Goal: Information Seeking & Learning: Find specific fact

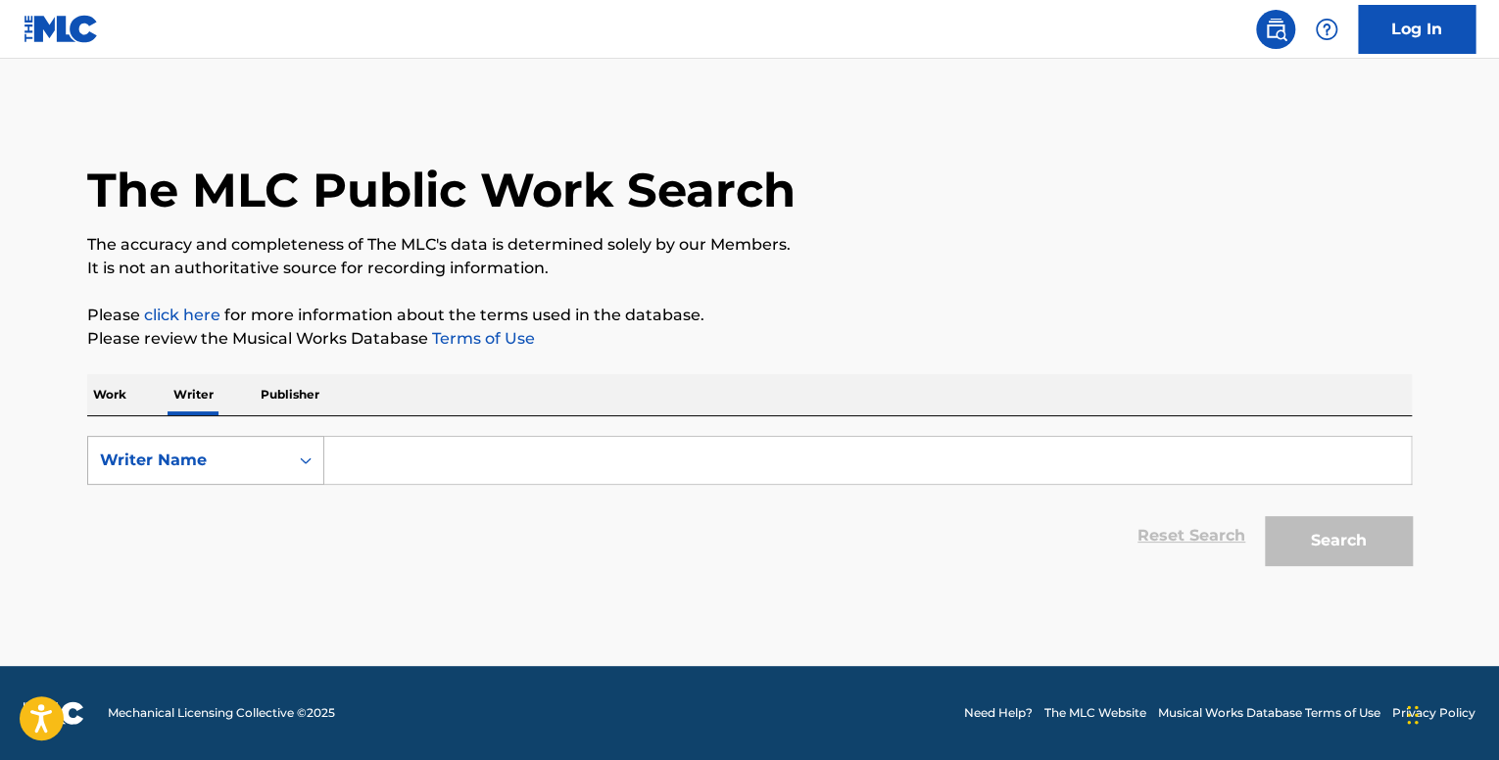
click at [294, 456] on div "Search Form" at bounding box center [305, 460] width 35 height 35
click at [286, 526] on div "Writer IPI" at bounding box center [205, 509] width 235 height 49
click at [419, 463] on input "Search Form" at bounding box center [867, 460] width 1086 height 47
paste input "00845078518"
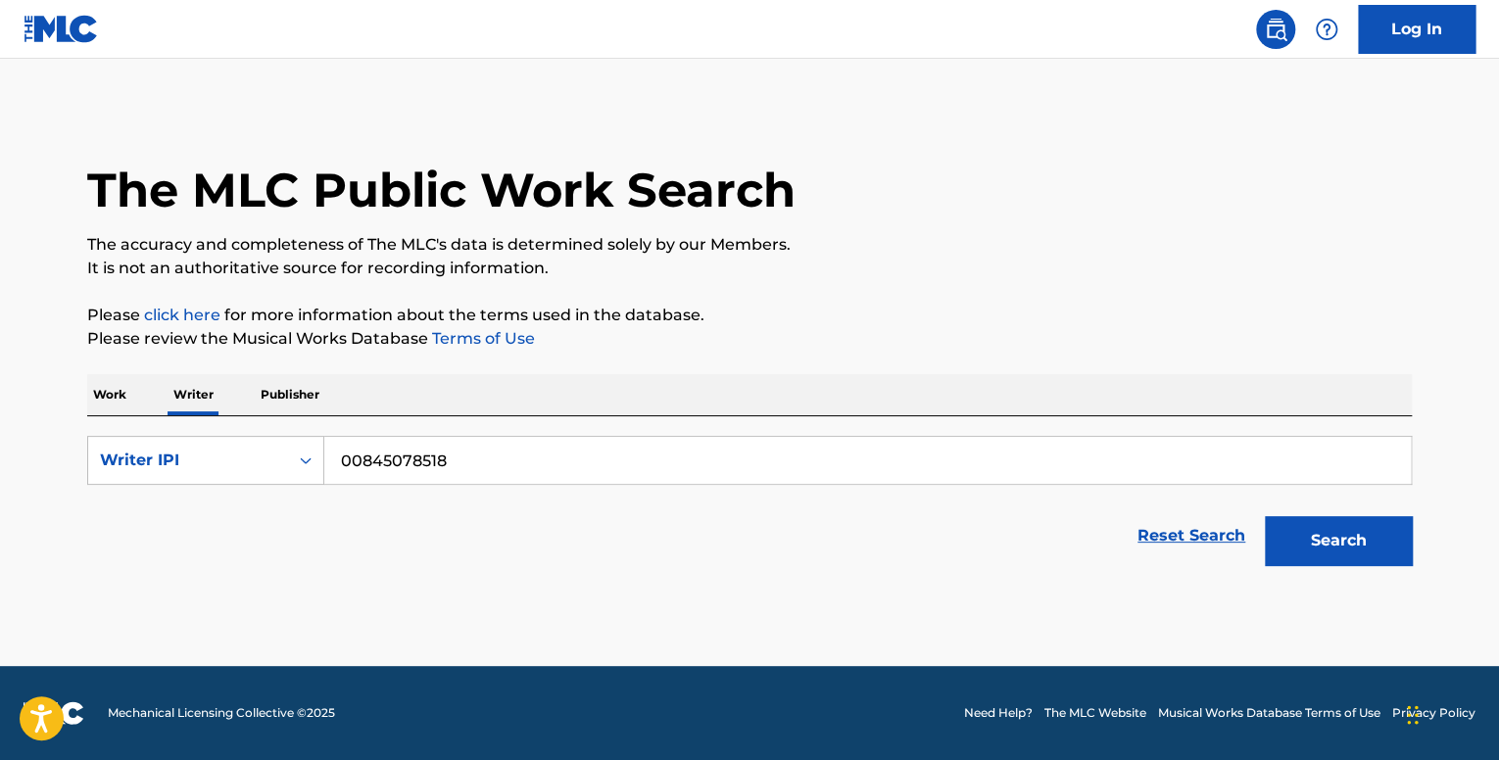
type input "00845078518"
click at [1265, 516] on button "Search" at bounding box center [1338, 540] width 147 height 49
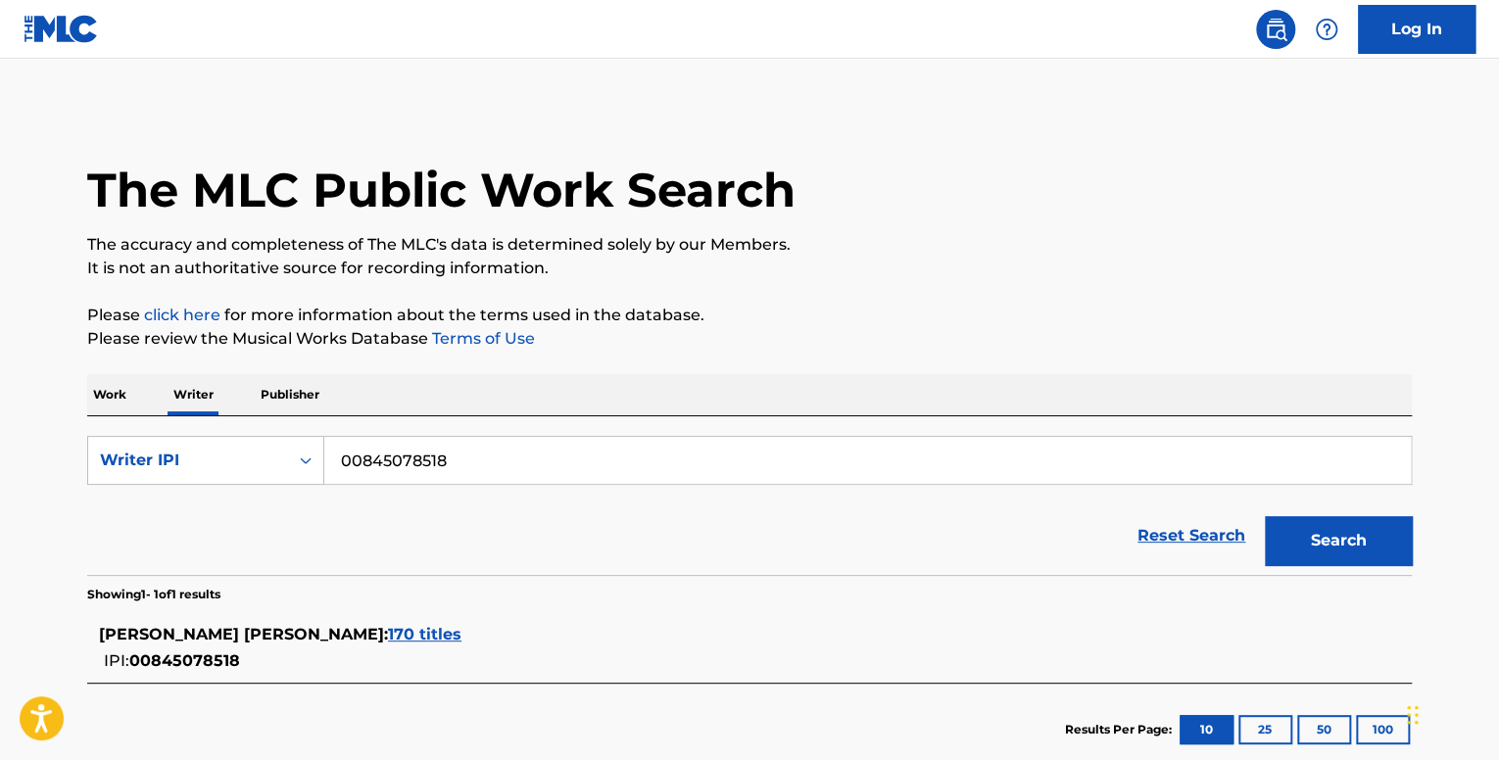
click at [378, 646] on div "[PERSON_NAME] [PERSON_NAME] : 170 titles" at bounding box center [724, 635] width 1250 height 24
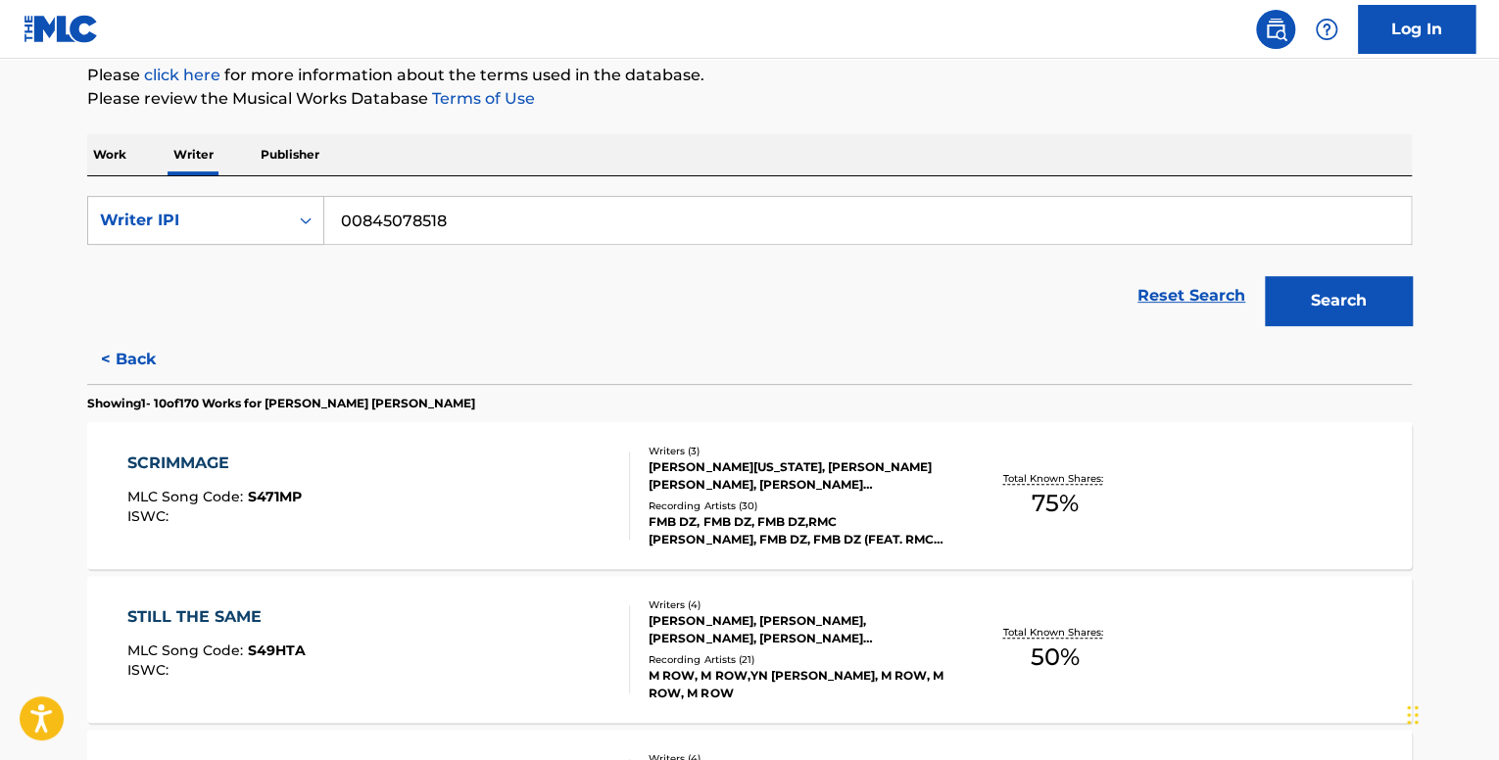
scroll to position [392, 0]
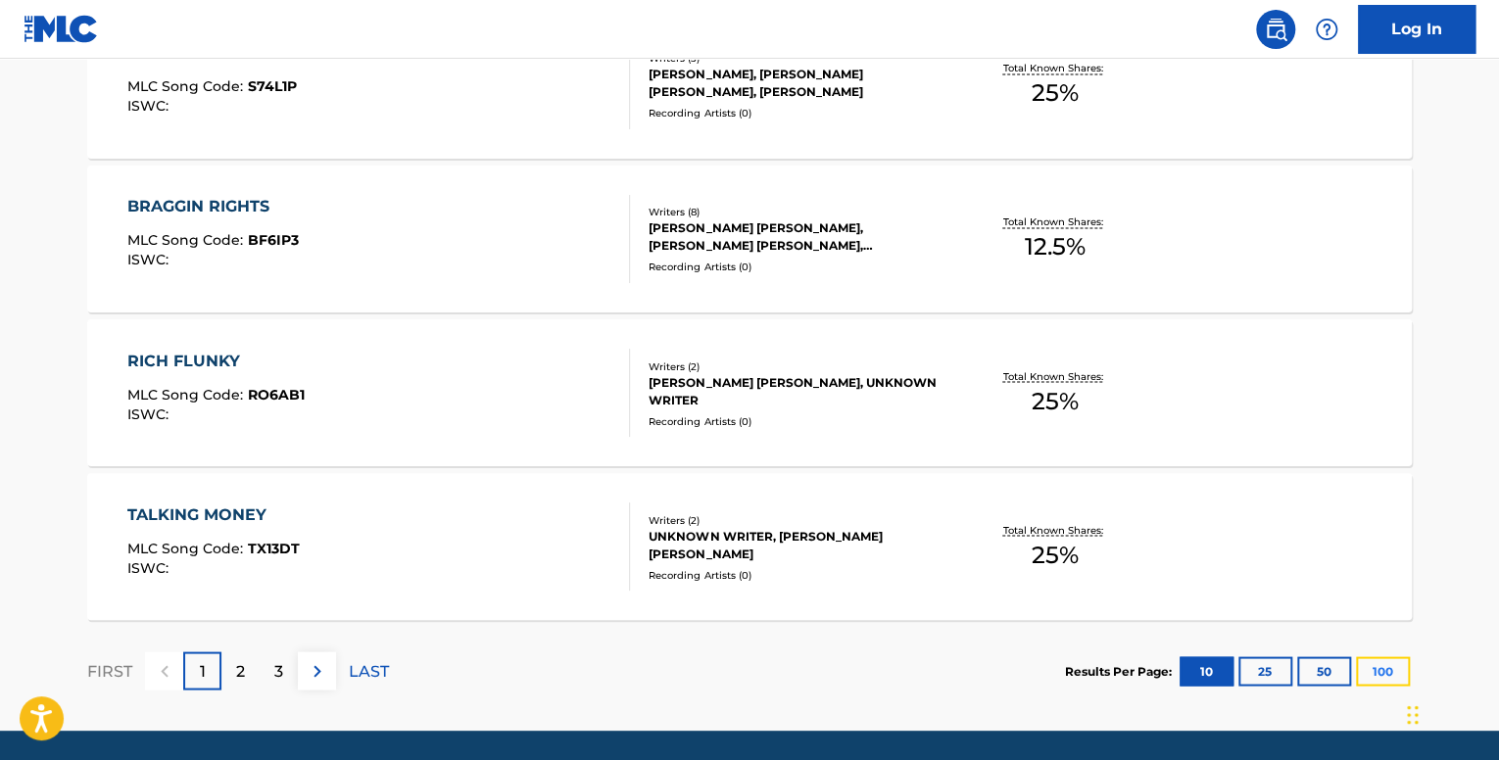
click at [1379, 656] on button "100" at bounding box center [1383, 670] width 54 height 29
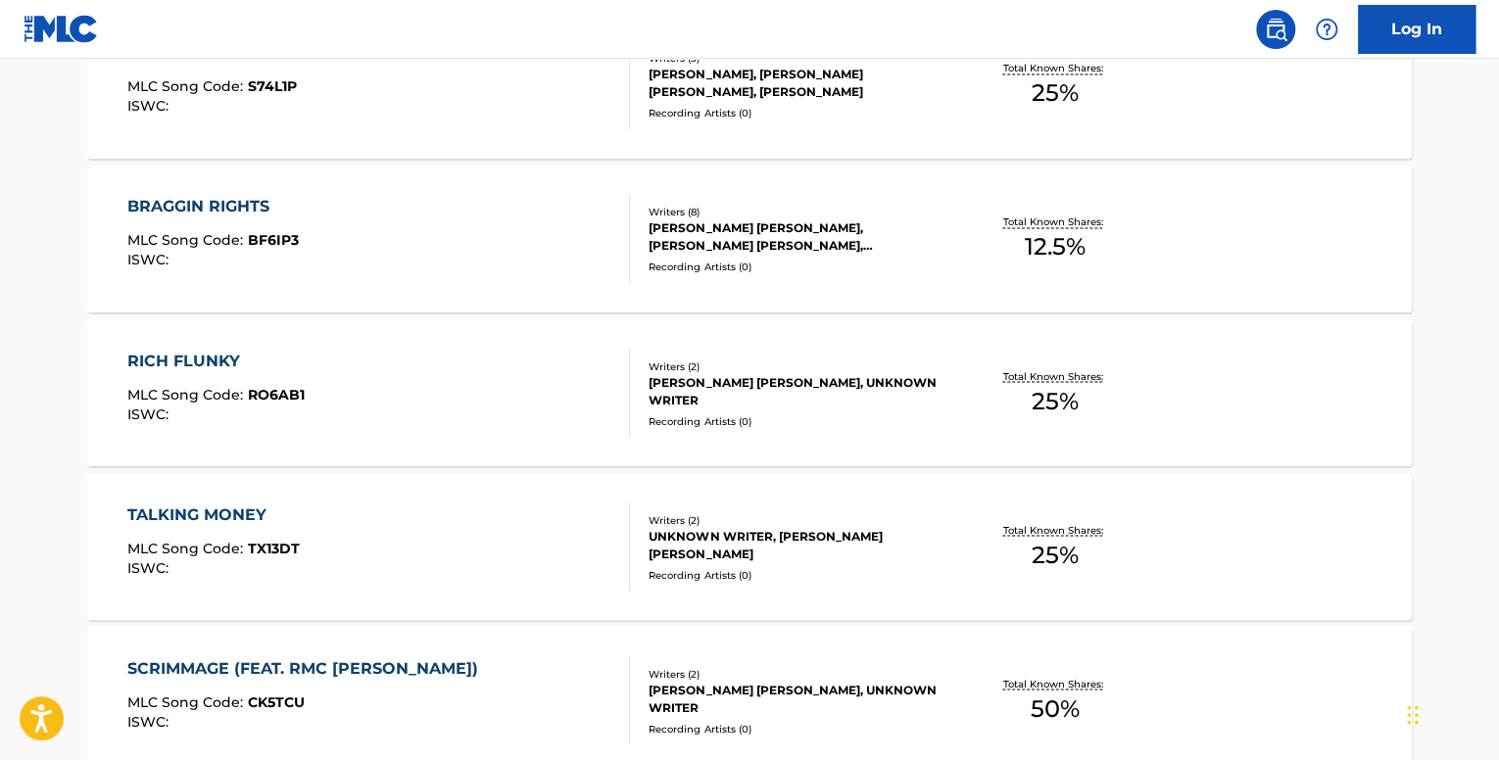
scroll to position [5859, 0]
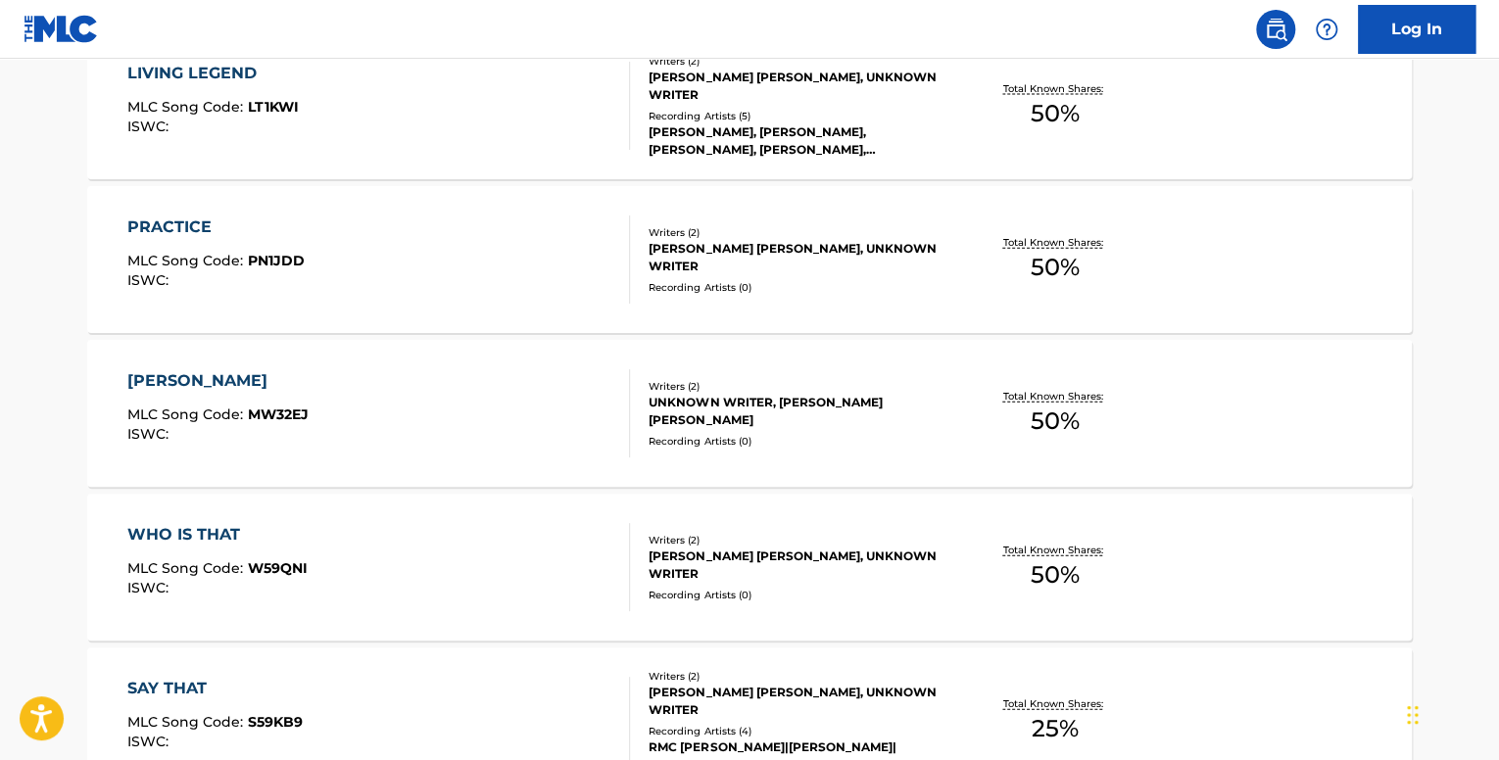
click at [182, 381] on div "[PERSON_NAME]" at bounding box center [217, 381] width 181 height 24
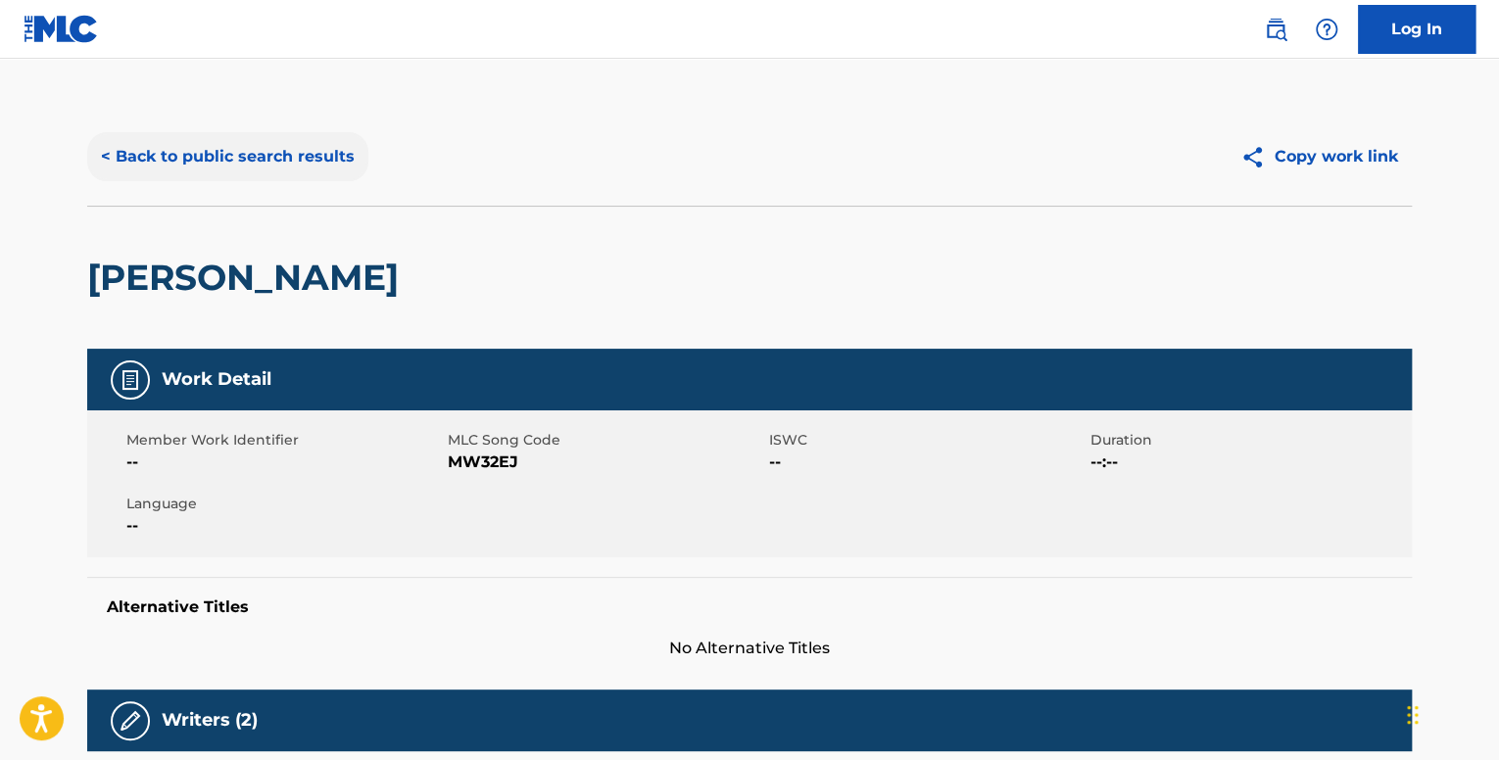
click at [195, 174] on button "< Back to public search results" at bounding box center [227, 156] width 281 height 49
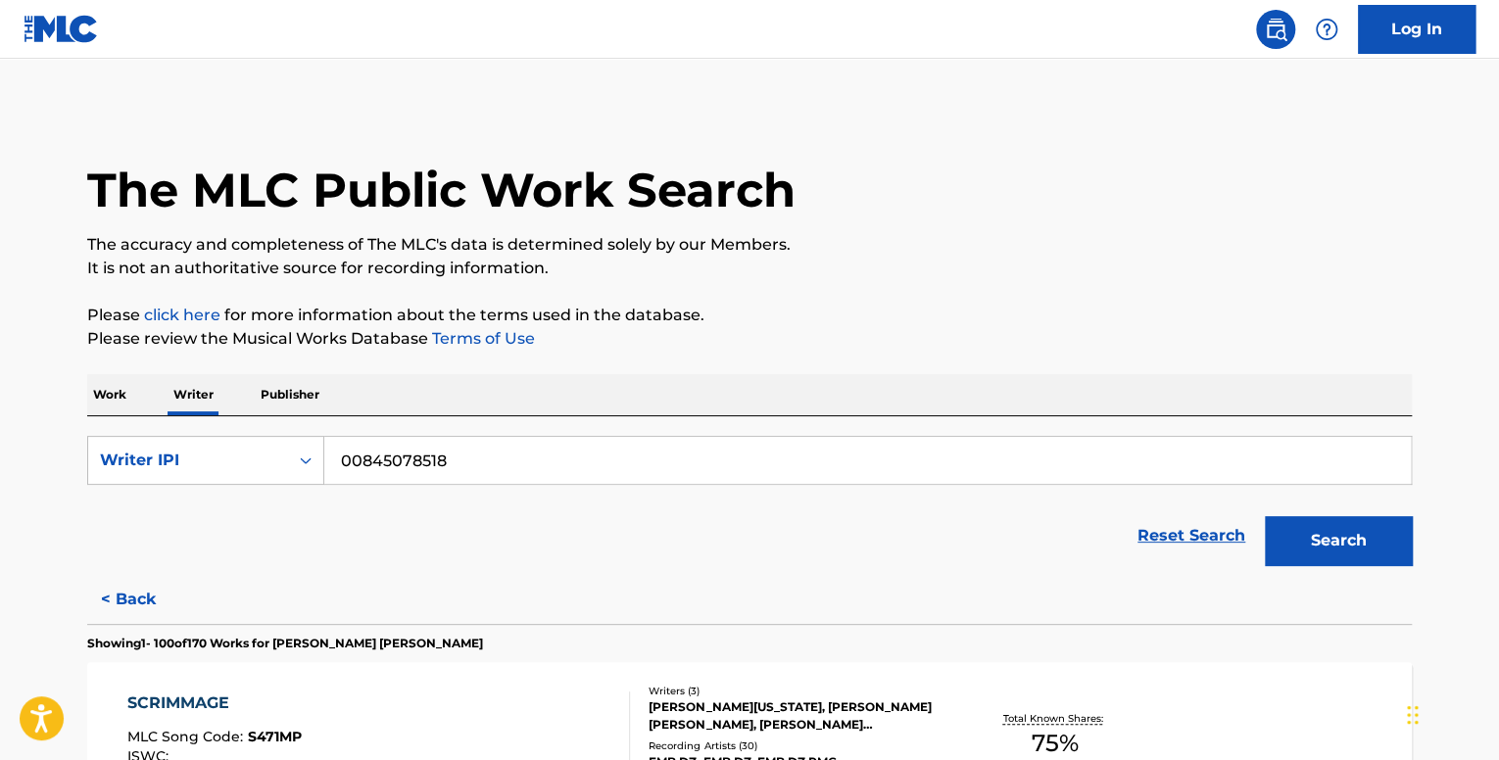
scroll to position [5705, 0]
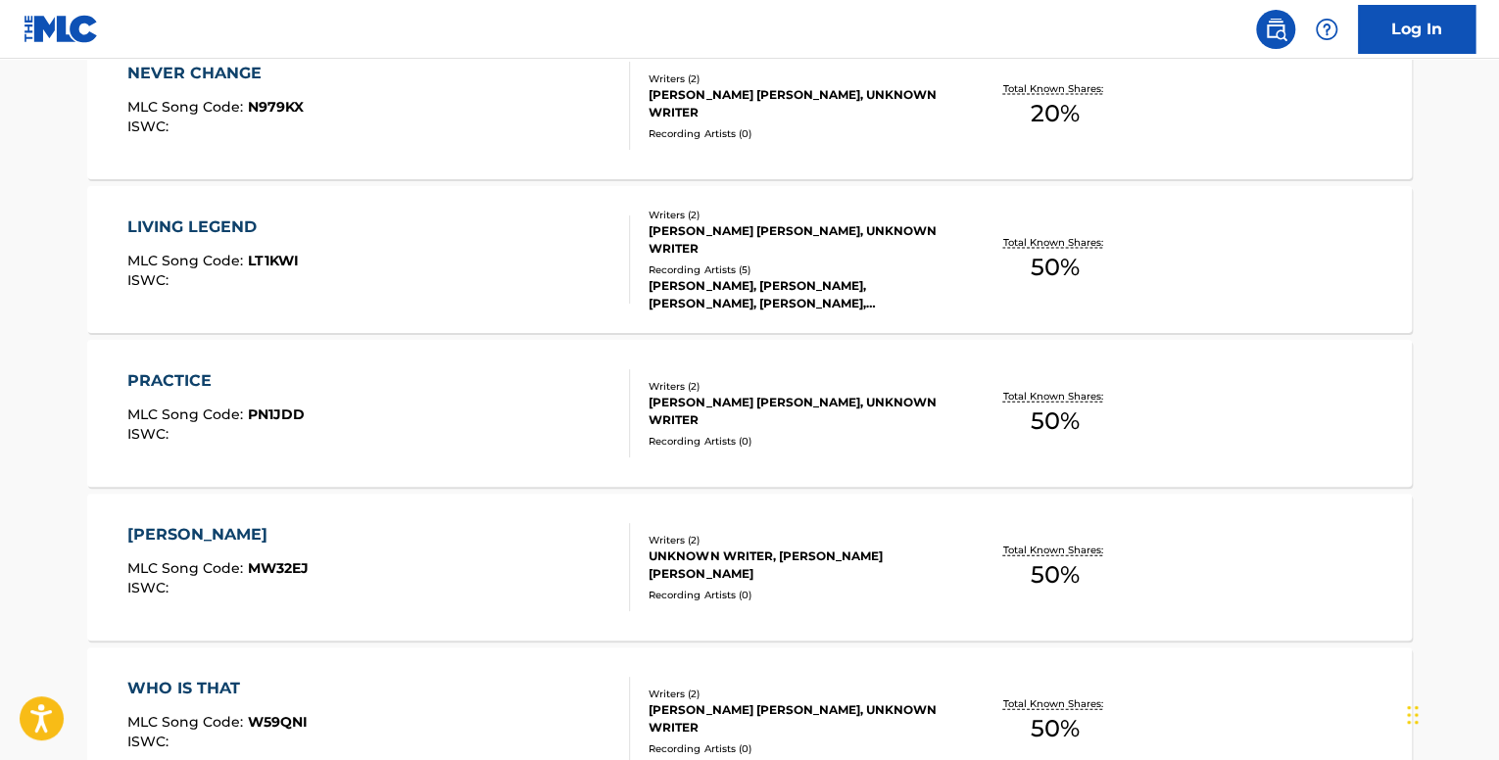
click at [246, 397] on div "PRACTICE MLC Song Code : PN1JDD ISWC :" at bounding box center [215, 413] width 177 height 88
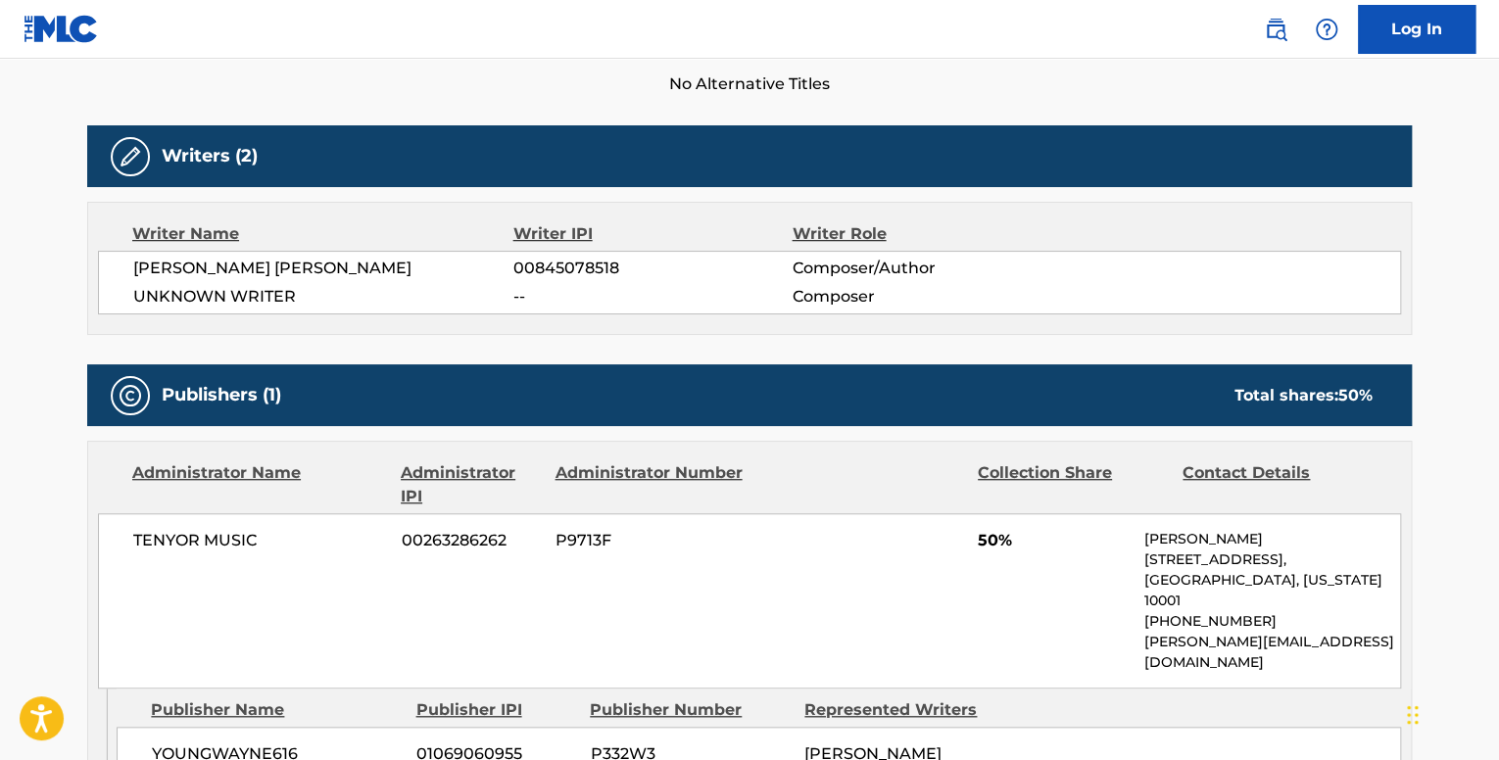
scroll to position [294, 0]
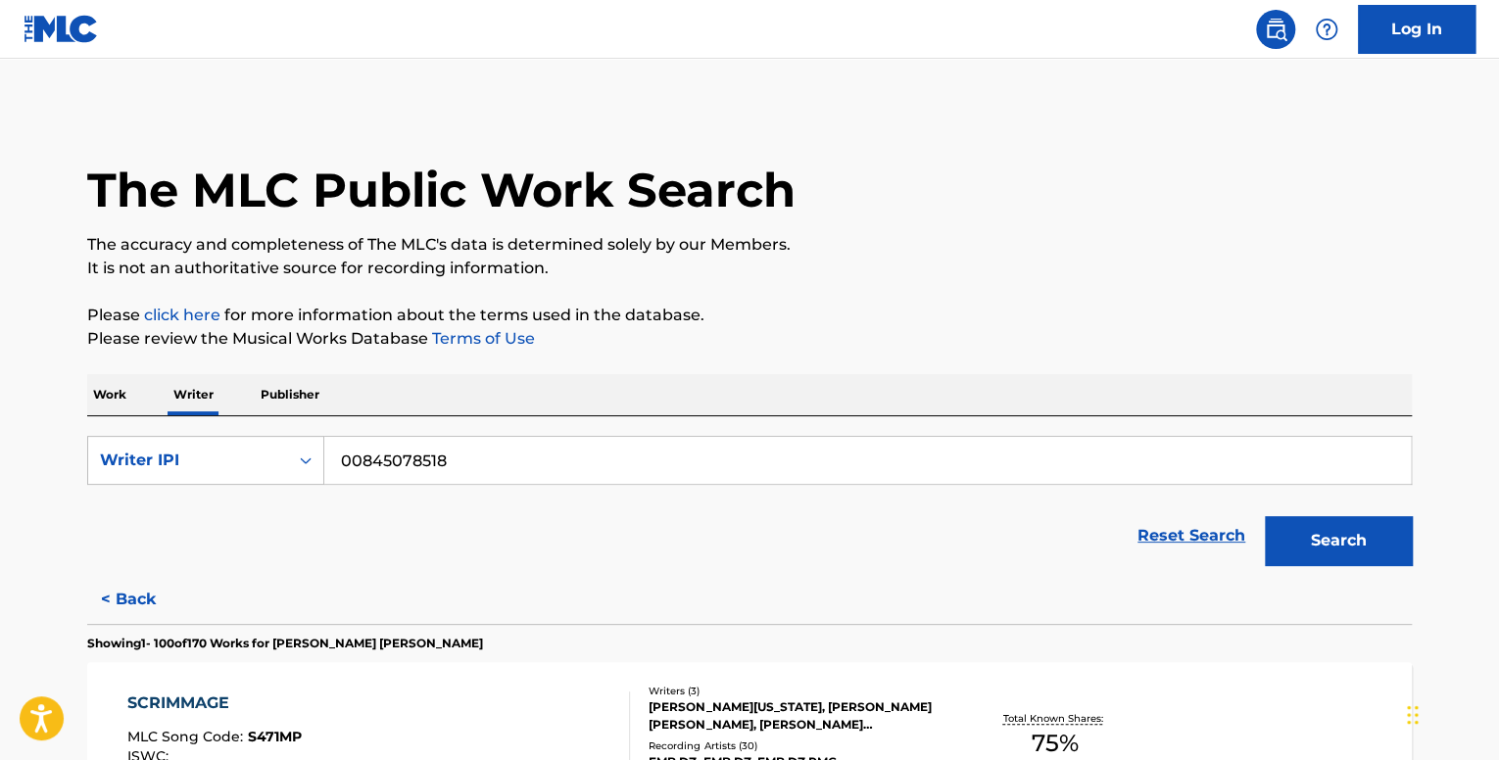
scroll to position [3860, 0]
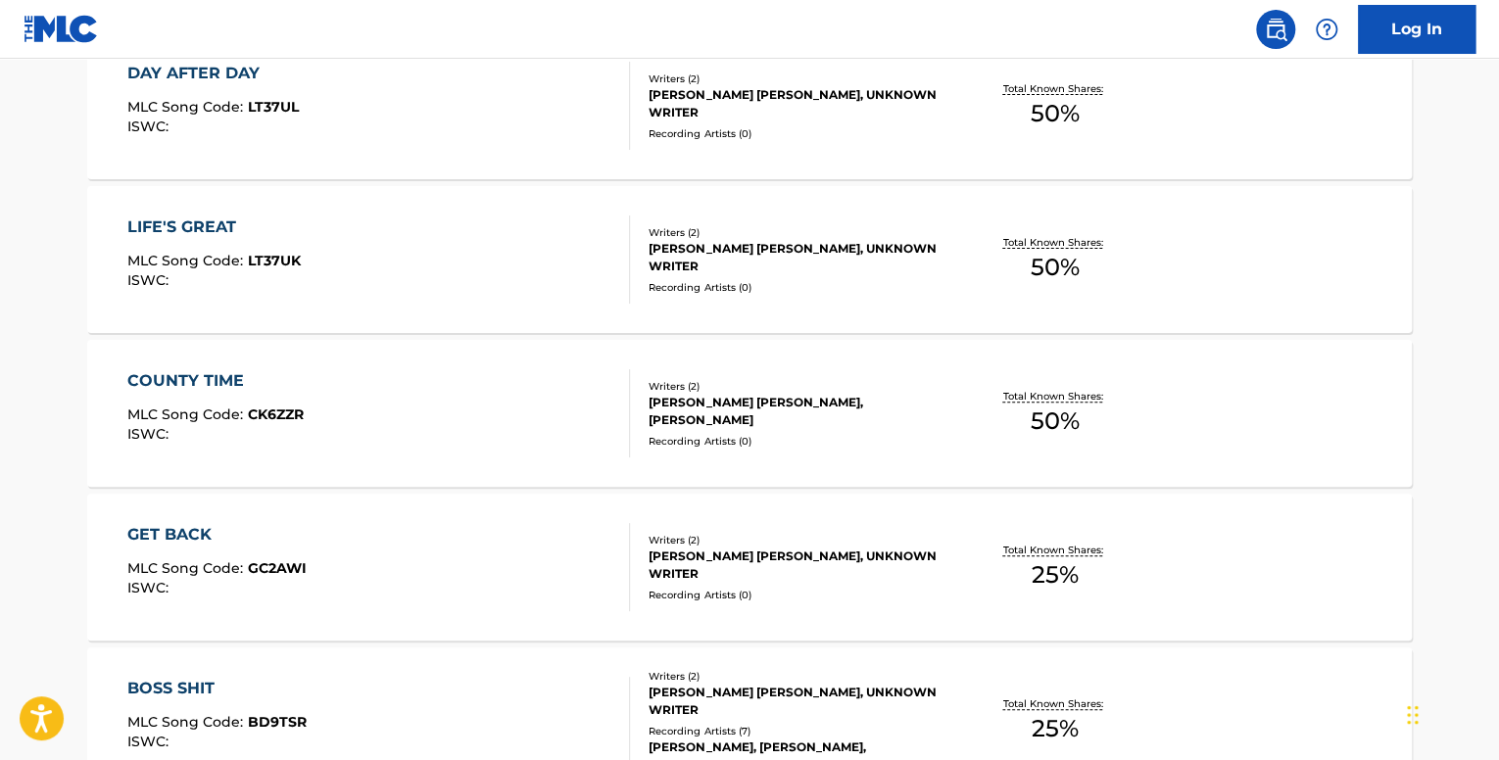
click at [203, 407] on span "MLC Song Code :" at bounding box center [187, 415] width 120 height 18
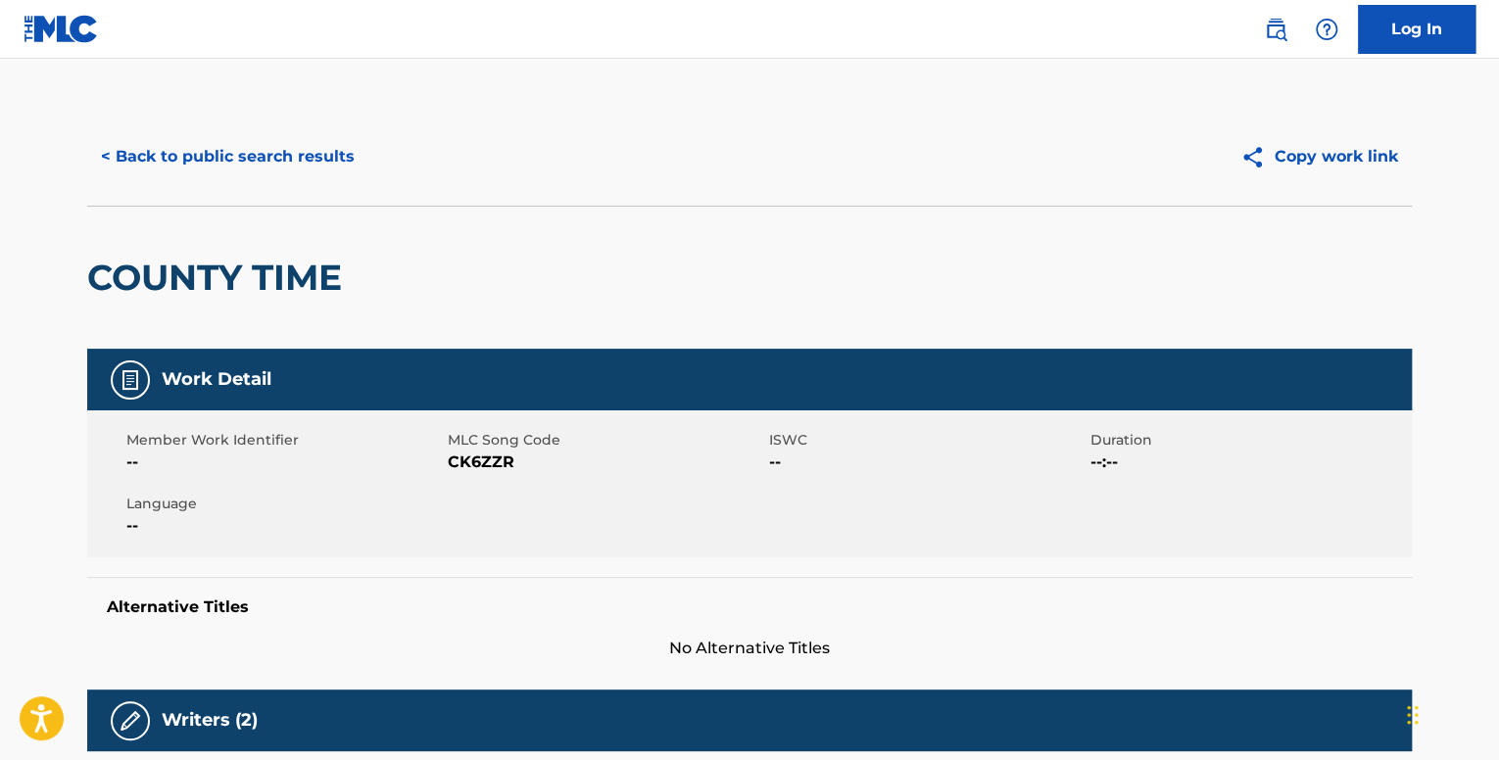
click at [145, 126] on div "< Back to public search results Copy work link" at bounding box center [749, 157] width 1324 height 98
click at [154, 150] on button "< Back to public search results" at bounding box center [227, 156] width 281 height 49
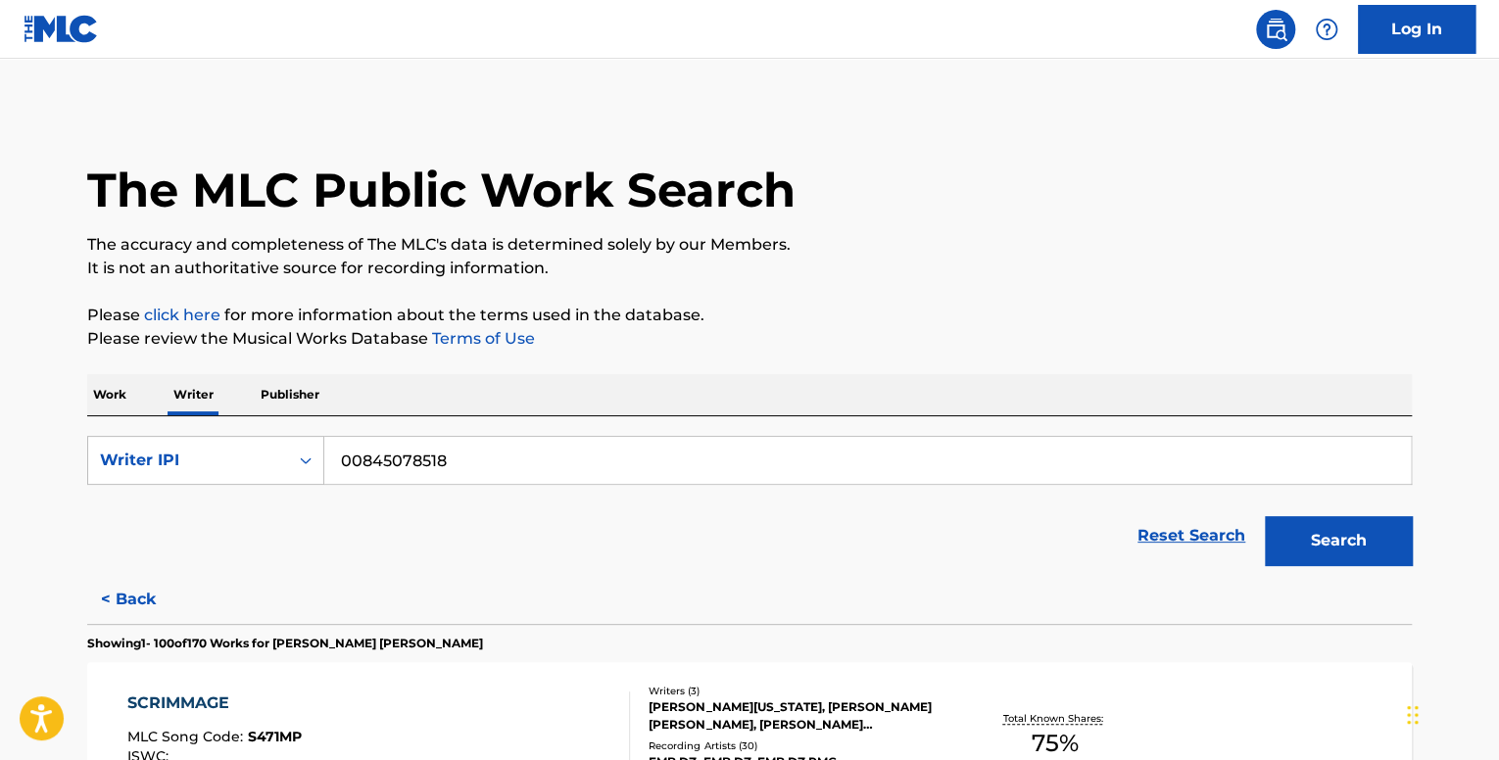
drag, startPoint x: 516, startPoint y: 452, endPoint x: 357, endPoint y: 440, distance: 160.1
click at [357, 440] on input "00845078518" at bounding box center [867, 460] width 1086 height 47
type input "0"
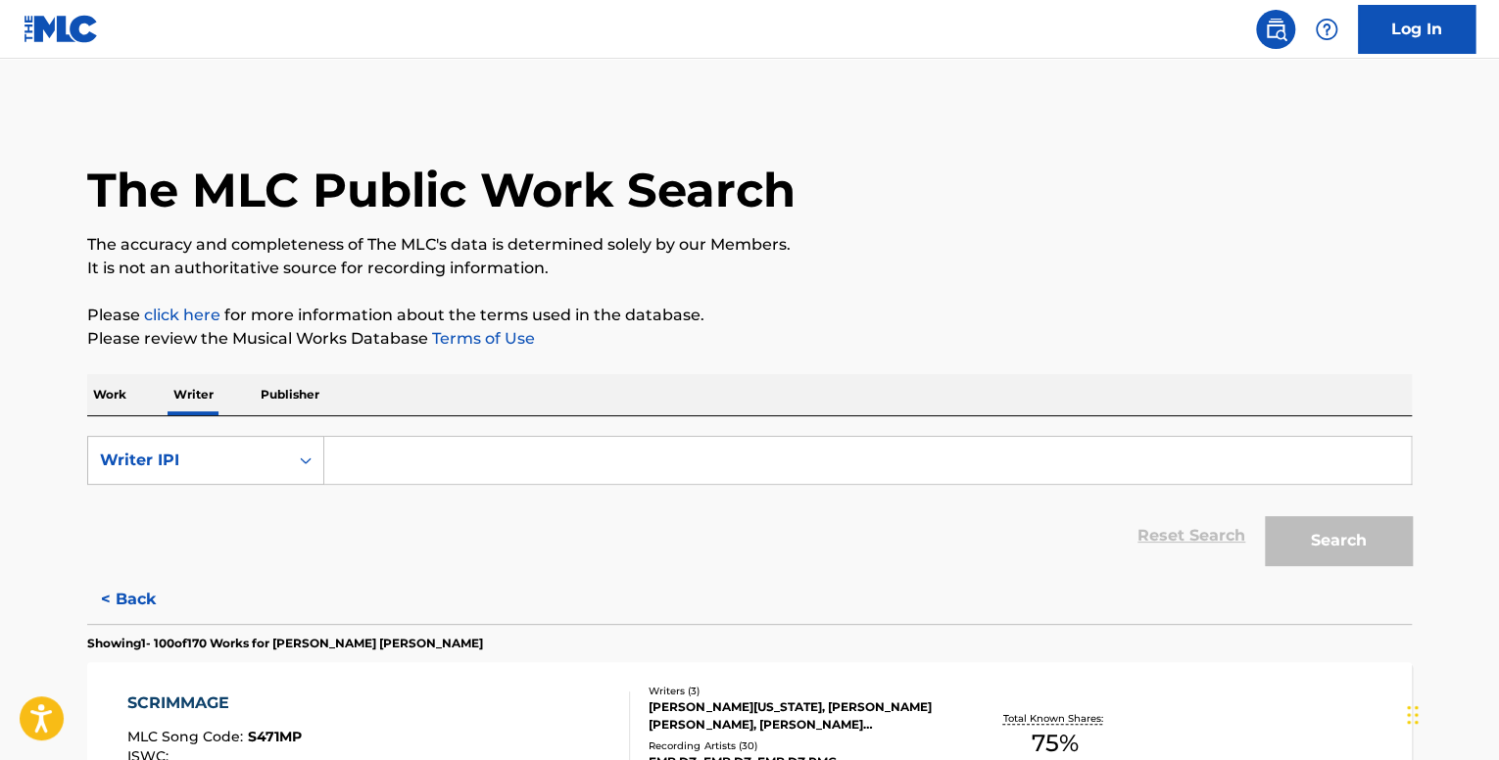
paste input "1007905091"
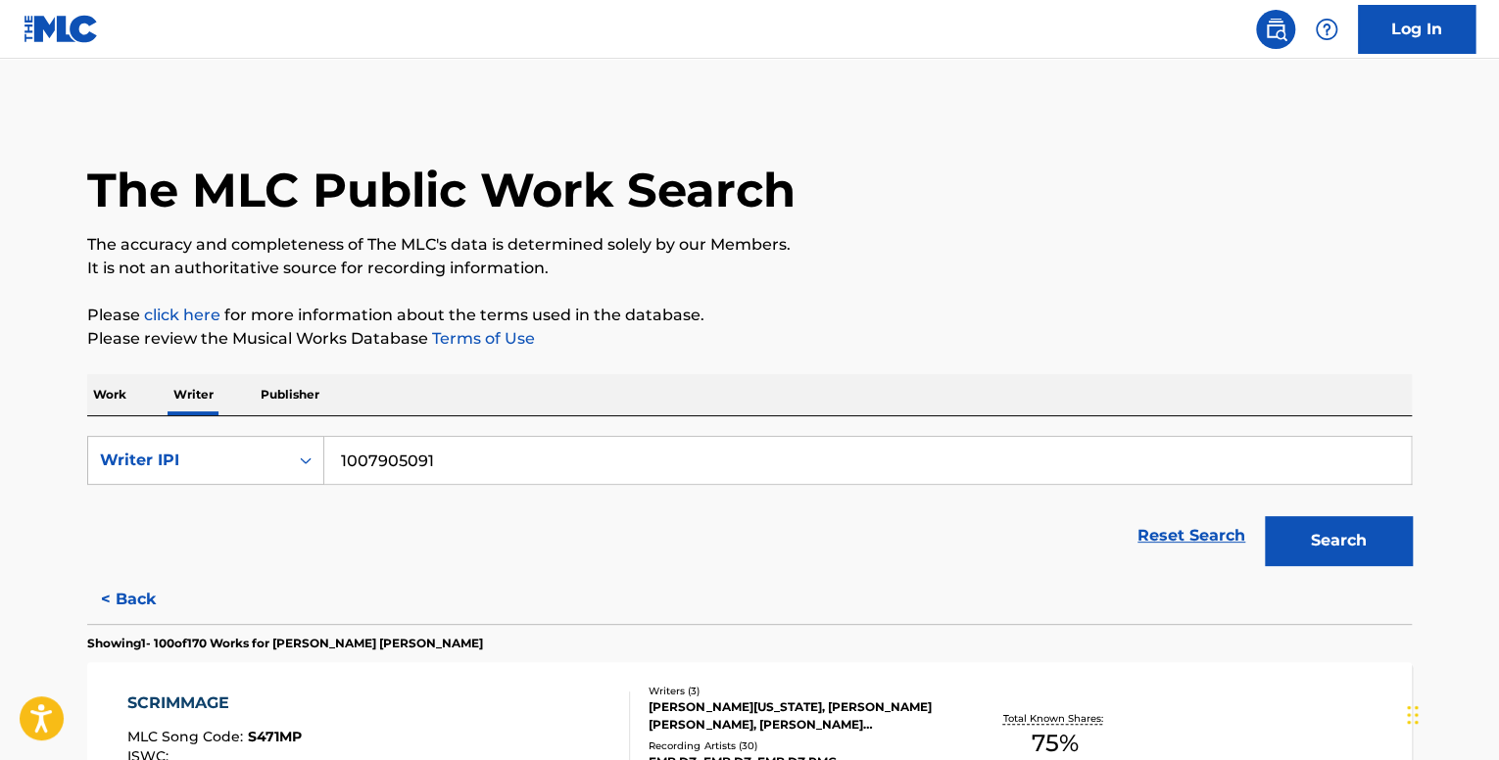
click at [1265, 516] on button "Search" at bounding box center [1338, 540] width 147 height 49
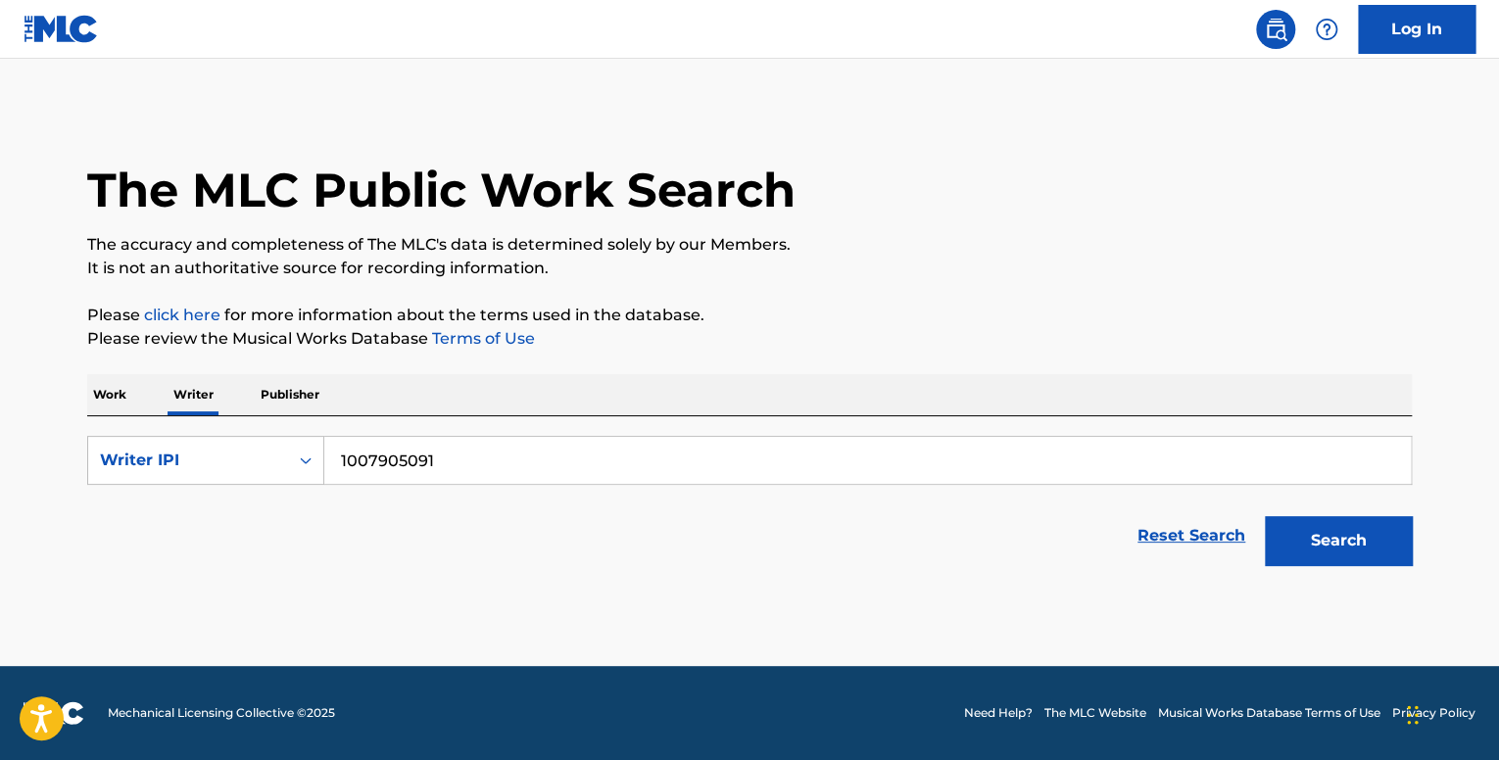
click at [333, 470] on input "1007905091" at bounding box center [867, 460] width 1086 height 47
click at [1265, 516] on button "Search" at bounding box center [1338, 540] width 147 height 49
type input "01007905091"
click at [1265, 516] on button "Search" at bounding box center [1338, 540] width 147 height 49
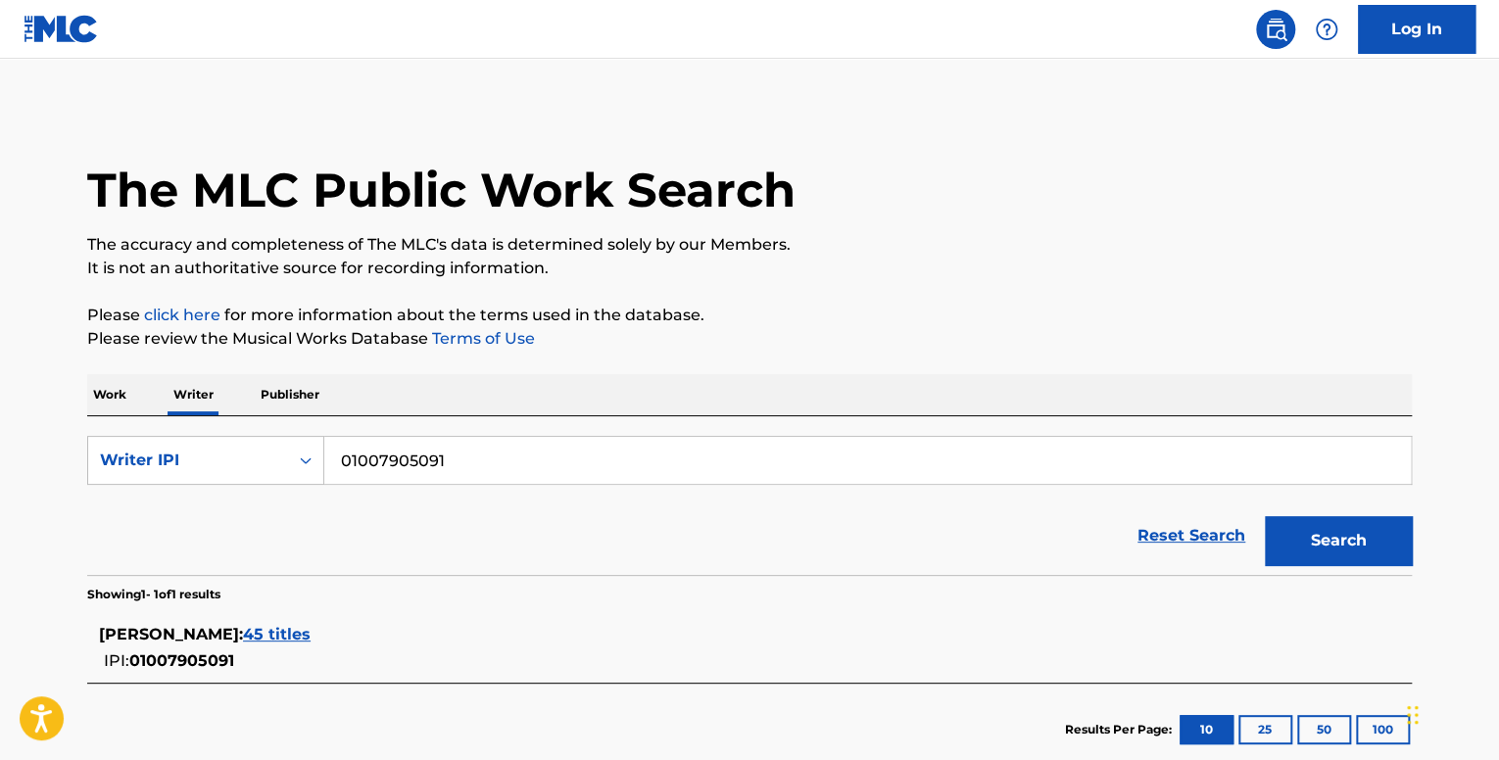
click at [311, 640] on span "45 titles" at bounding box center [277, 634] width 68 height 19
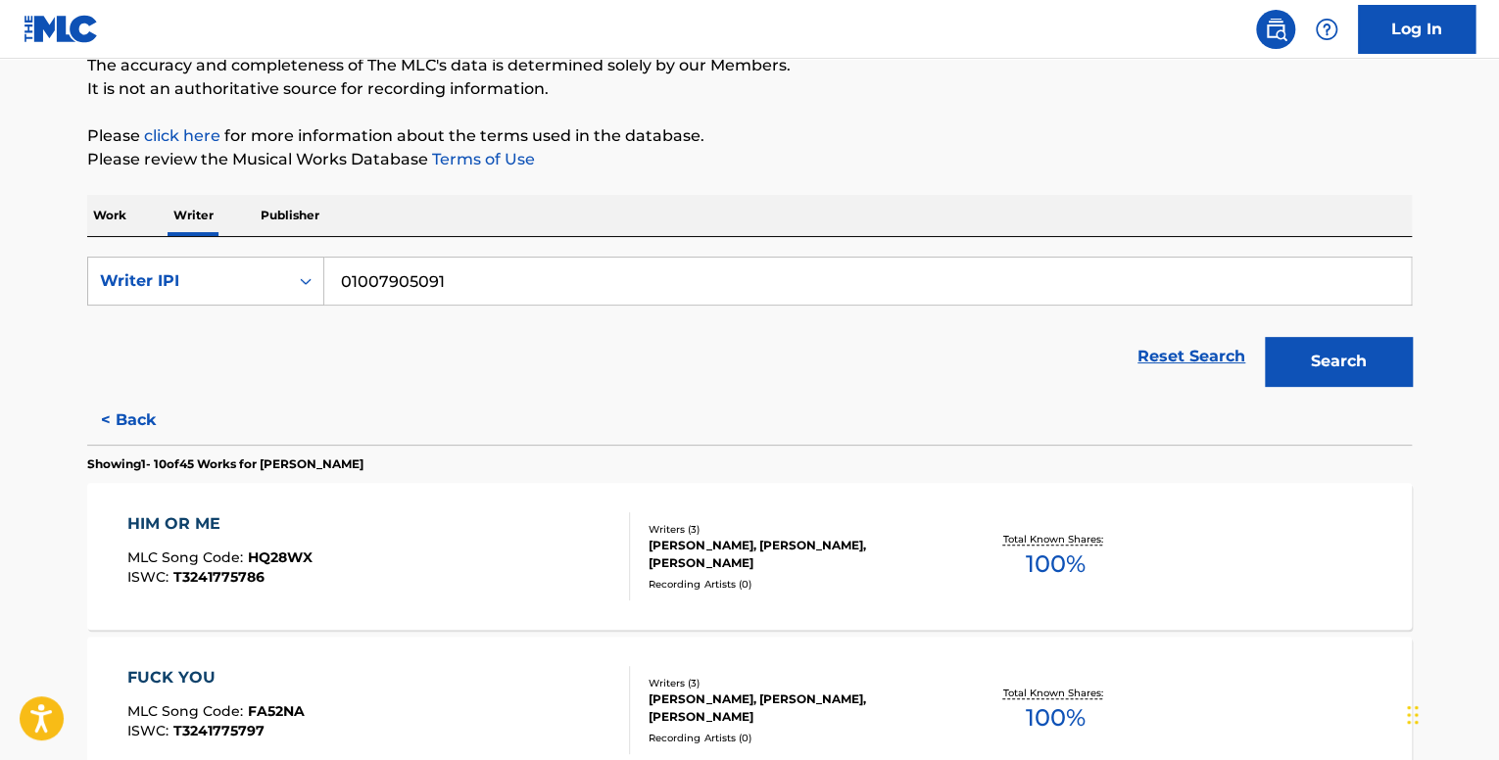
scroll to position [392, 0]
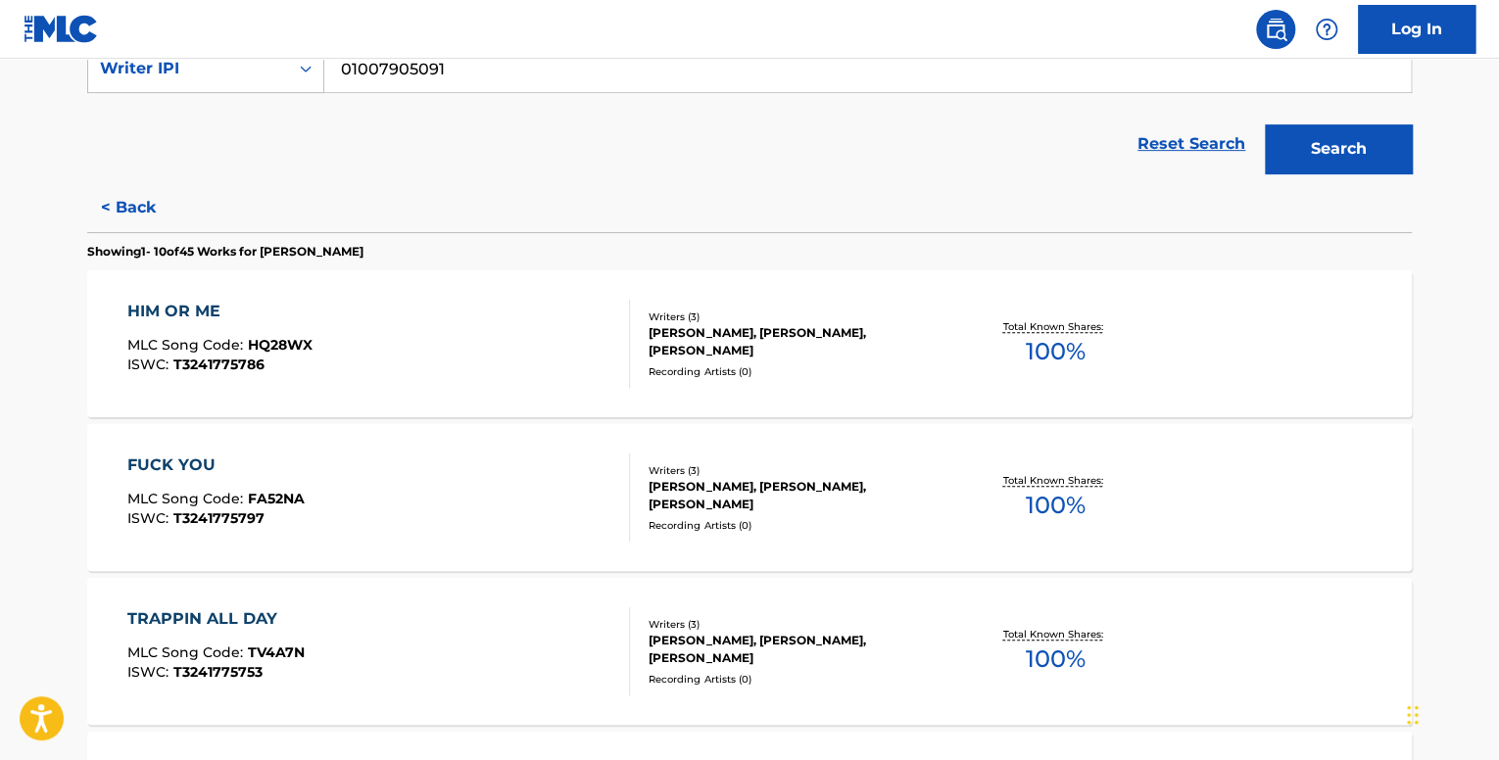
click at [527, 411] on div "HIM OR ME MLC Song Code : HQ28WX ISWC : T3241775786 Writers ( 3 ) [PERSON_NAME]…" at bounding box center [749, 343] width 1324 height 147
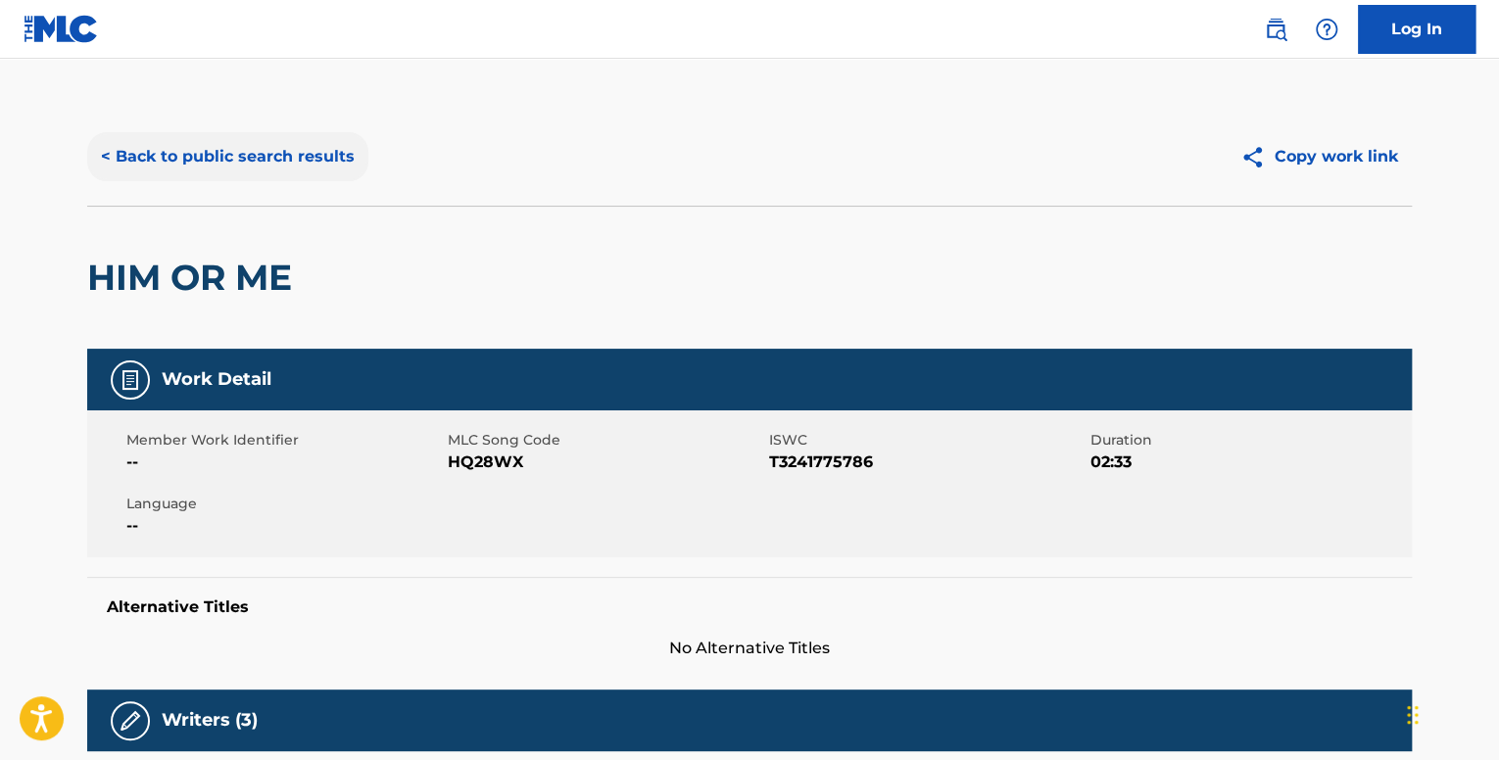
click at [223, 146] on button "< Back to public search results" at bounding box center [227, 156] width 281 height 49
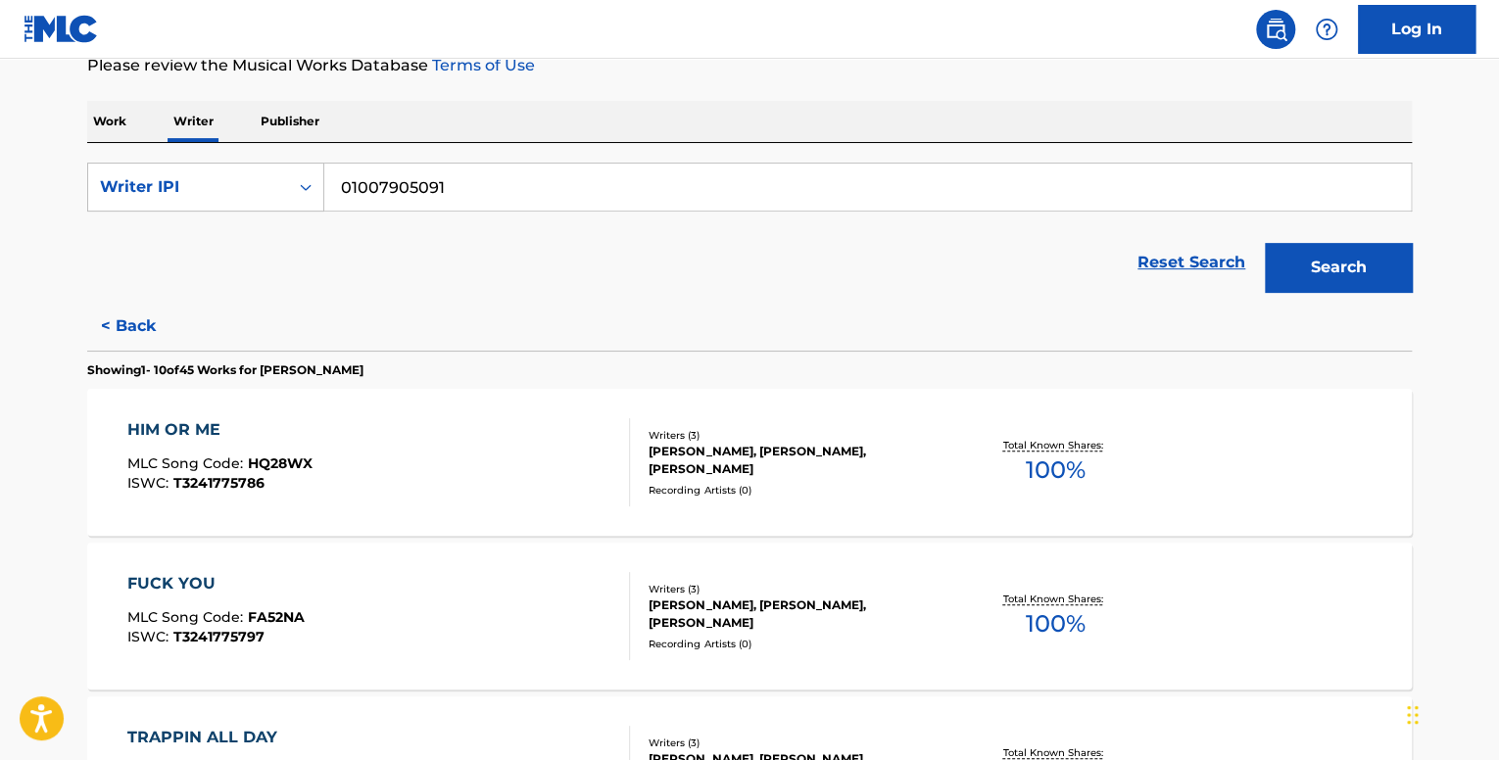
scroll to position [490, 0]
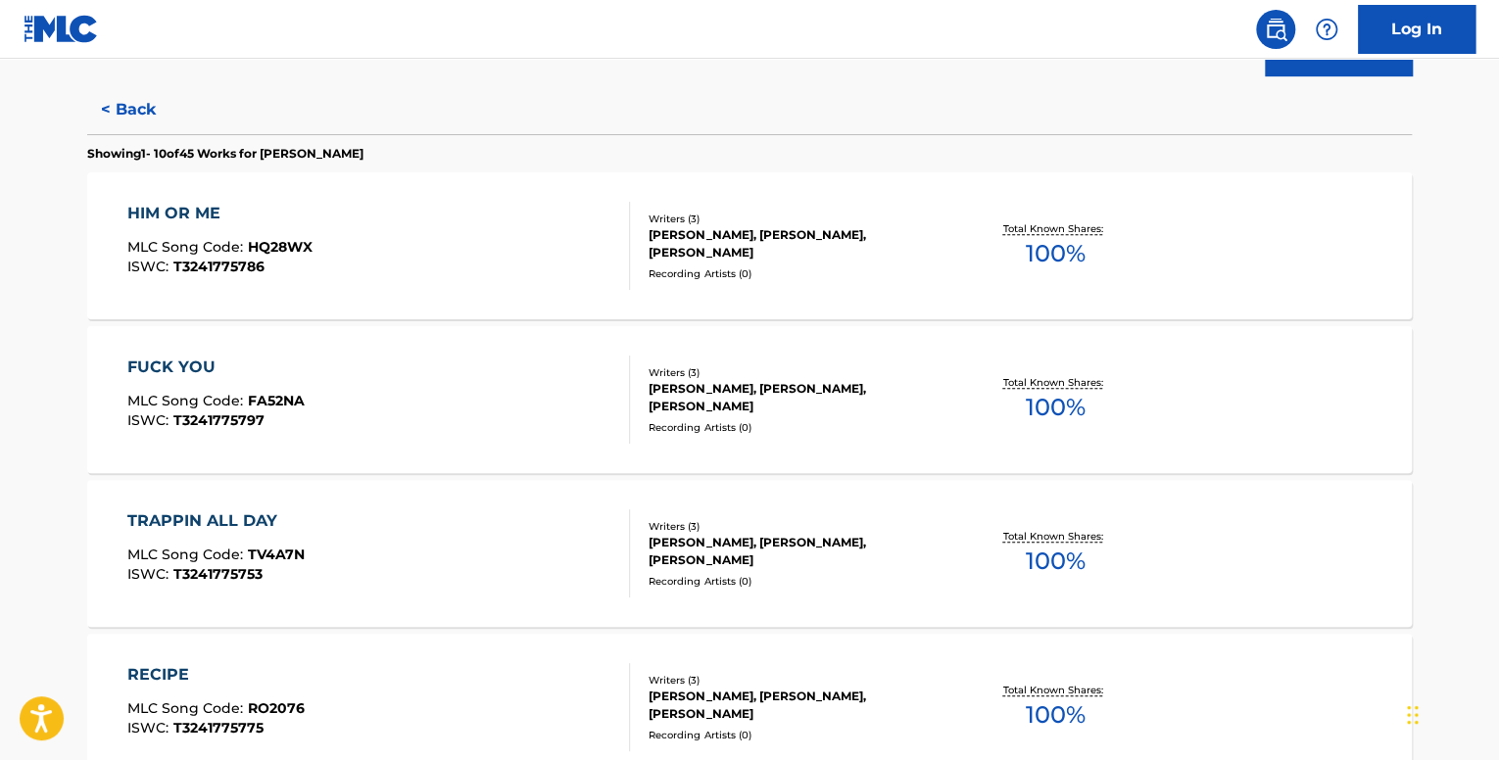
click at [481, 398] on div "FUCK YOU MLC Song Code : FA52NA ISWC : T3241775797" at bounding box center [379, 400] width 504 height 88
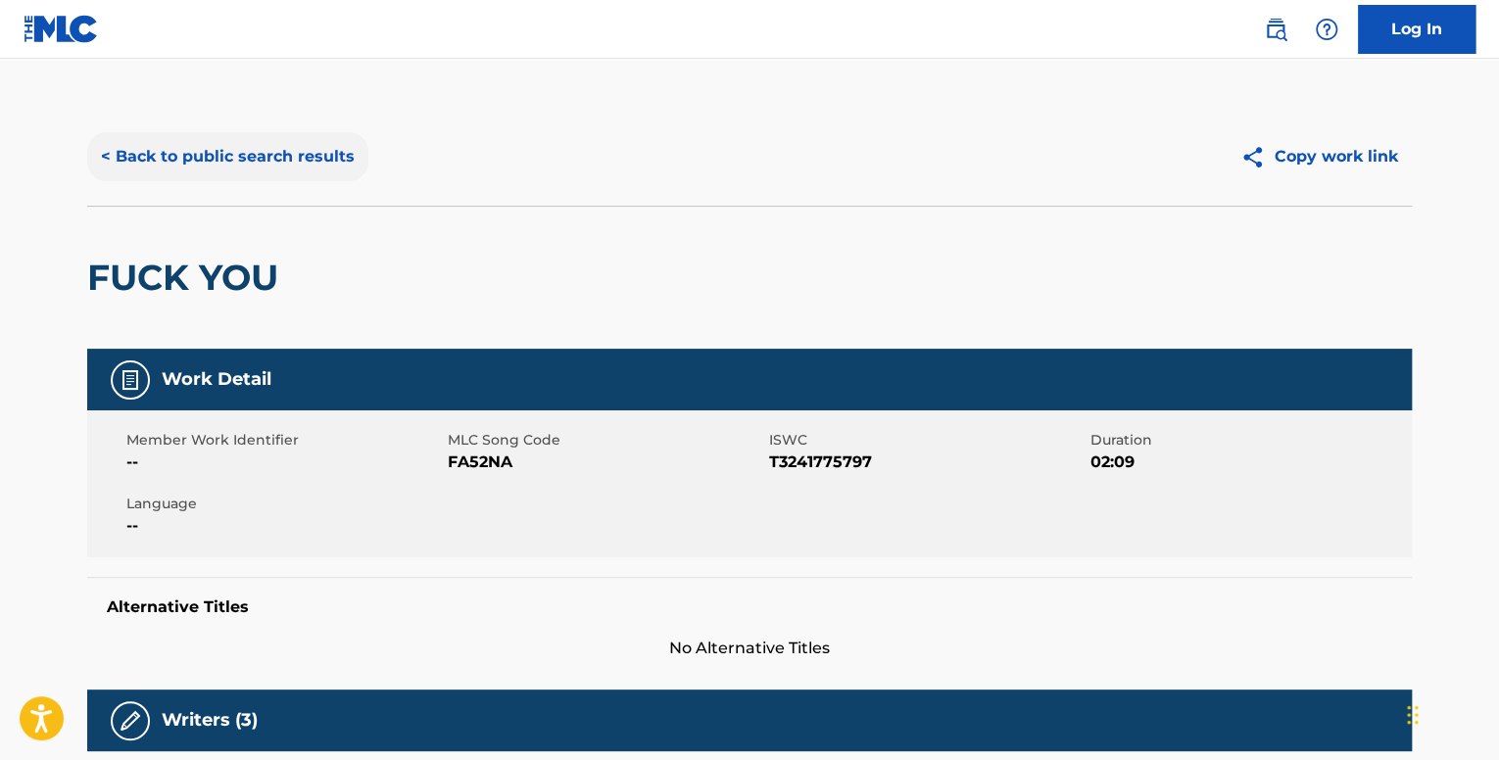
click at [214, 180] on div "< Back to public search results Copy work link" at bounding box center [749, 157] width 1324 height 98
click at [256, 151] on button "< Back to public search results" at bounding box center [227, 156] width 281 height 49
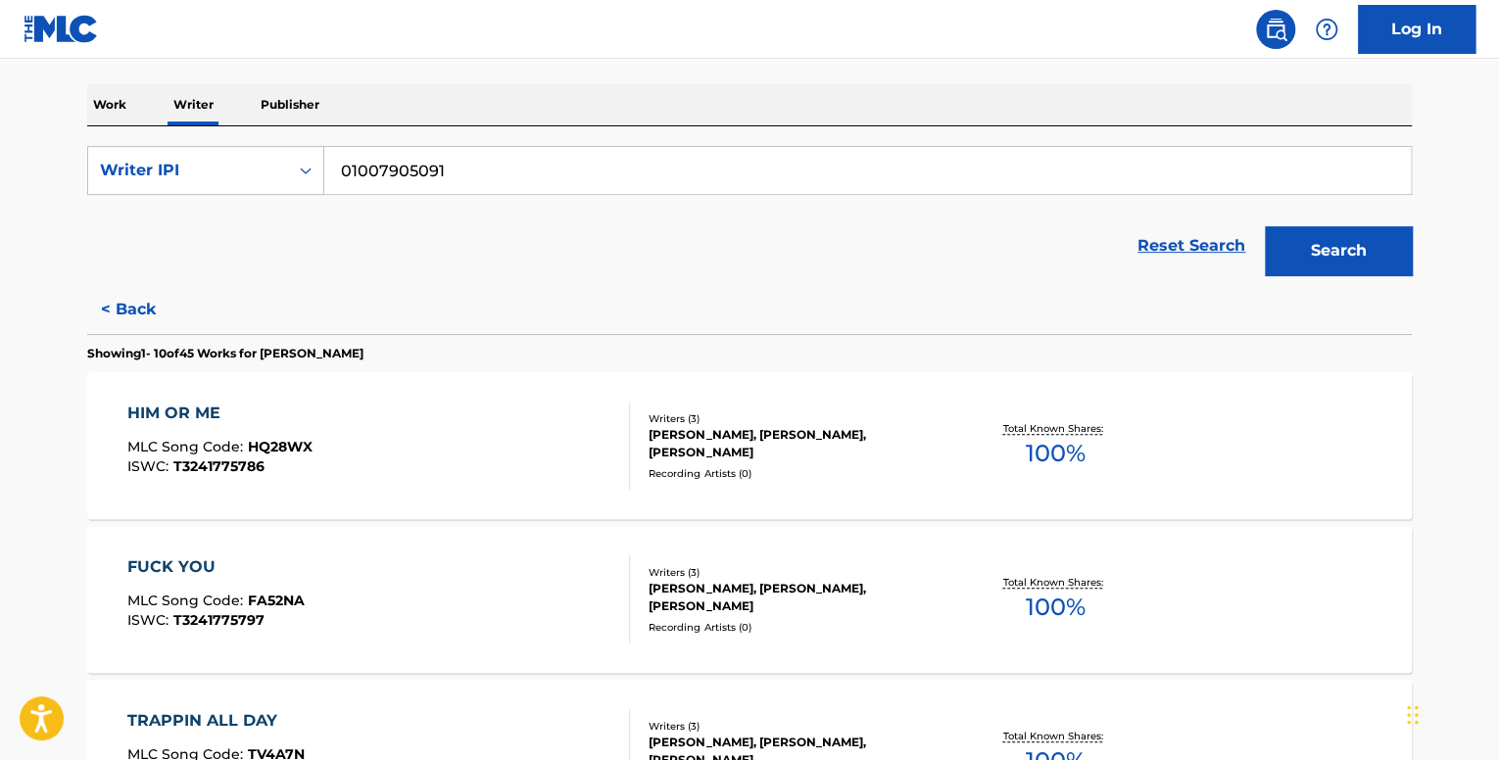
scroll to position [588, 0]
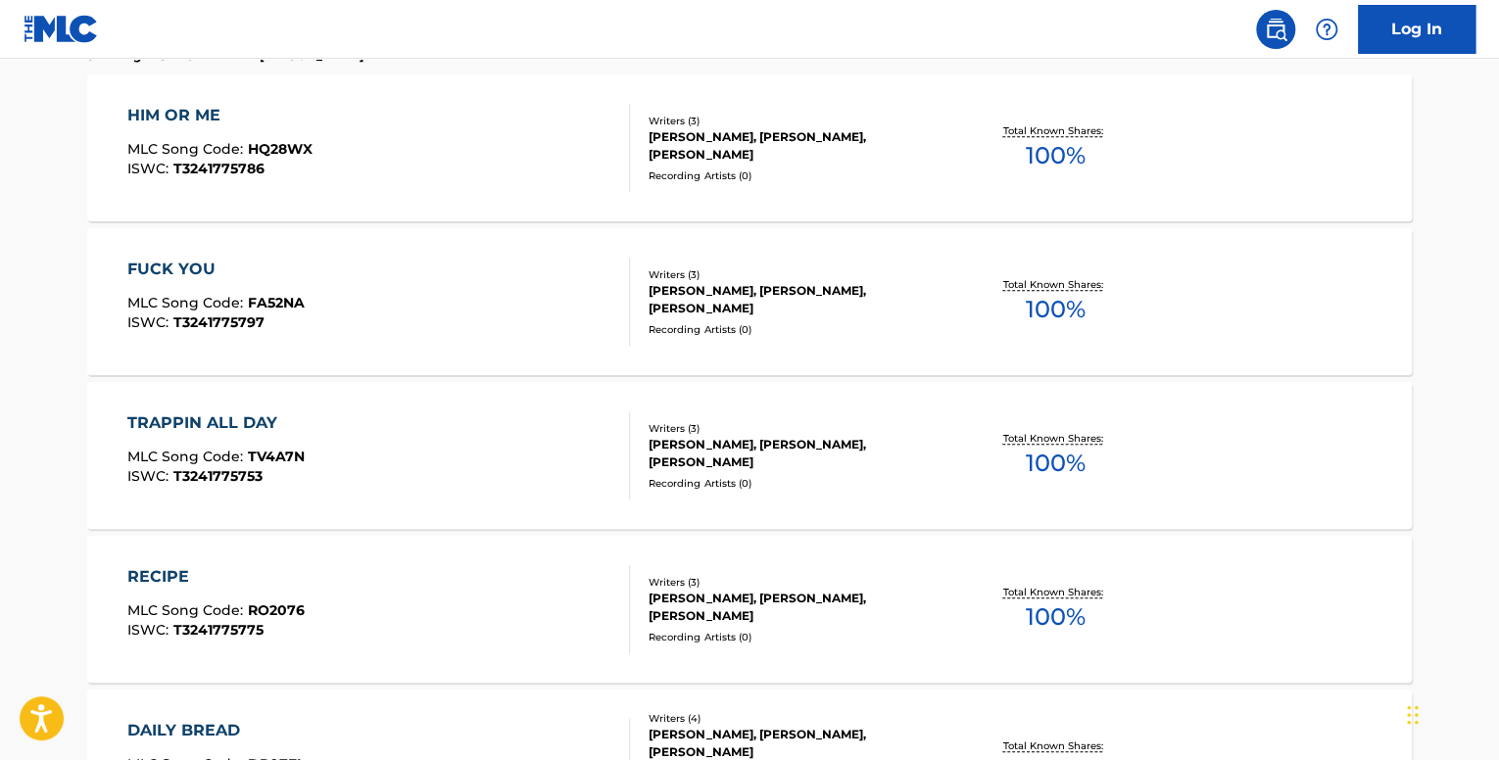
click at [560, 440] on div "TRAPPIN ALL DAY MLC Song Code : TV4A7N ISWC : T3241775753" at bounding box center [379, 455] width 504 height 88
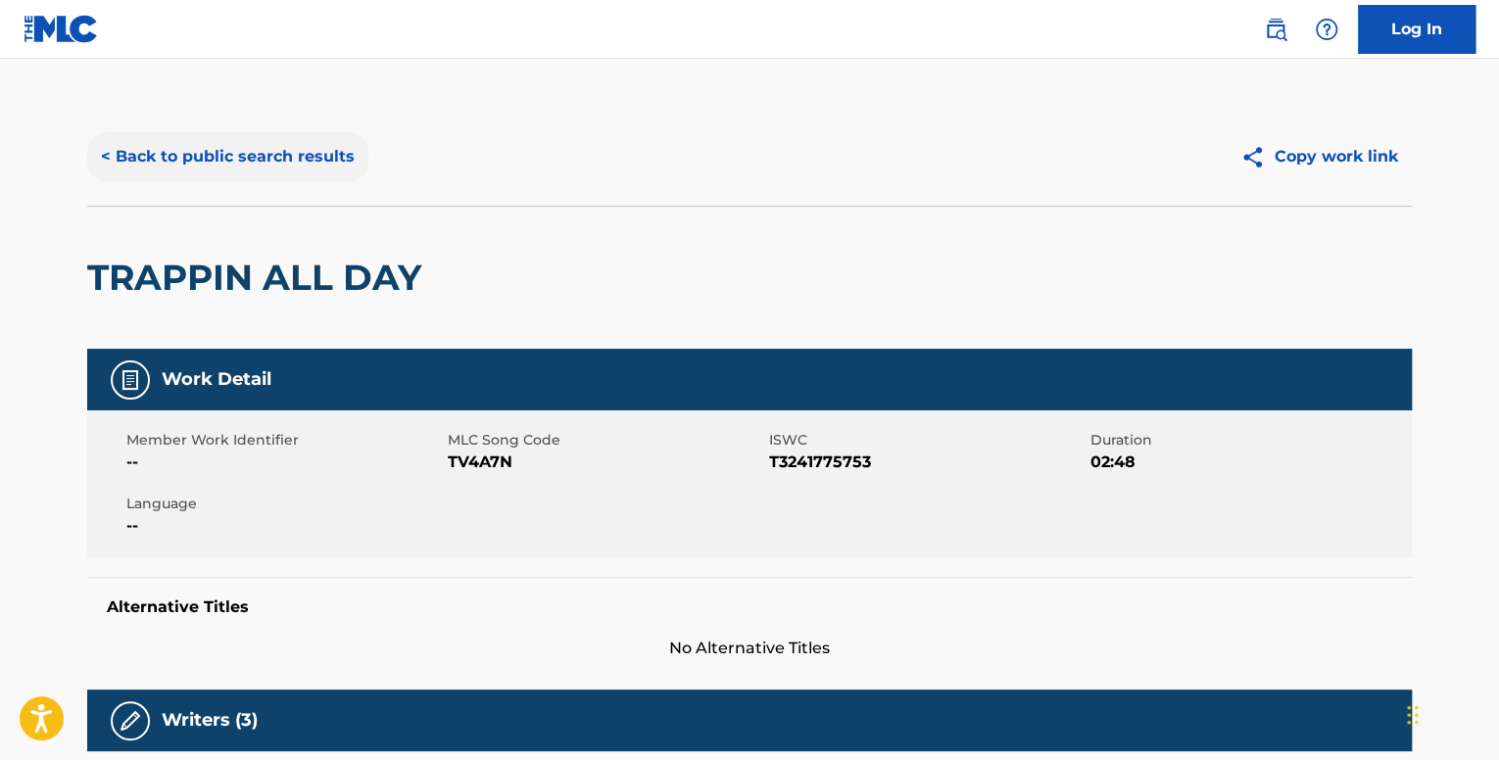
click at [254, 154] on button "< Back to public search results" at bounding box center [227, 156] width 281 height 49
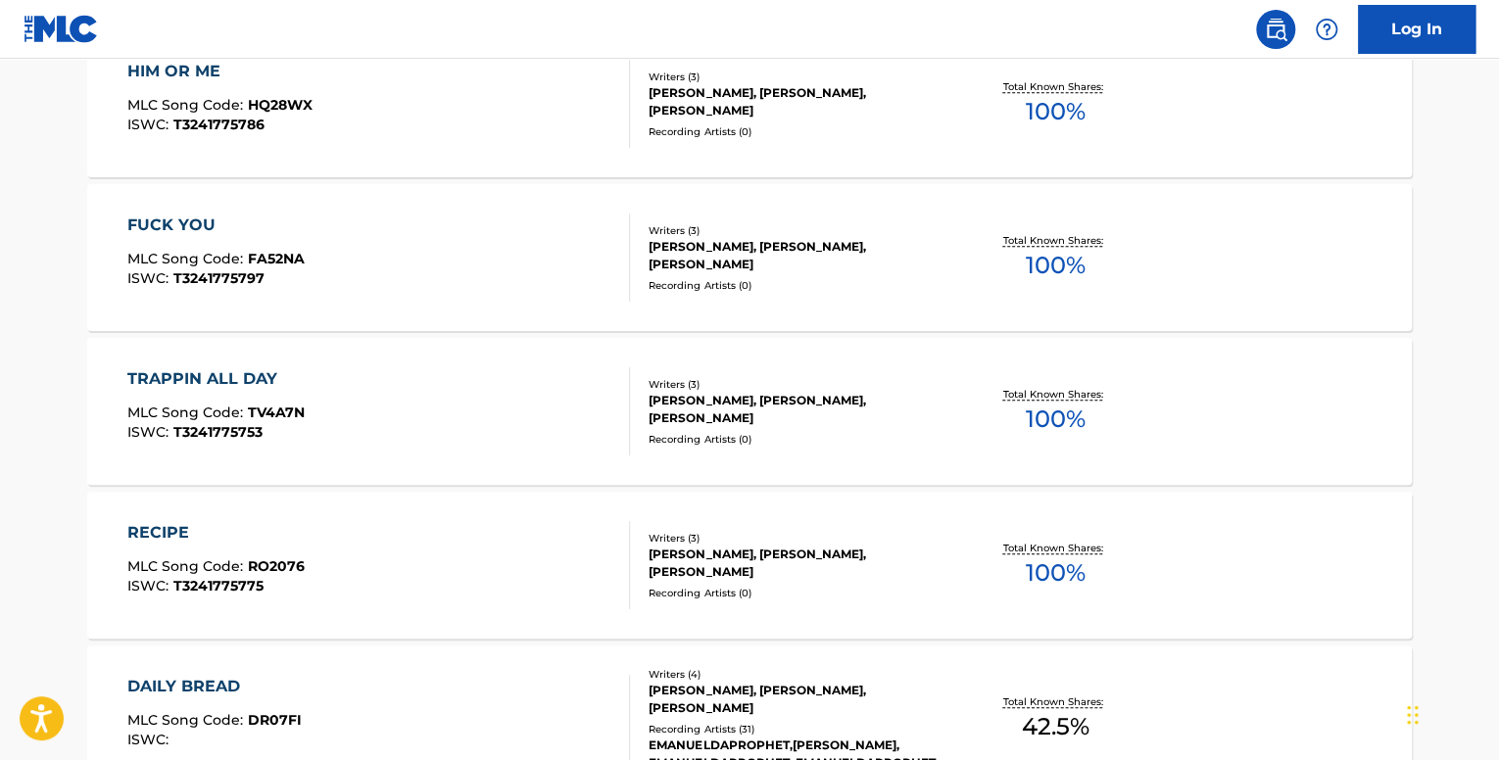
scroll to position [882, 0]
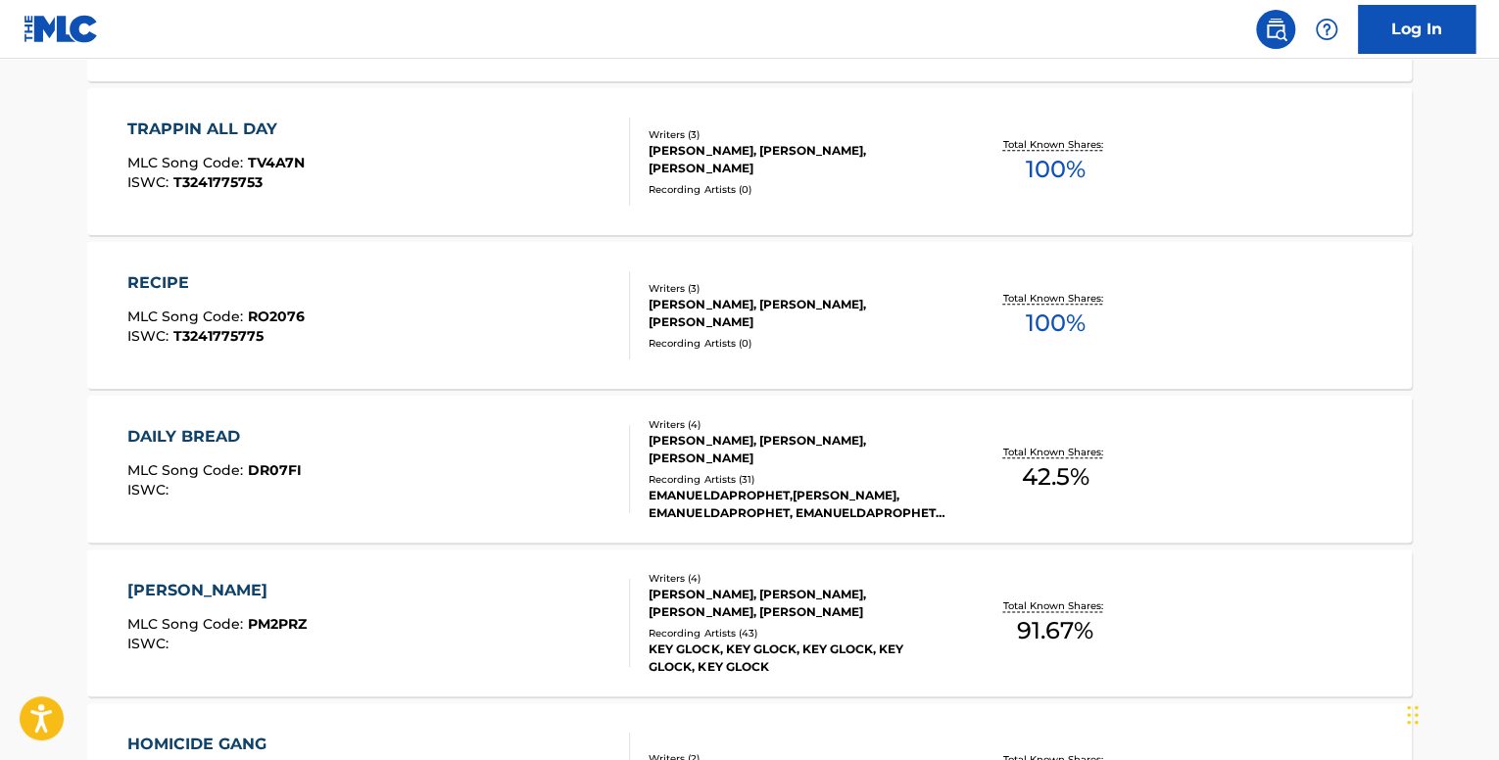
click at [554, 453] on div "DAILY BREAD MLC Song Code : DR07FI ISWC :" at bounding box center [379, 469] width 504 height 88
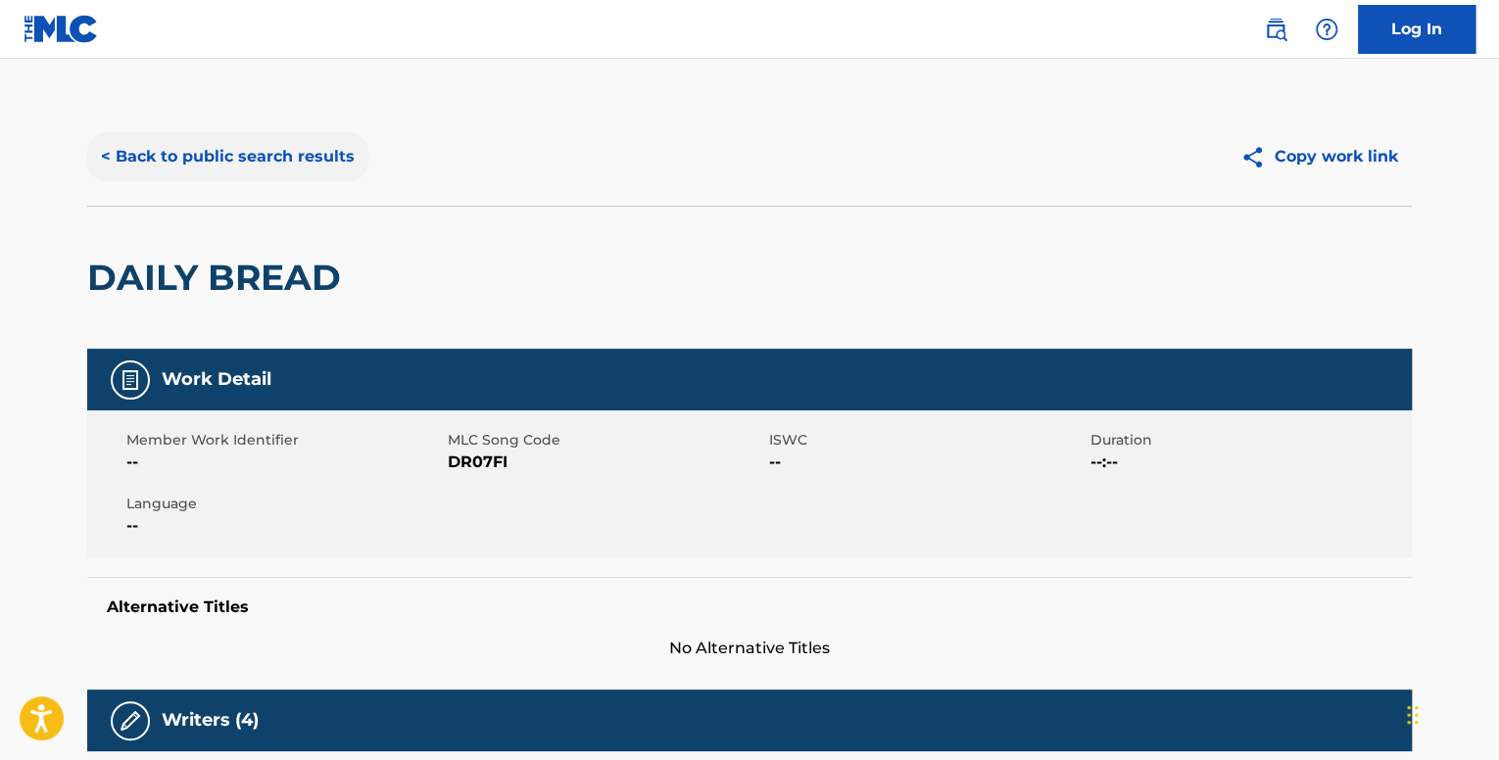
click at [221, 173] on button "< Back to public search results" at bounding box center [227, 156] width 281 height 49
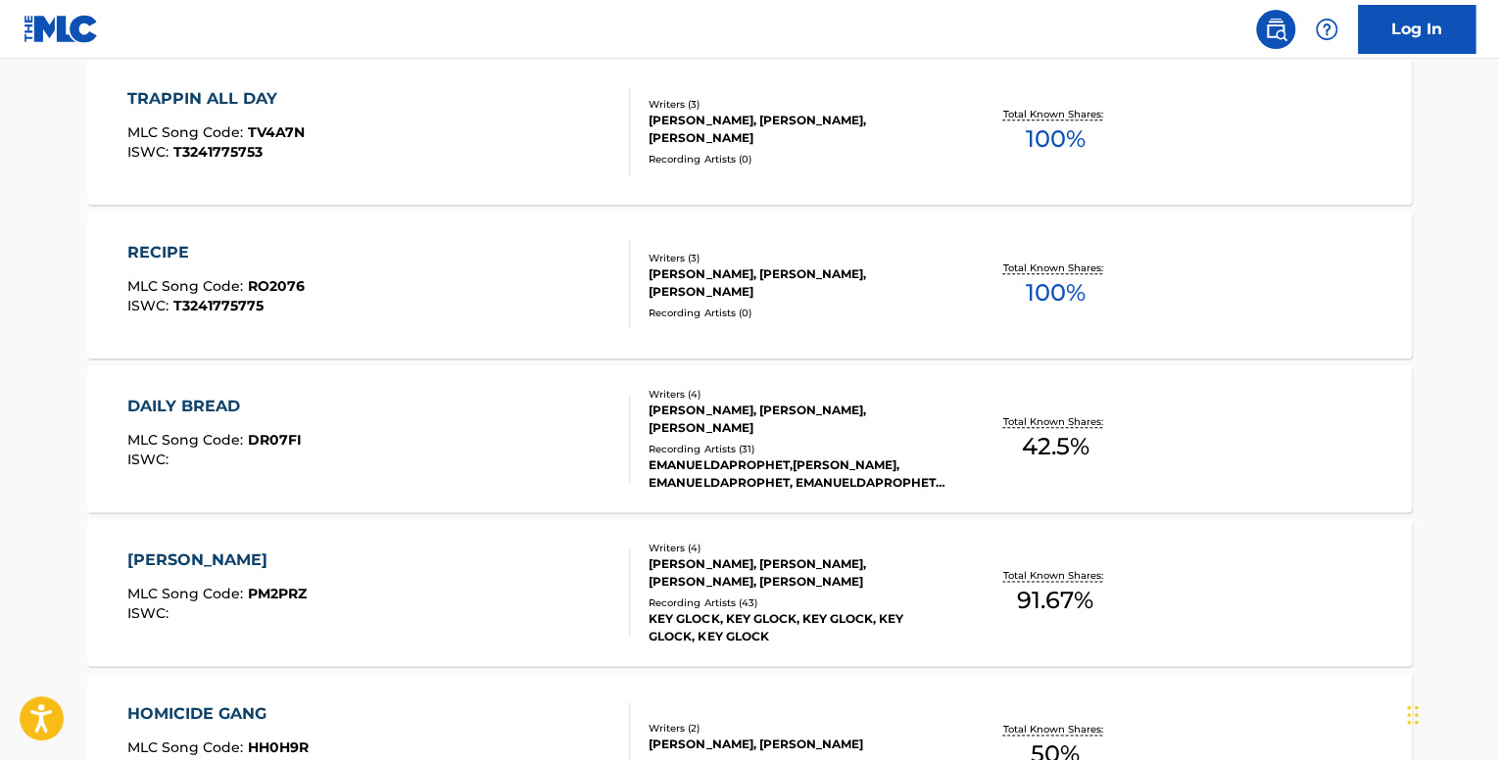
scroll to position [1078, 0]
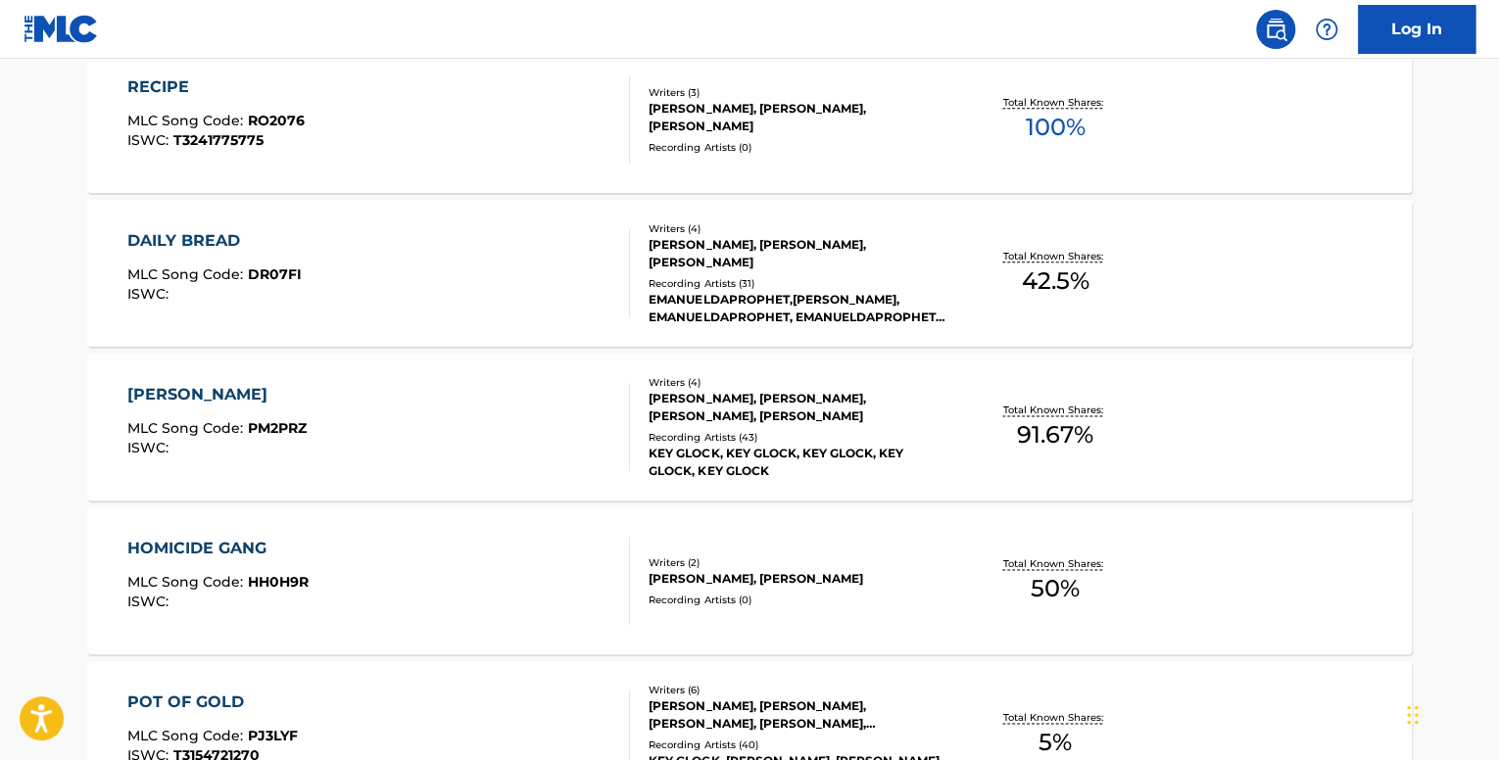
click at [497, 440] on div "[PERSON_NAME] MLC Song Code : PM2PRZ ISWC :" at bounding box center [379, 427] width 504 height 88
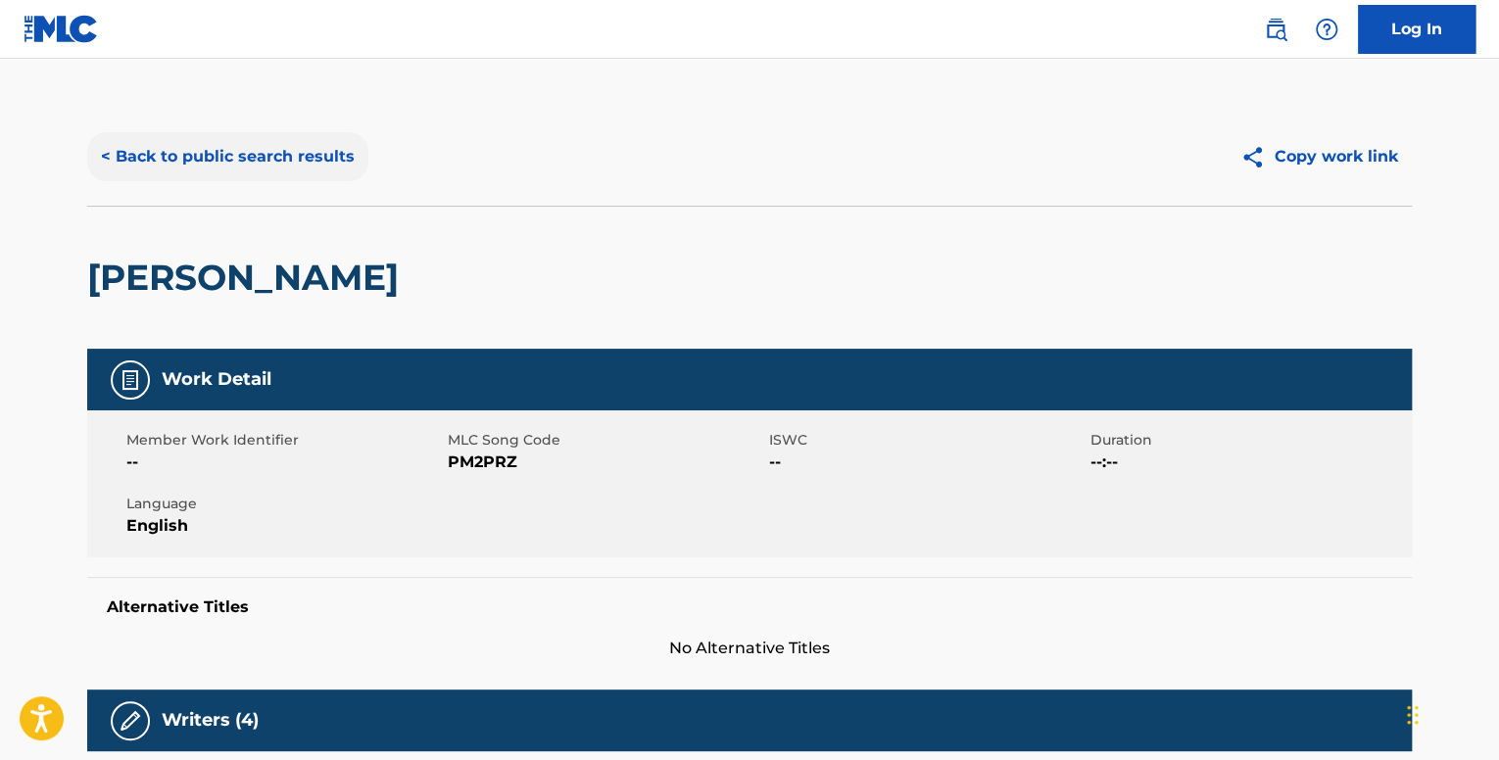
click at [227, 133] on button "< Back to public search results" at bounding box center [227, 156] width 281 height 49
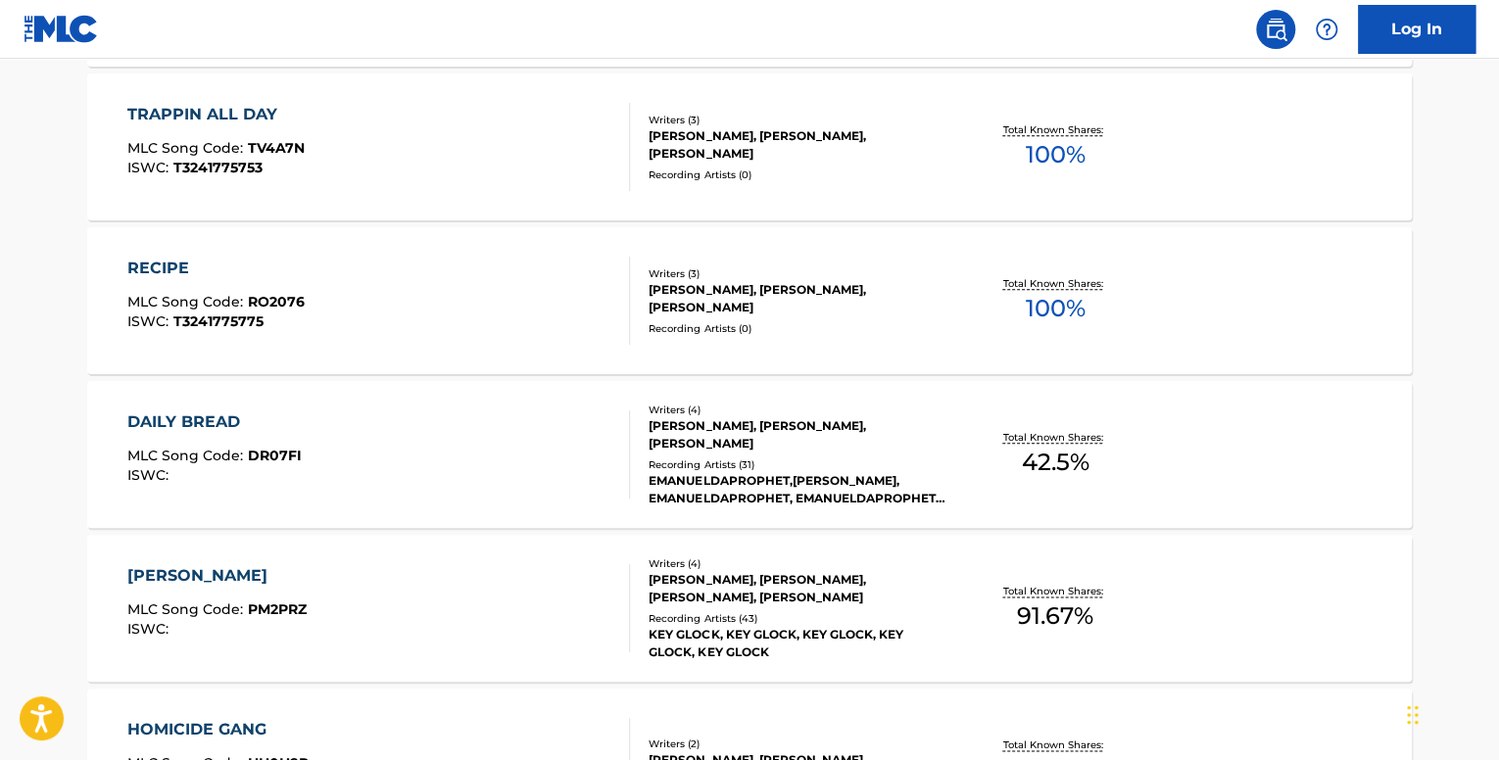
scroll to position [1078, 0]
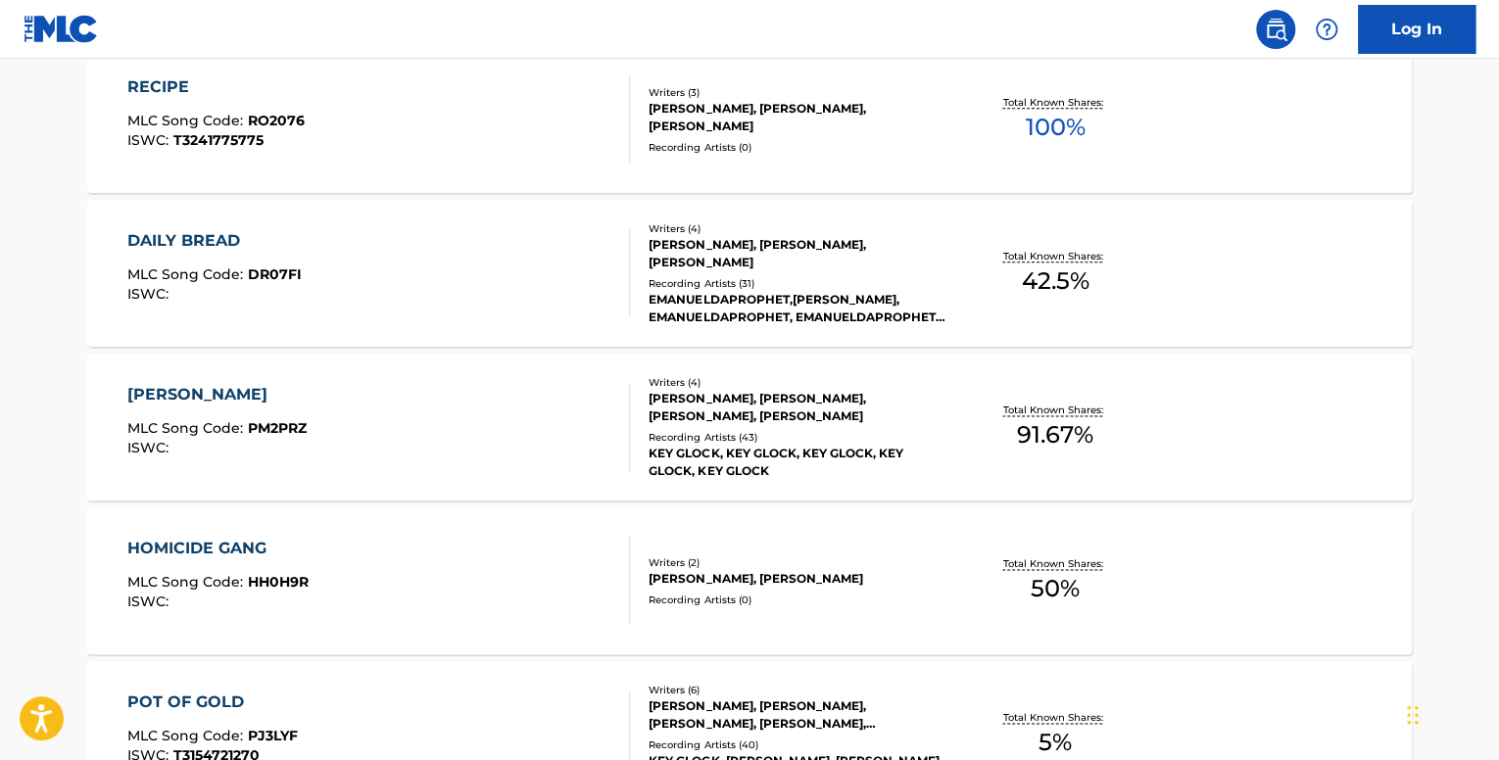
click at [545, 565] on div "HOMICIDE GANG MLC Song Code : HH0H9R ISWC :" at bounding box center [379, 581] width 504 height 88
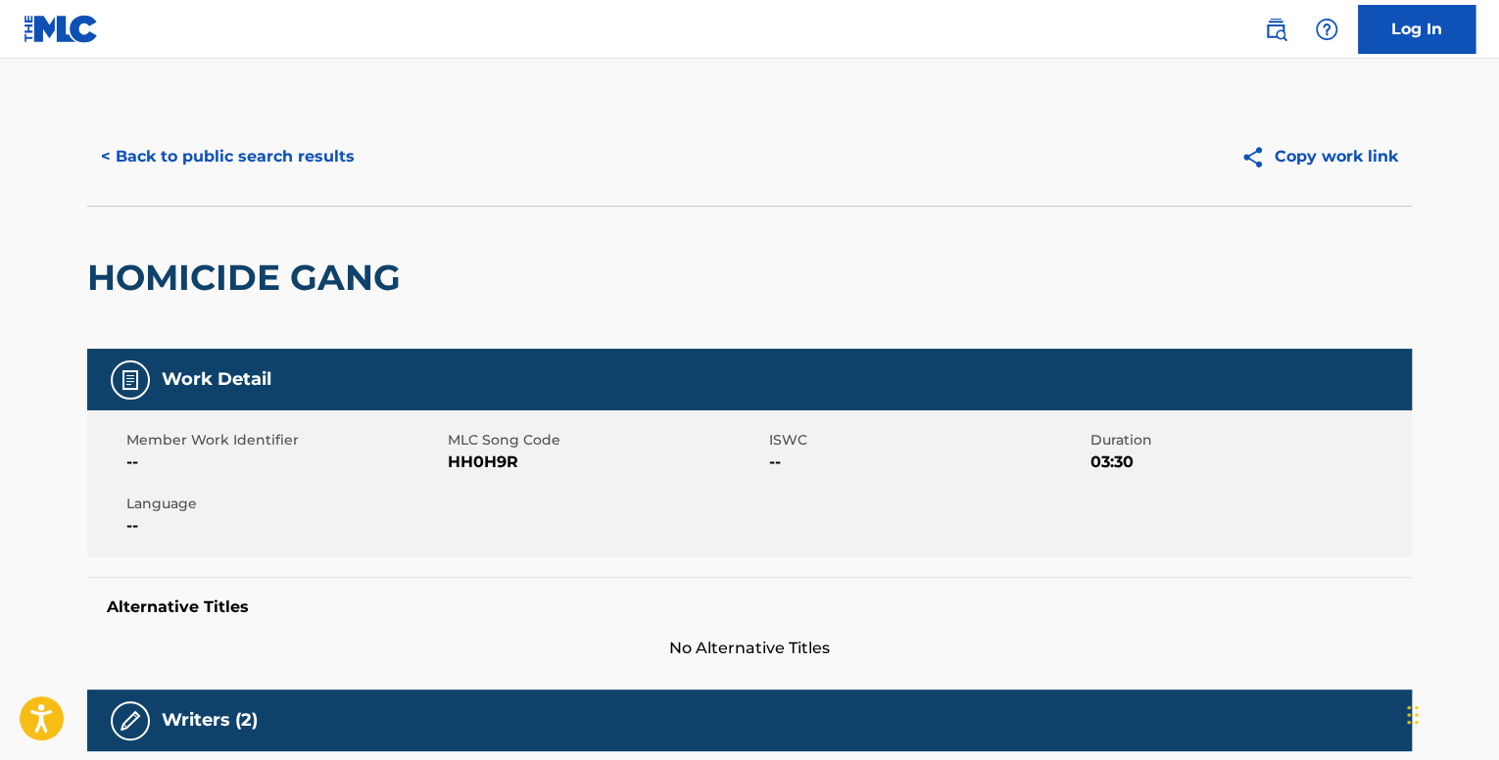
click at [161, 187] on div "< Back to public search results Copy work link" at bounding box center [749, 157] width 1324 height 98
click at [176, 162] on button "< Back to public search results" at bounding box center [227, 156] width 281 height 49
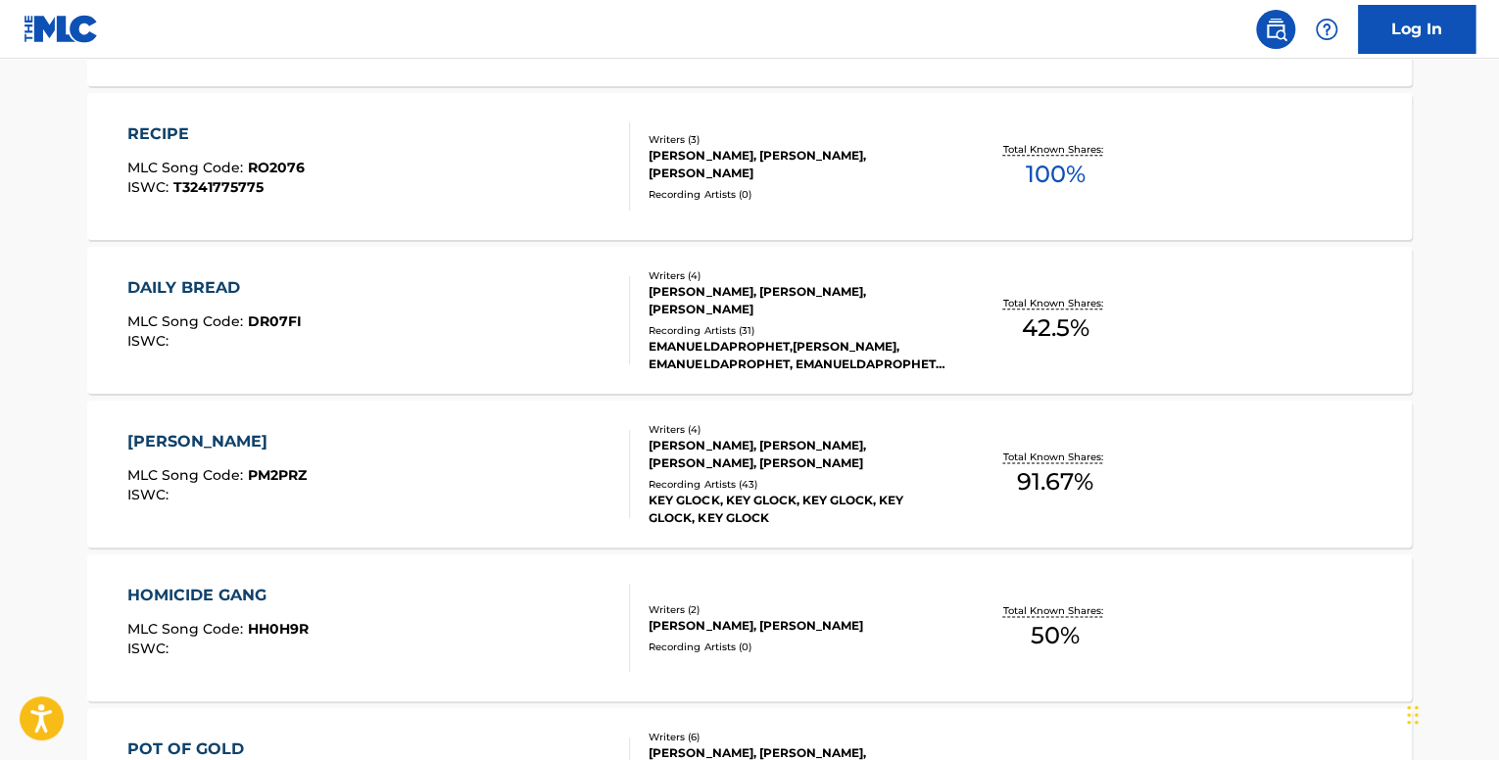
scroll to position [1176, 0]
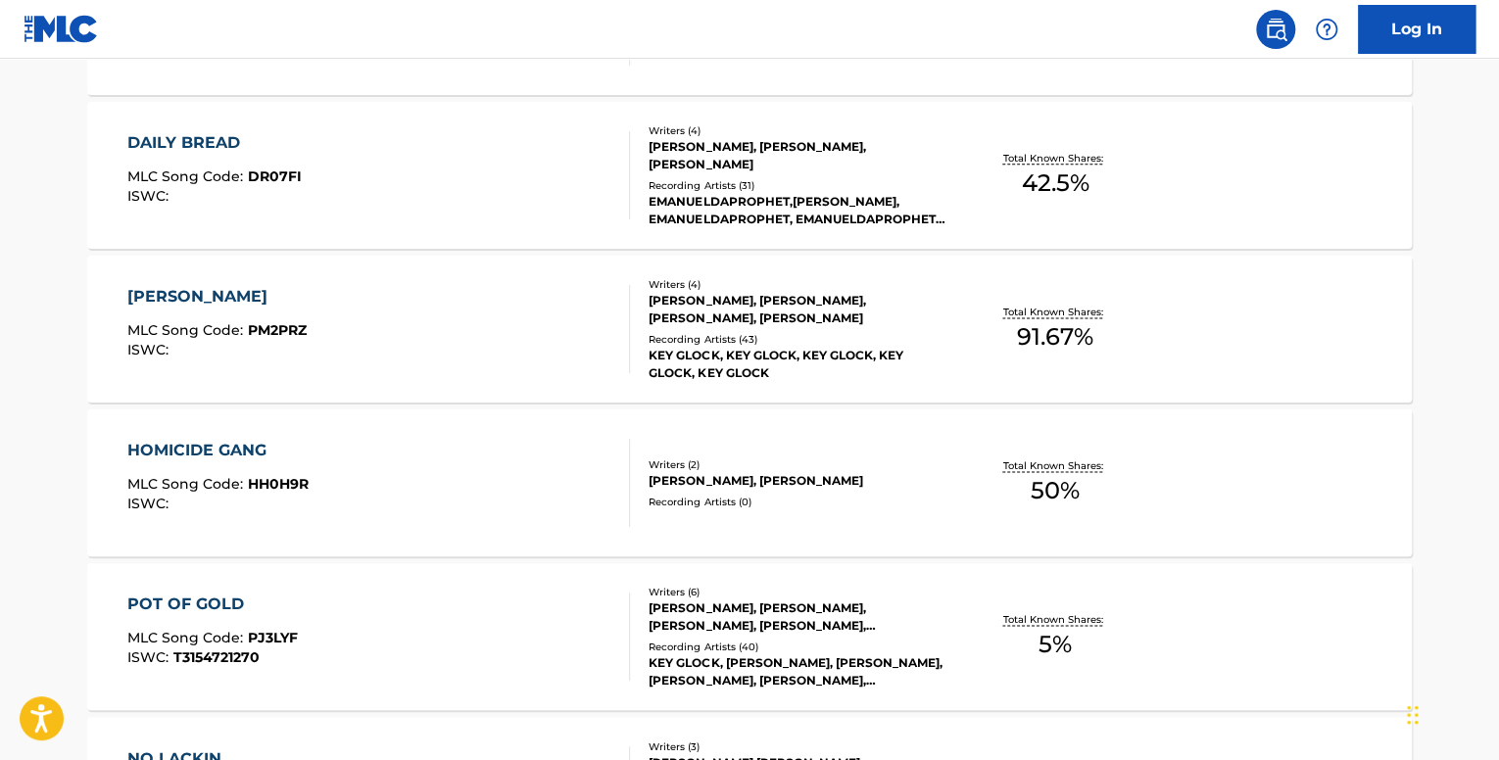
click at [556, 641] on div "POT OF GOLD MLC Song Code : PJ3LYF ISWC : T3154721270" at bounding box center [379, 637] width 504 height 88
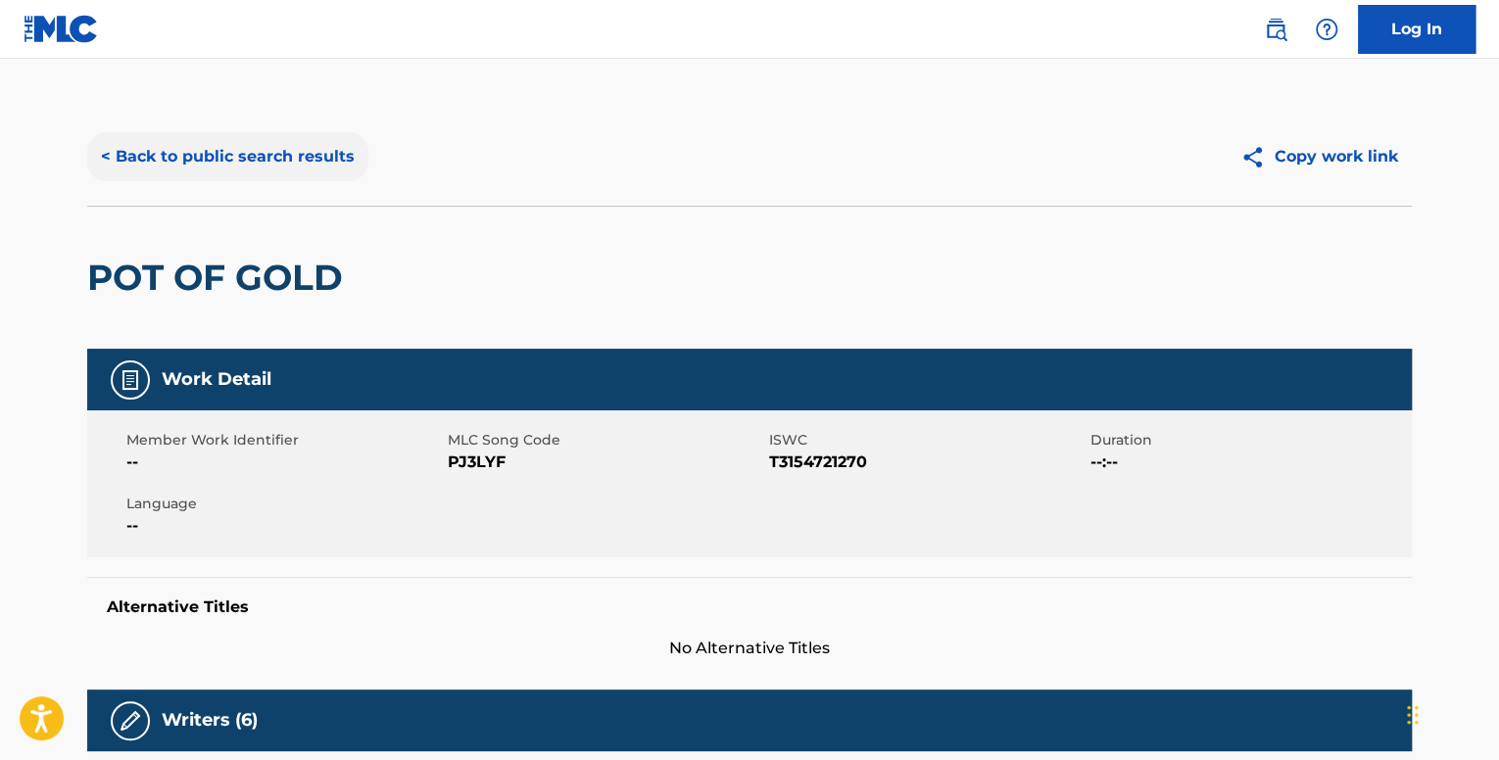
click at [170, 149] on button "< Back to public search results" at bounding box center [227, 156] width 281 height 49
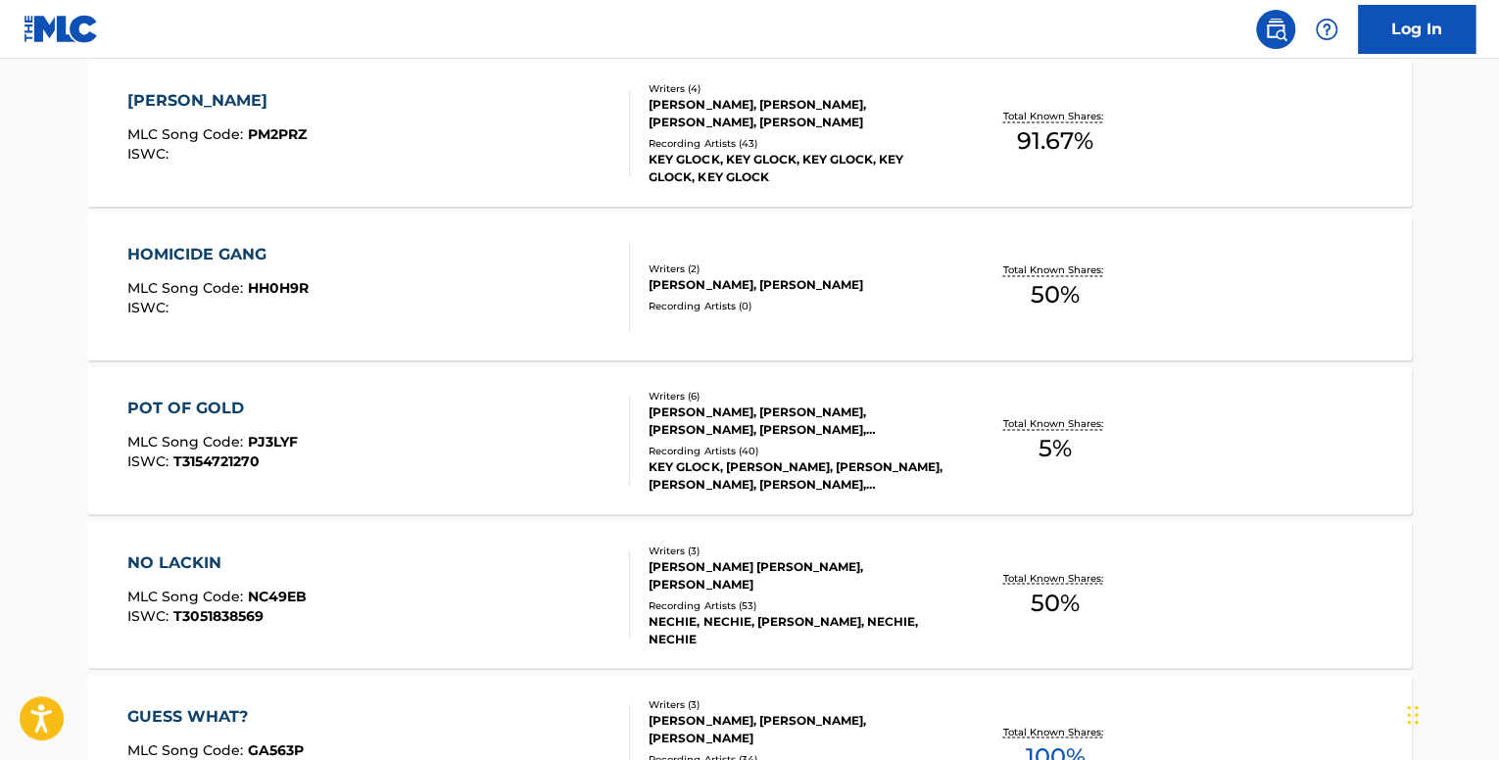
click at [502, 441] on div "POT OF GOLD MLC Song Code : PJ3LYF ISWC : T3154721270" at bounding box center [379, 441] width 504 height 88
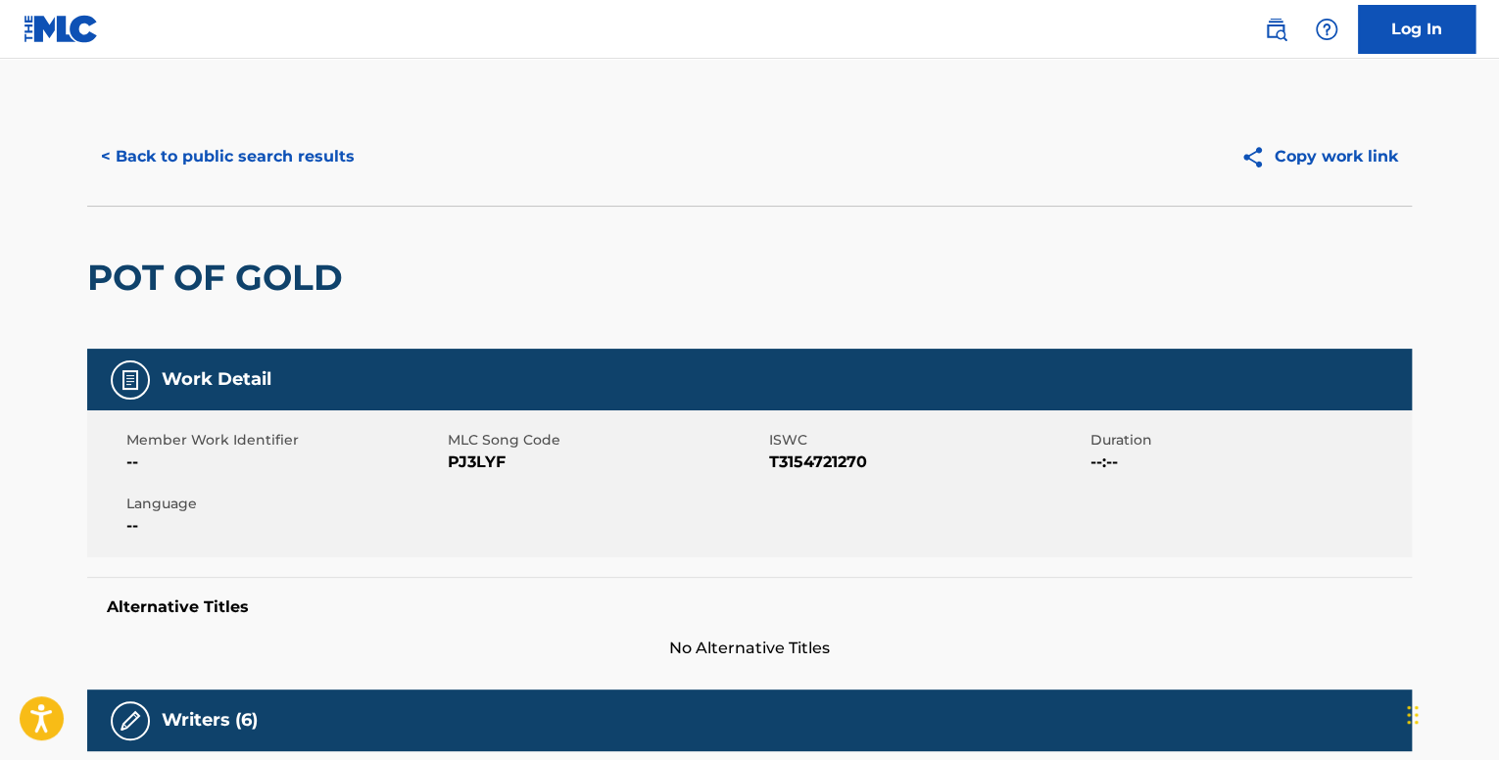
click at [217, 122] on div "< Back to public search results Copy work link" at bounding box center [749, 157] width 1324 height 98
click at [235, 142] on button "< Back to public search results" at bounding box center [227, 156] width 281 height 49
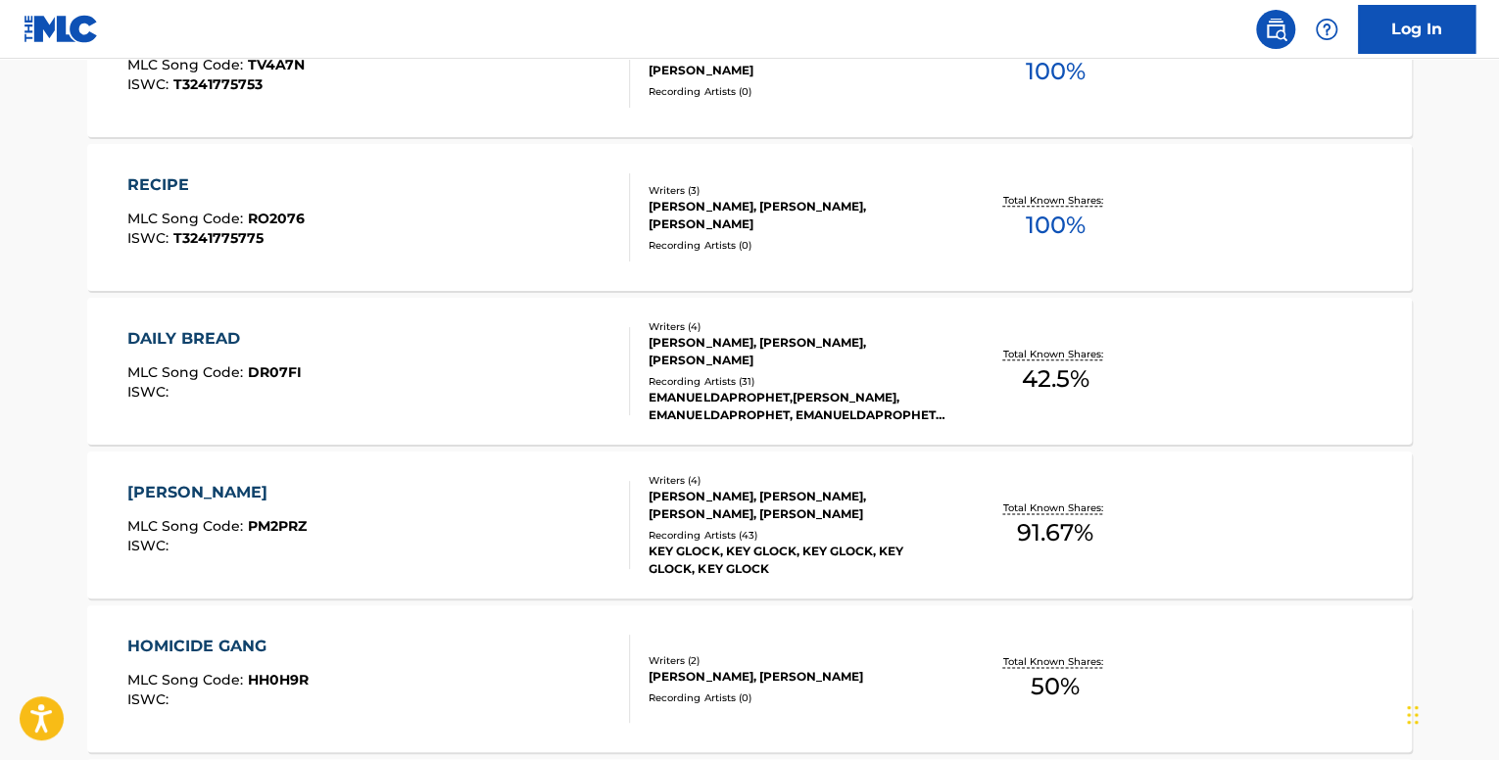
scroll to position [1469, 0]
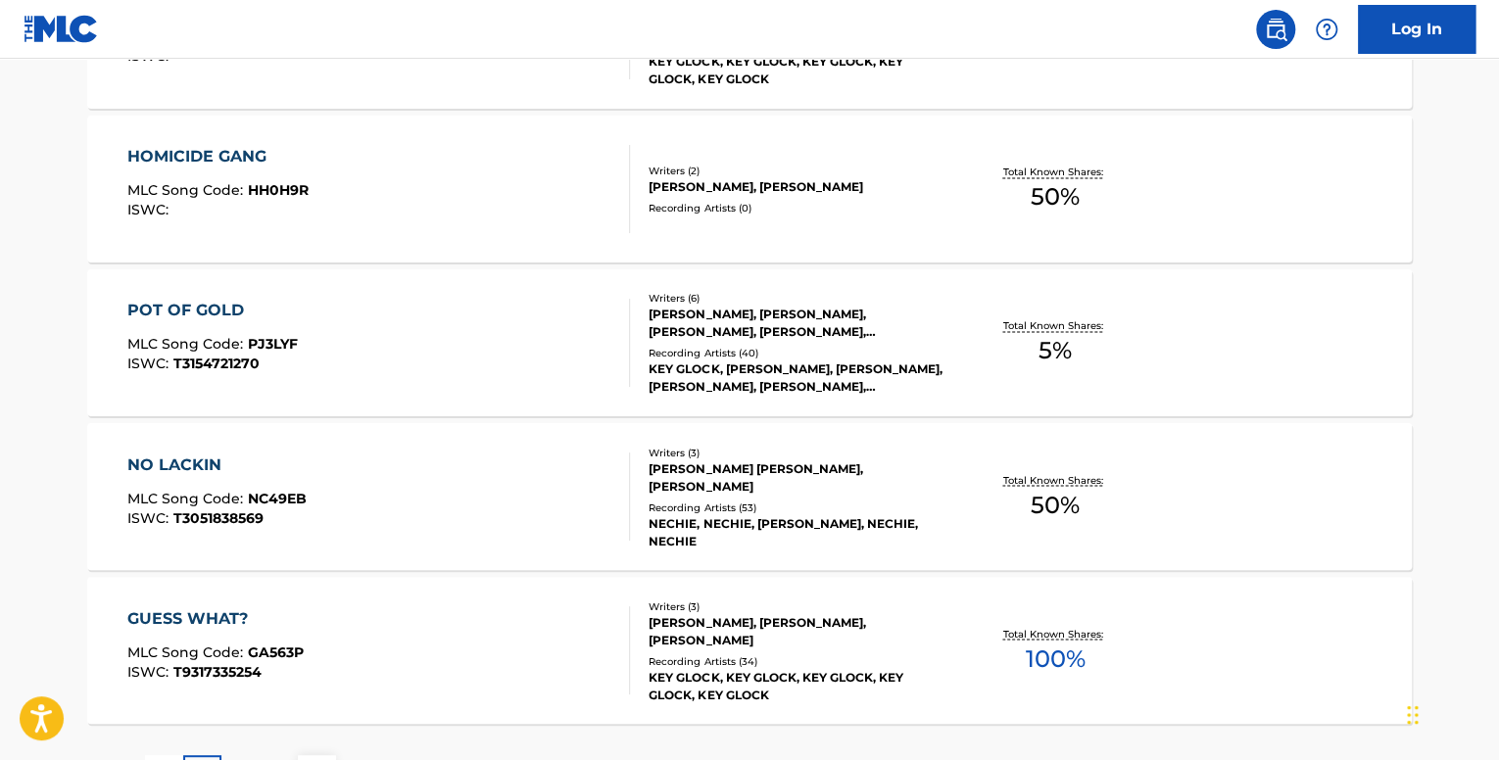
click at [413, 503] on div "NO LACKIN MLC Song Code : NC49EB ISWC : T3051838569" at bounding box center [379, 497] width 504 height 88
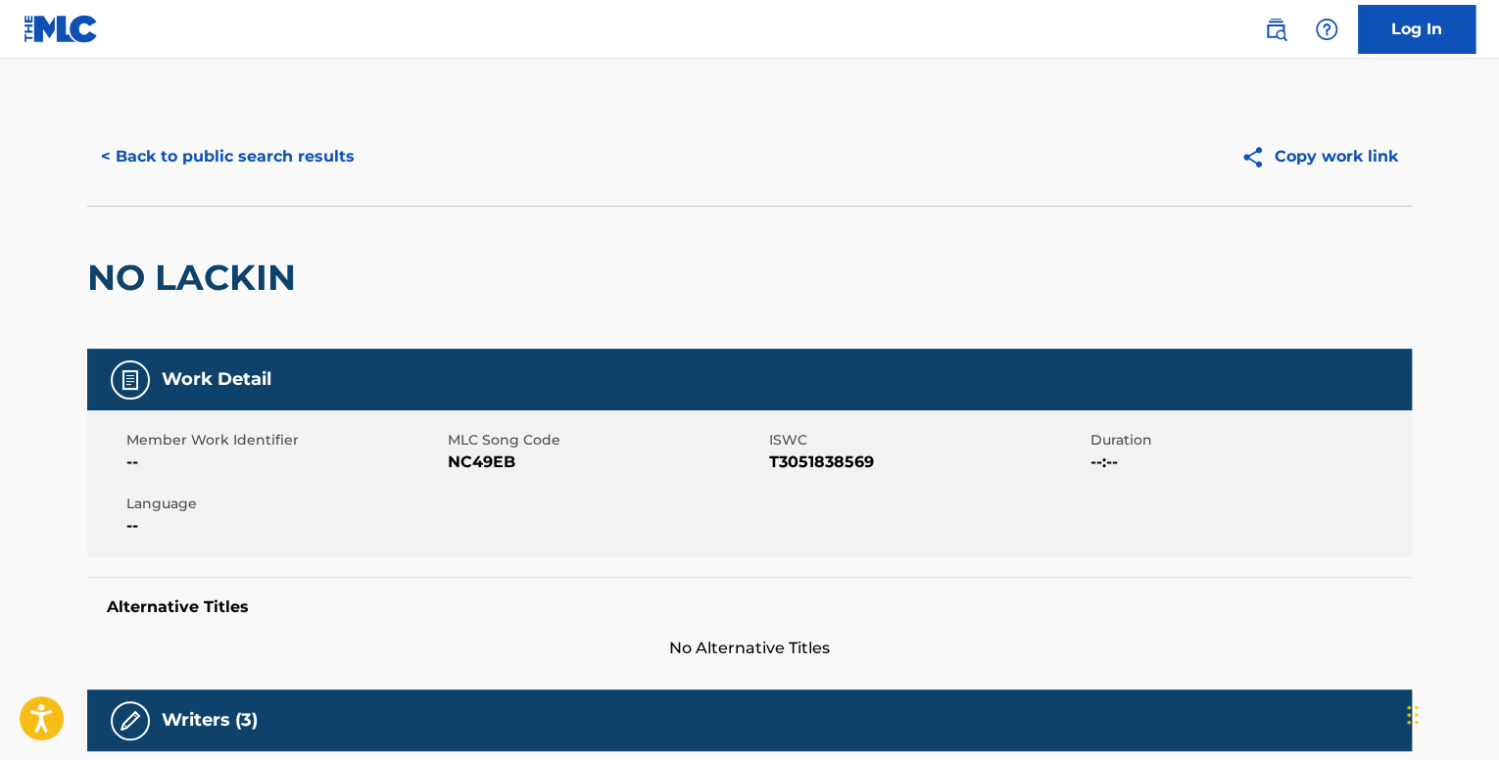
click at [233, 154] on button "< Back to public search results" at bounding box center [227, 156] width 281 height 49
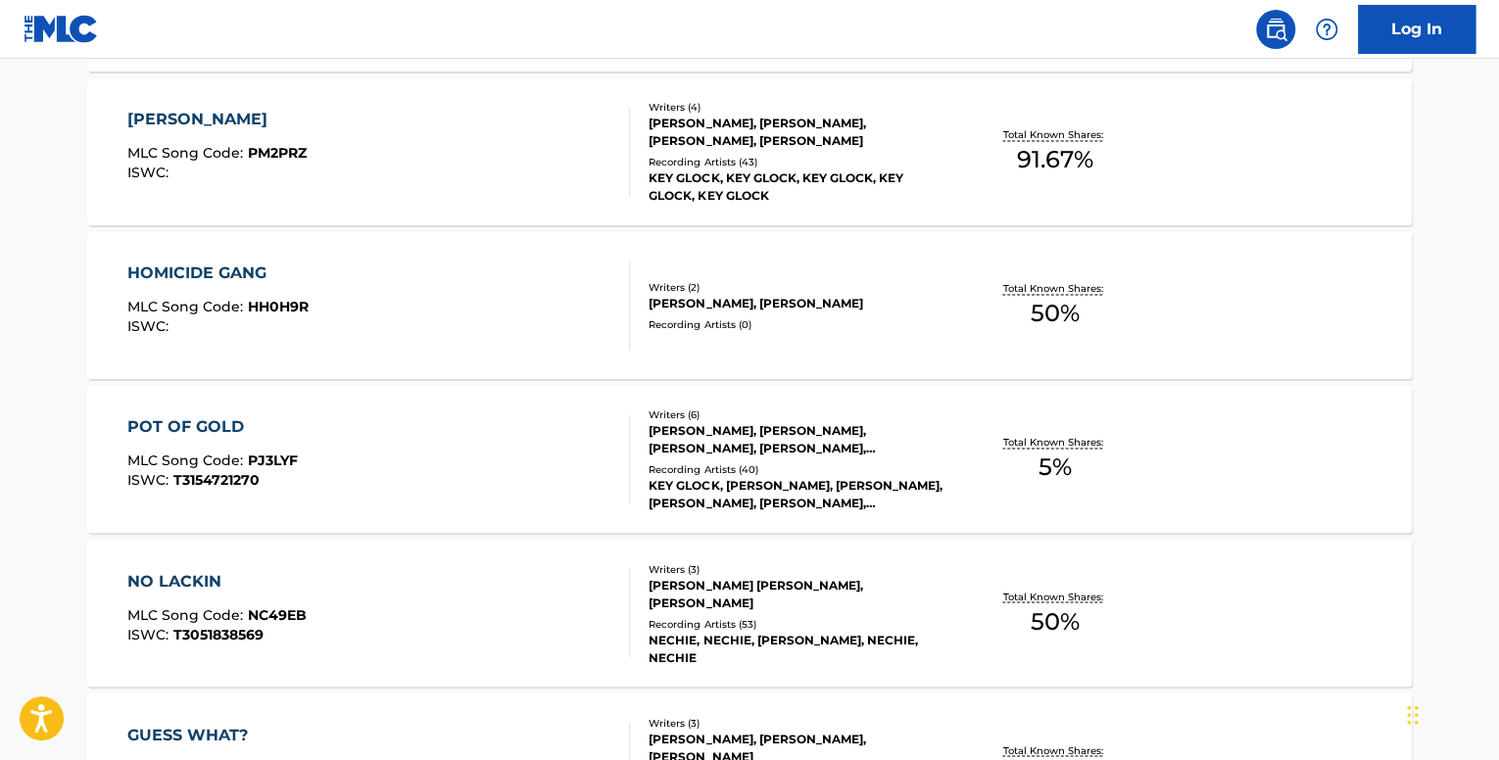
scroll to position [1469, 0]
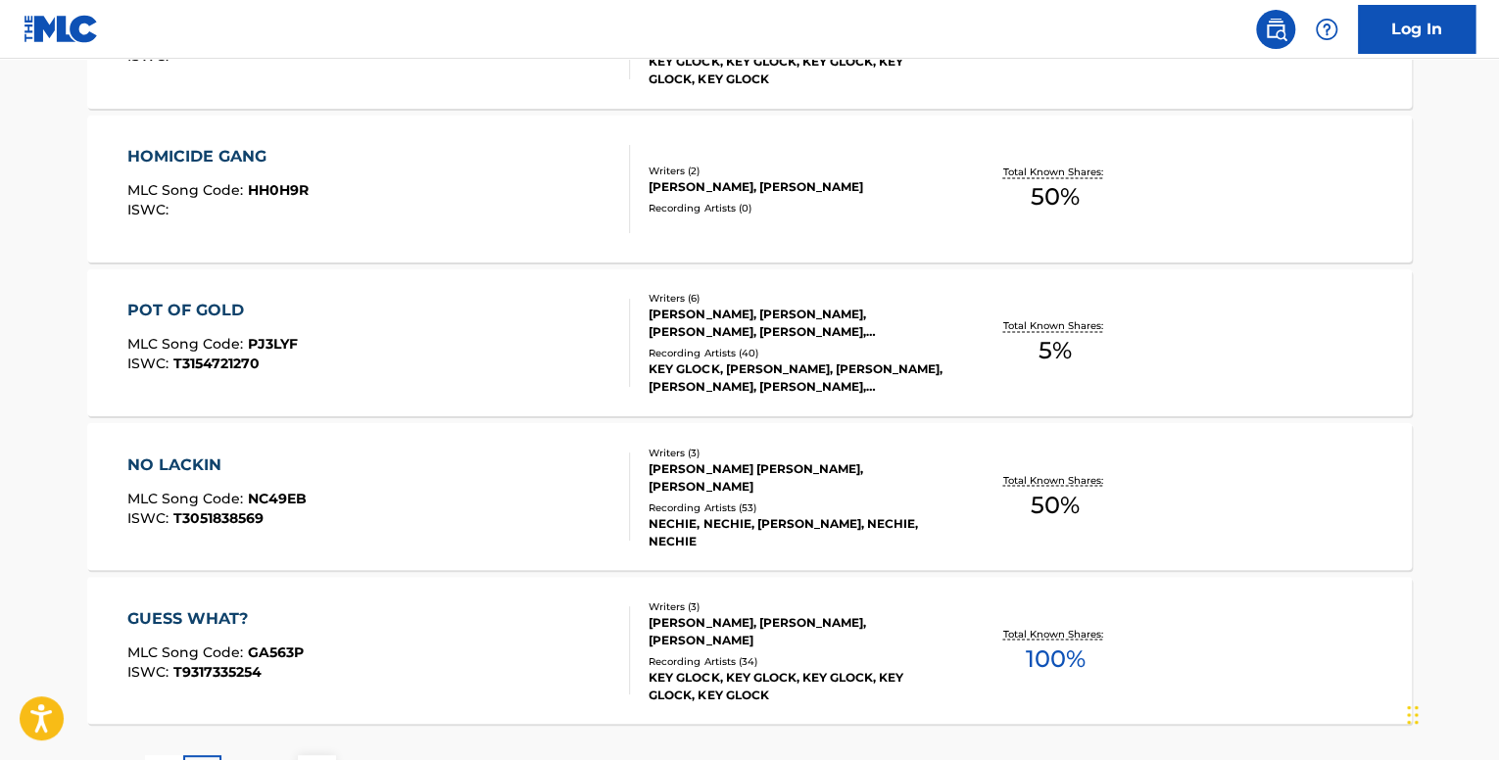
click at [516, 482] on div "NO LACKIN MLC Song Code : NC49EB ISWC : T3051838569" at bounding box center [379, 497] width 504 height 88
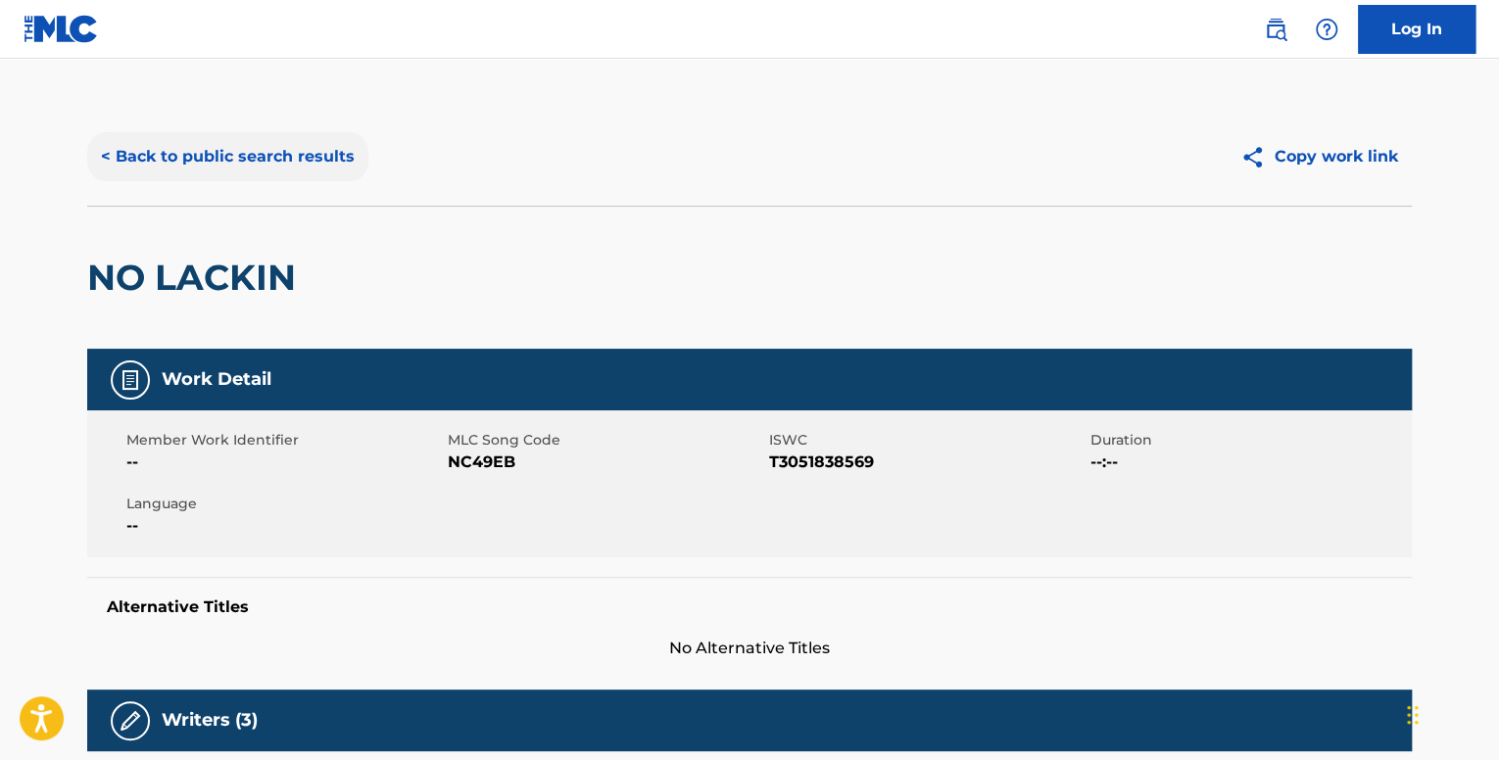
click at [257, 155] on button "< Back to public search results" at bounding box center [227, 156] width 281 height 49
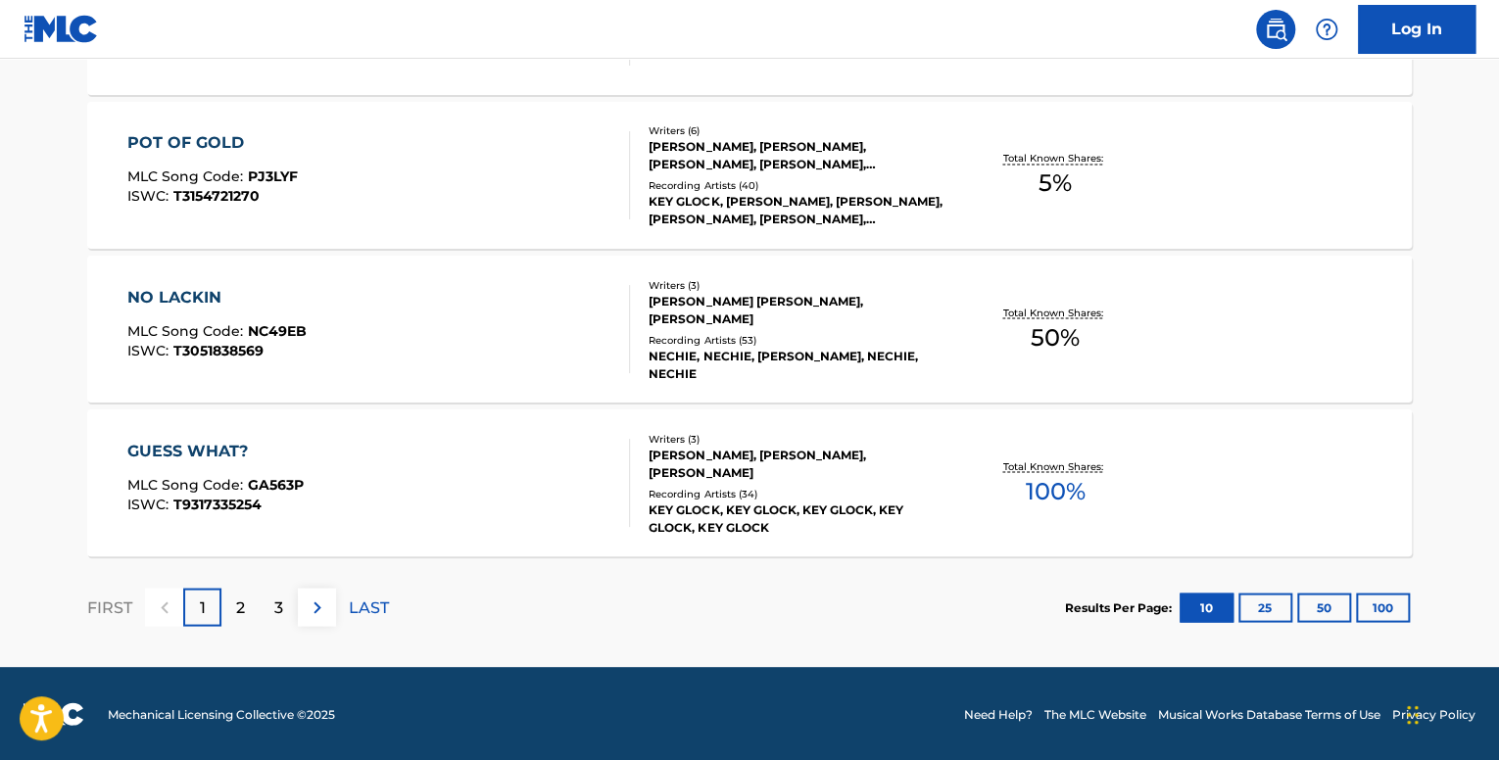
scroll to position [1638, 0]
click at [1364, 612] on button "100" at bounding box center [1383, 606] width 54 height 29
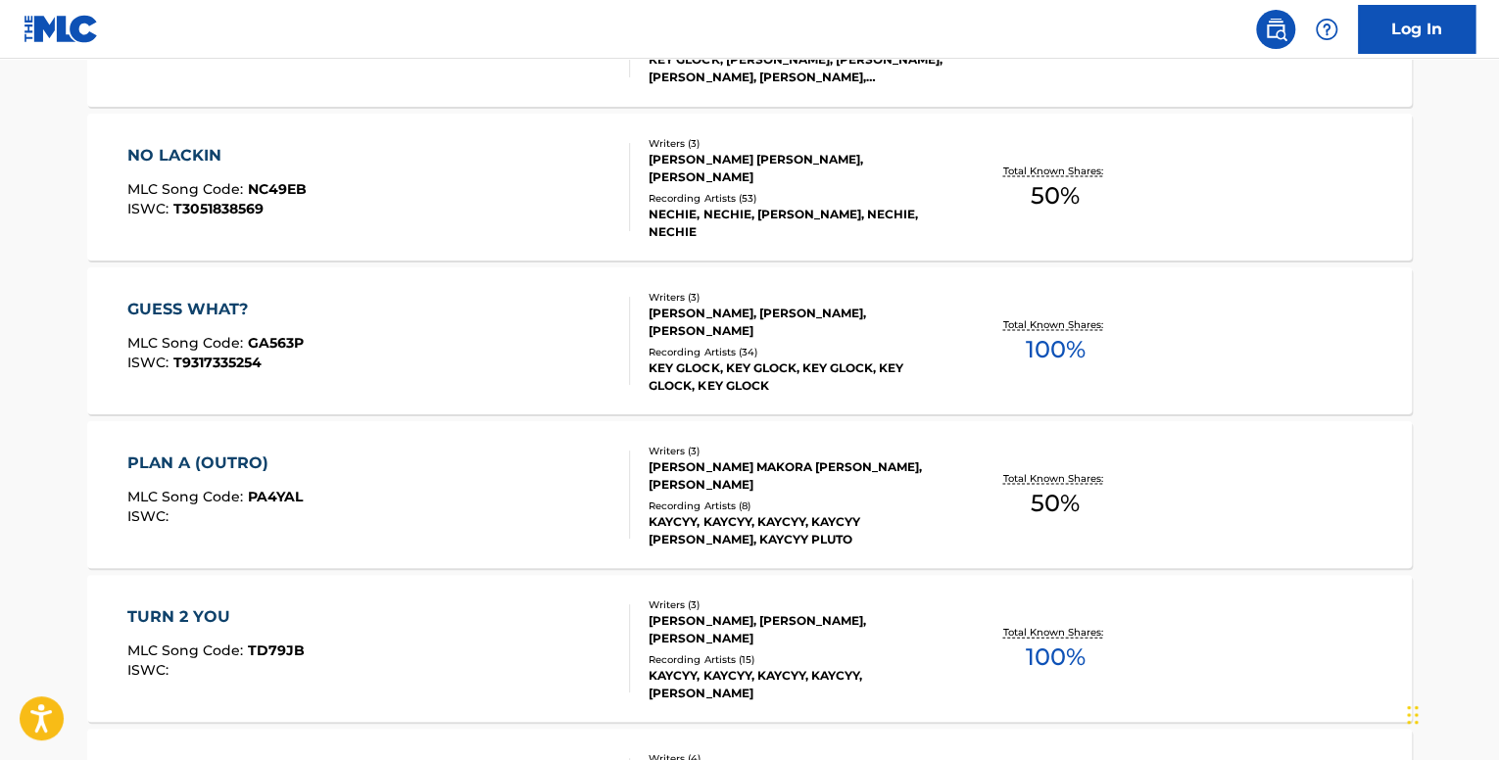
scroll to position [2030, 0]
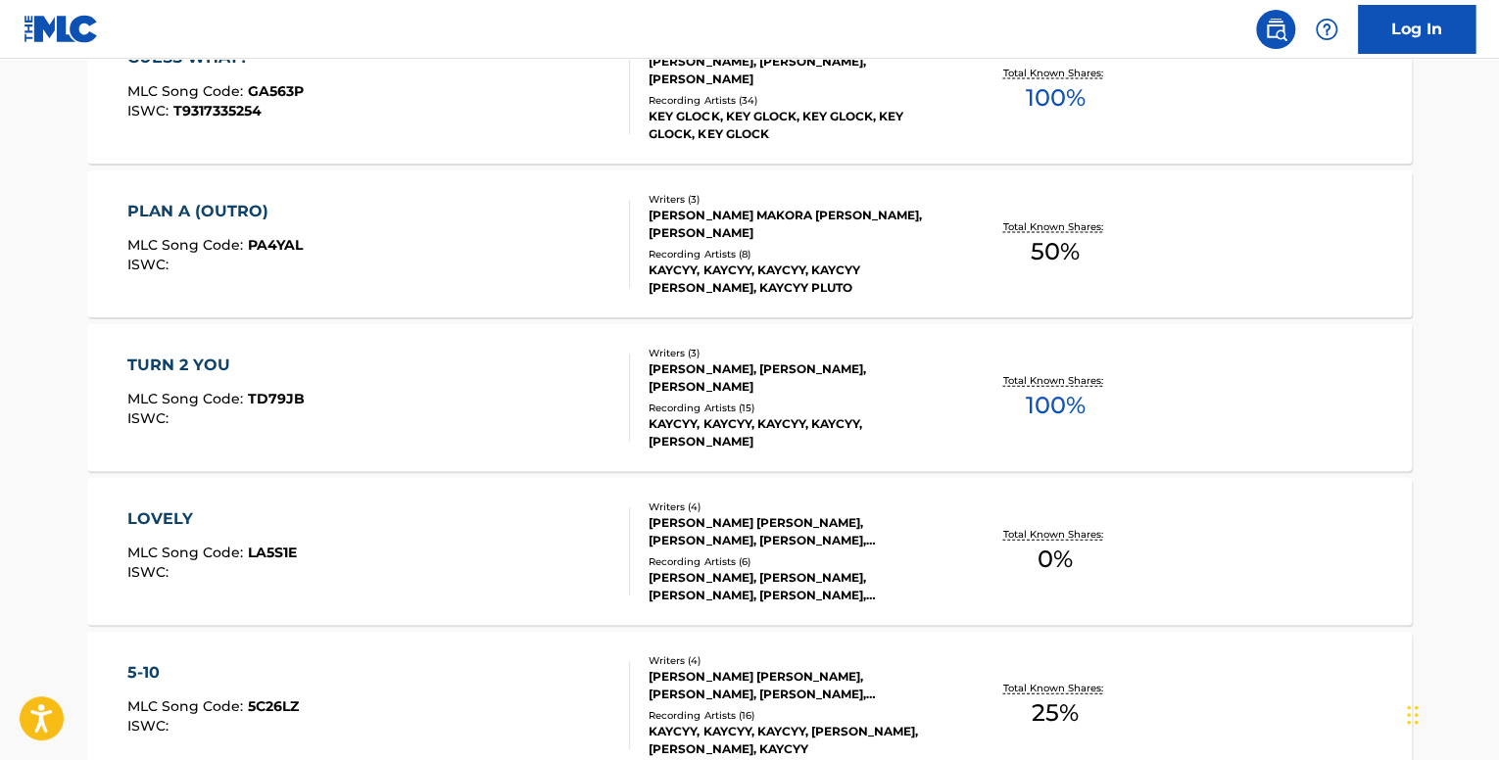
click at [516, 256] on div "PLAN A (OUTRO) MLC Song Code : PA4YAL ISWC :" at bounding box center [379, 244] width 504 height 88
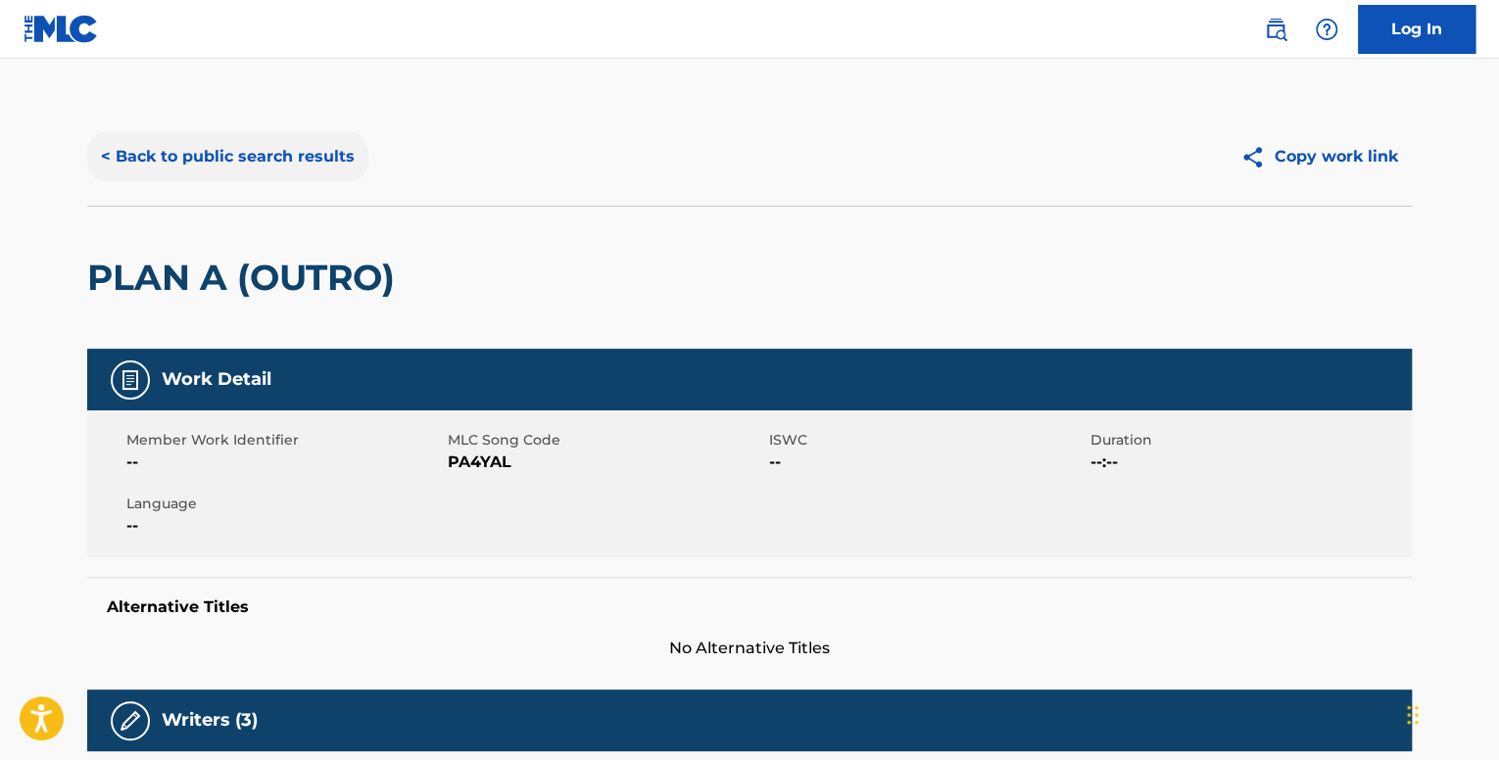
click at [232, 154] on button "< Back to public search results" at bounding box center [227, 156] width 281 height 49
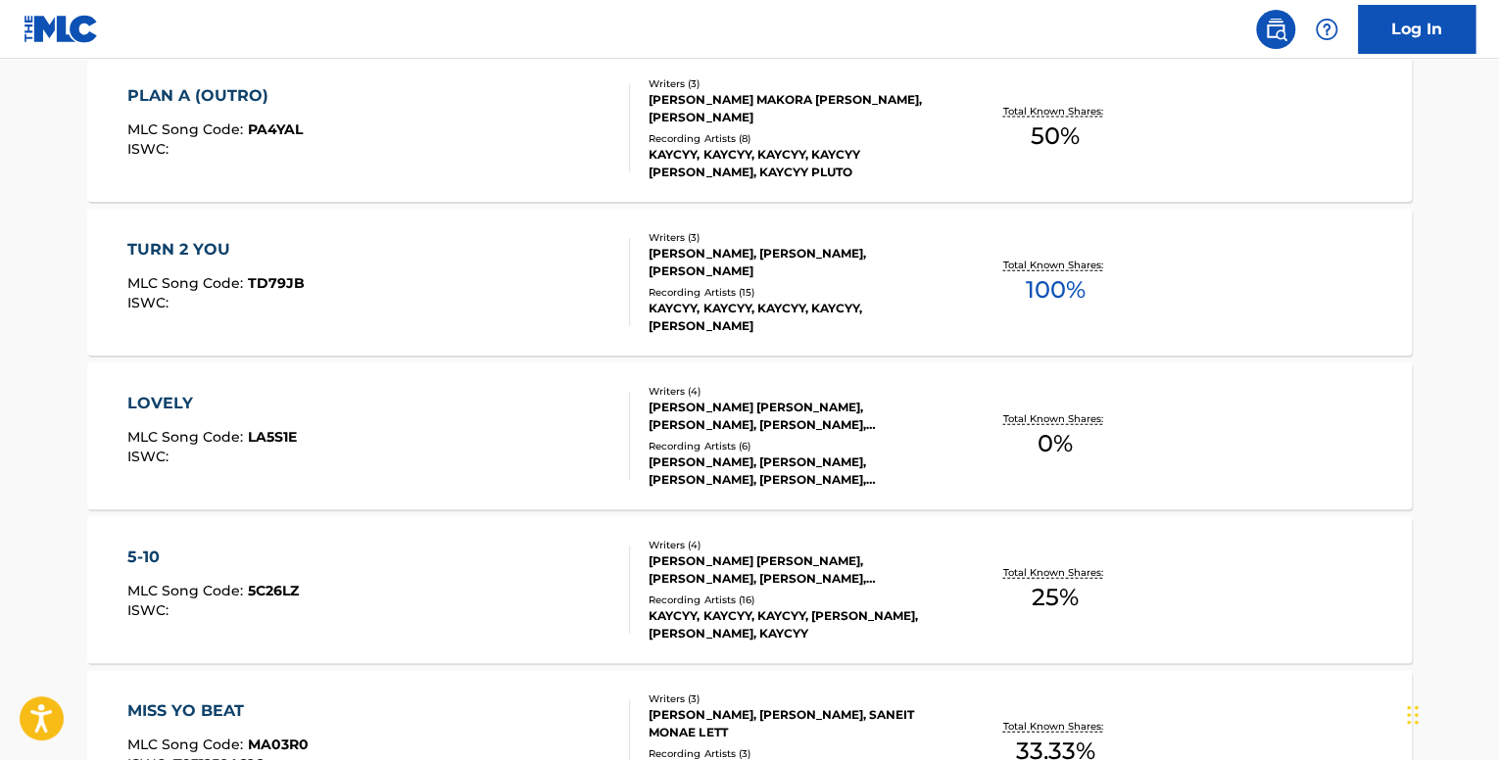
scroll to position [2155, 0]
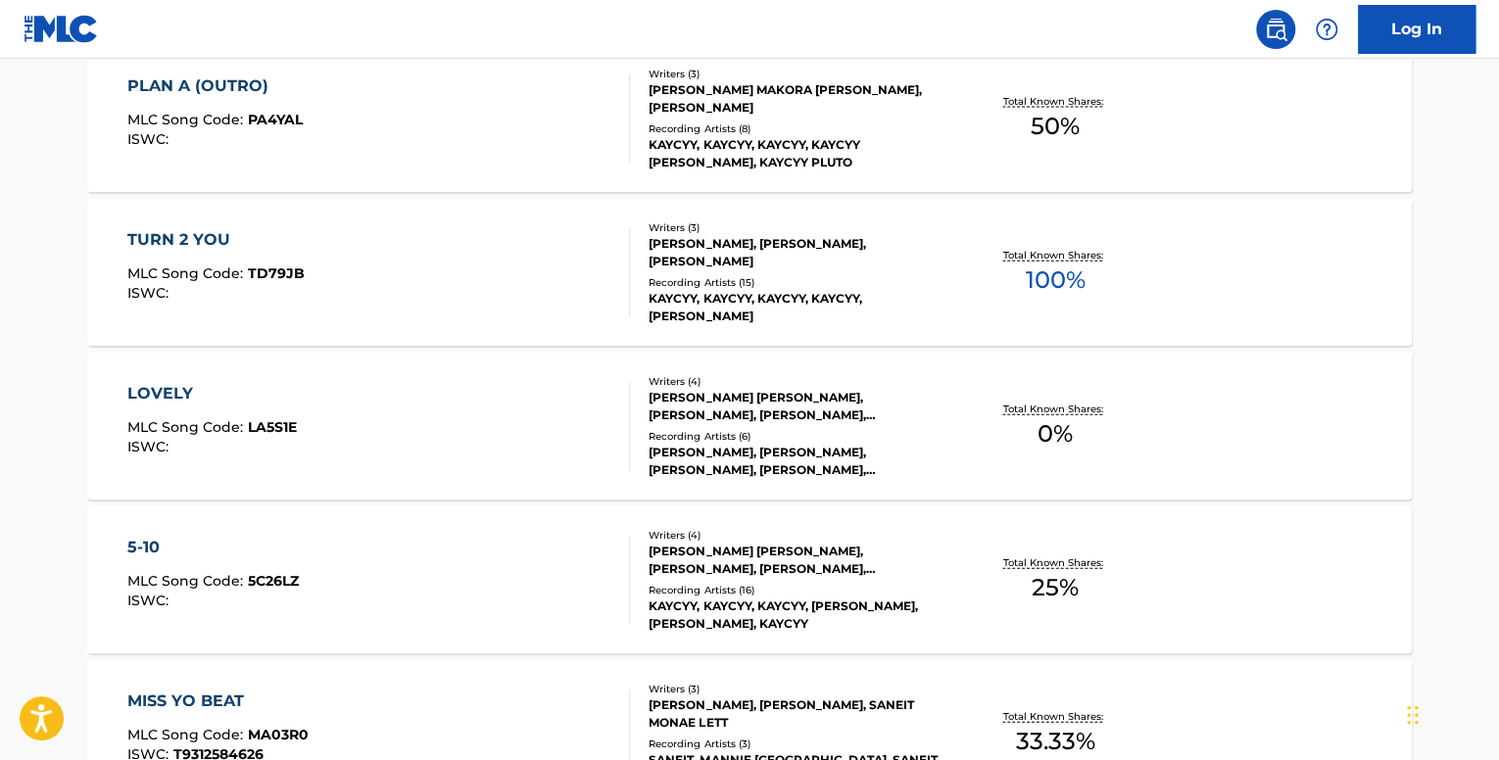
click at [541, 439] on div "LOVELY MLC Song Code : LA5S1E ISWC :" at bounding box center [379, 426] width 504 height 88
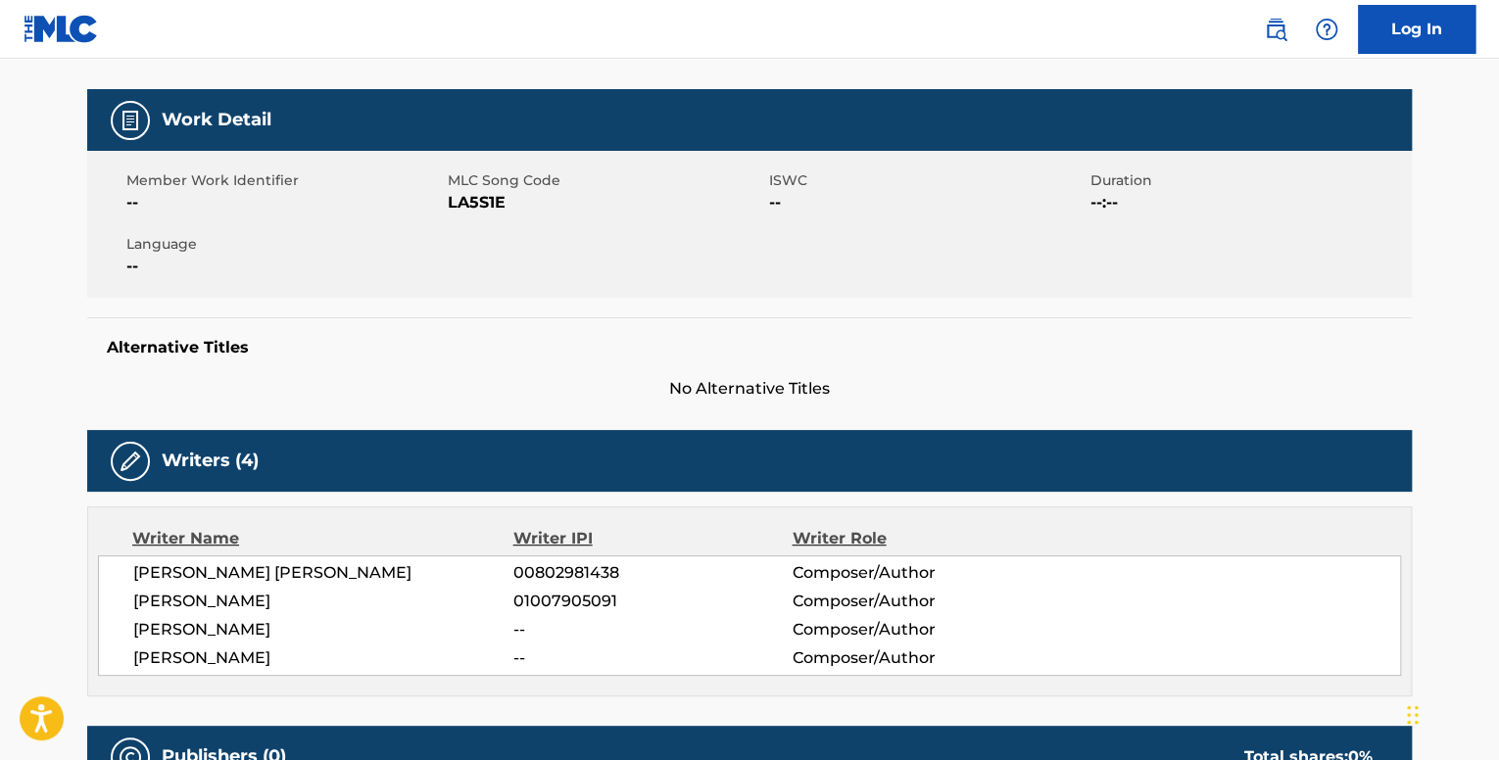
scroll to position [53, 0]
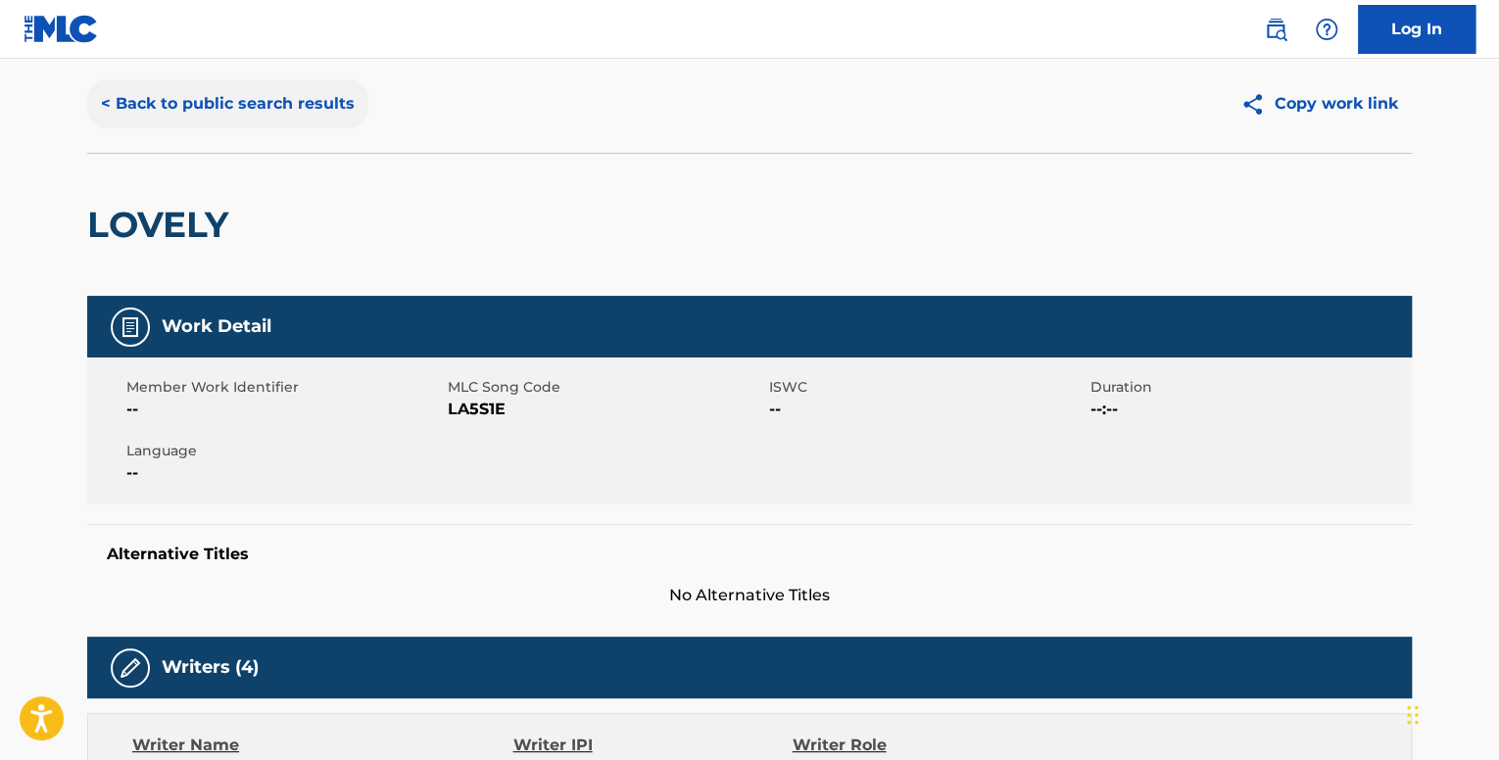
click at [266, 110] on button "< Back to public search results" at bounding box center [227, 103] width 281 height 49
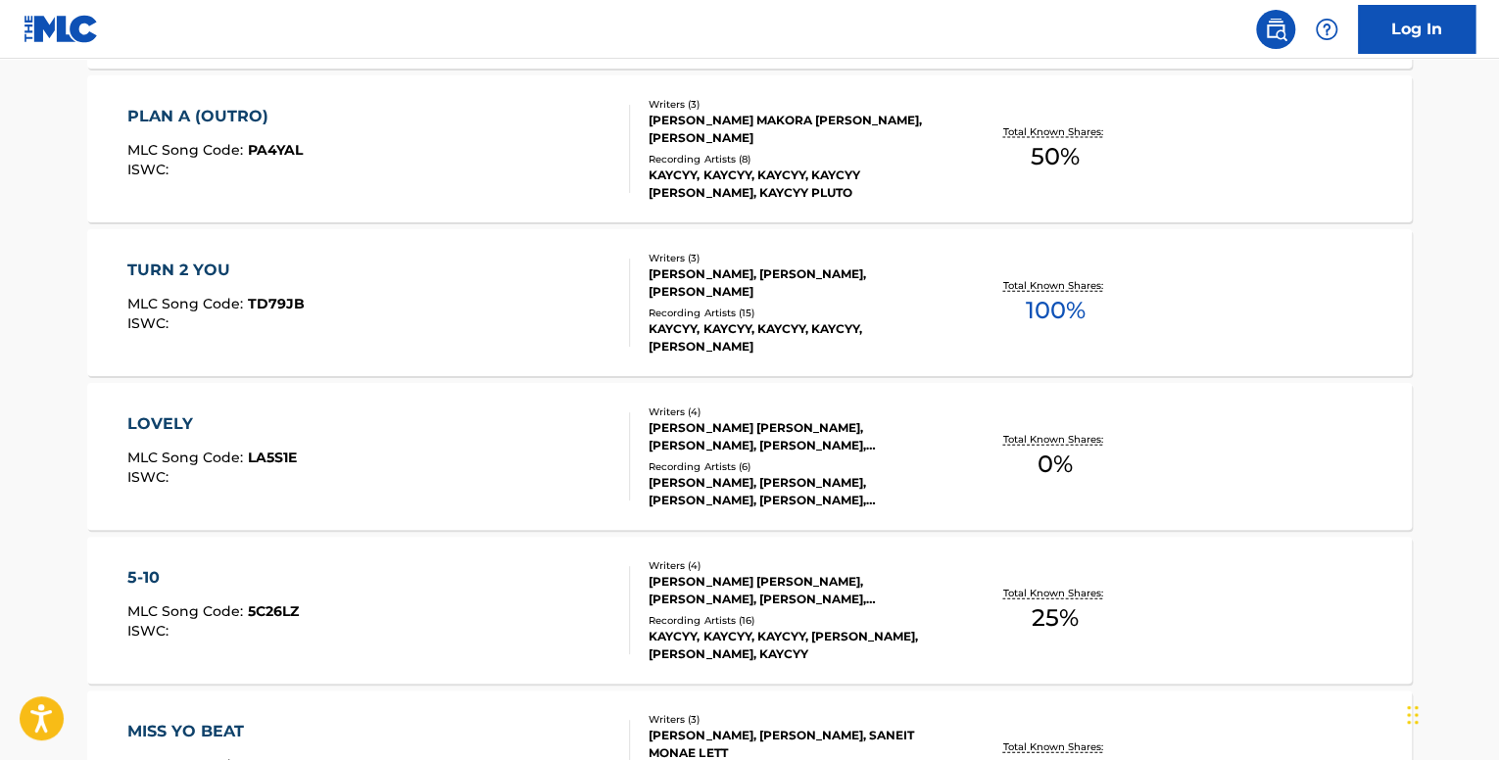
scroll to position [2155, 0]
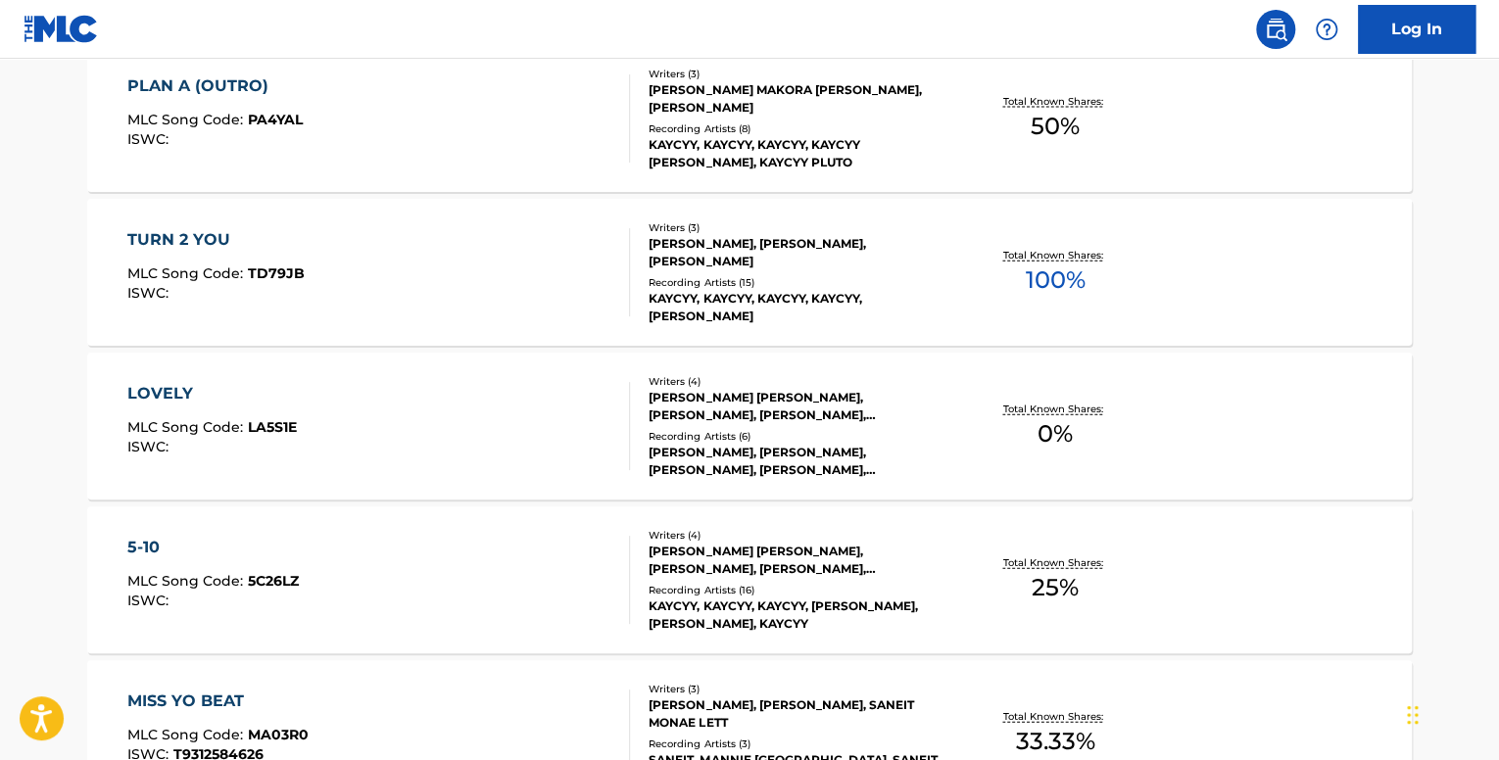
click at [523, 534] on div "5-10 MLC Song Code : 5C26LZ ISWC : Writers ( 4 ) [PERSON_NAME] [PERSON_NAME], […" at bounding box center [749, 579] width 1324 height 147
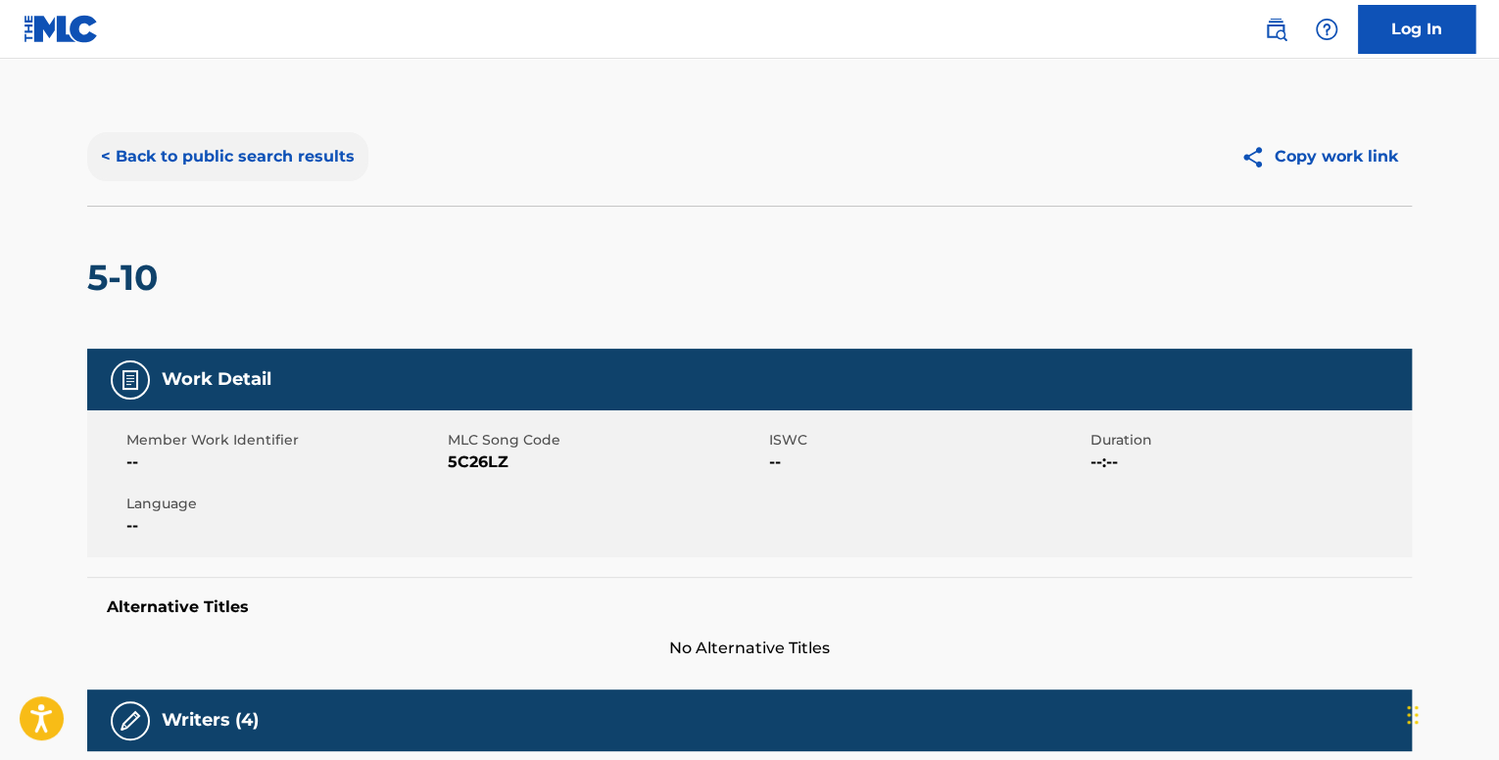
click at [222, 163] on button "< Back to public search results" at bounding box center [227, 156] width 281 height 49
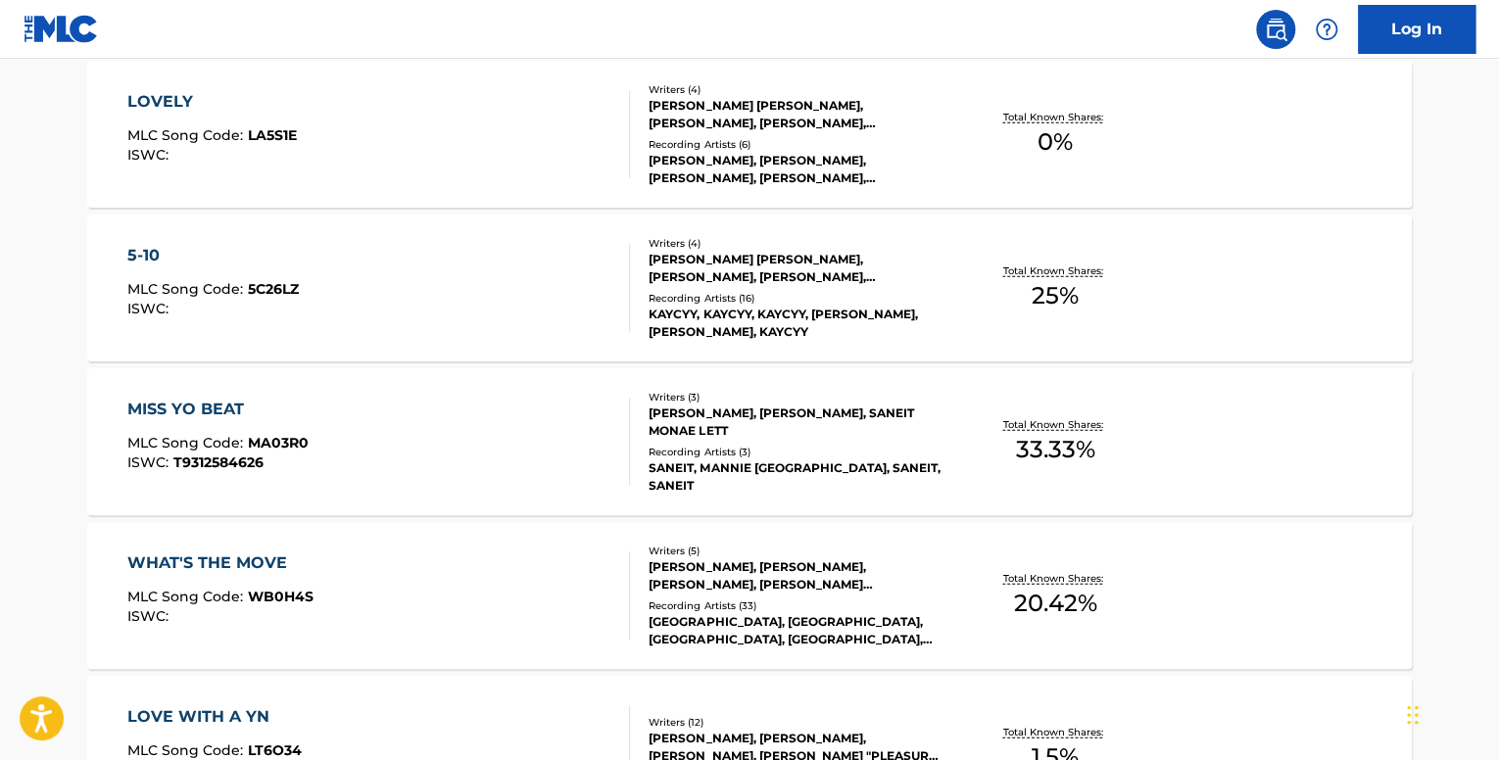
scroll to position [2645, 0]
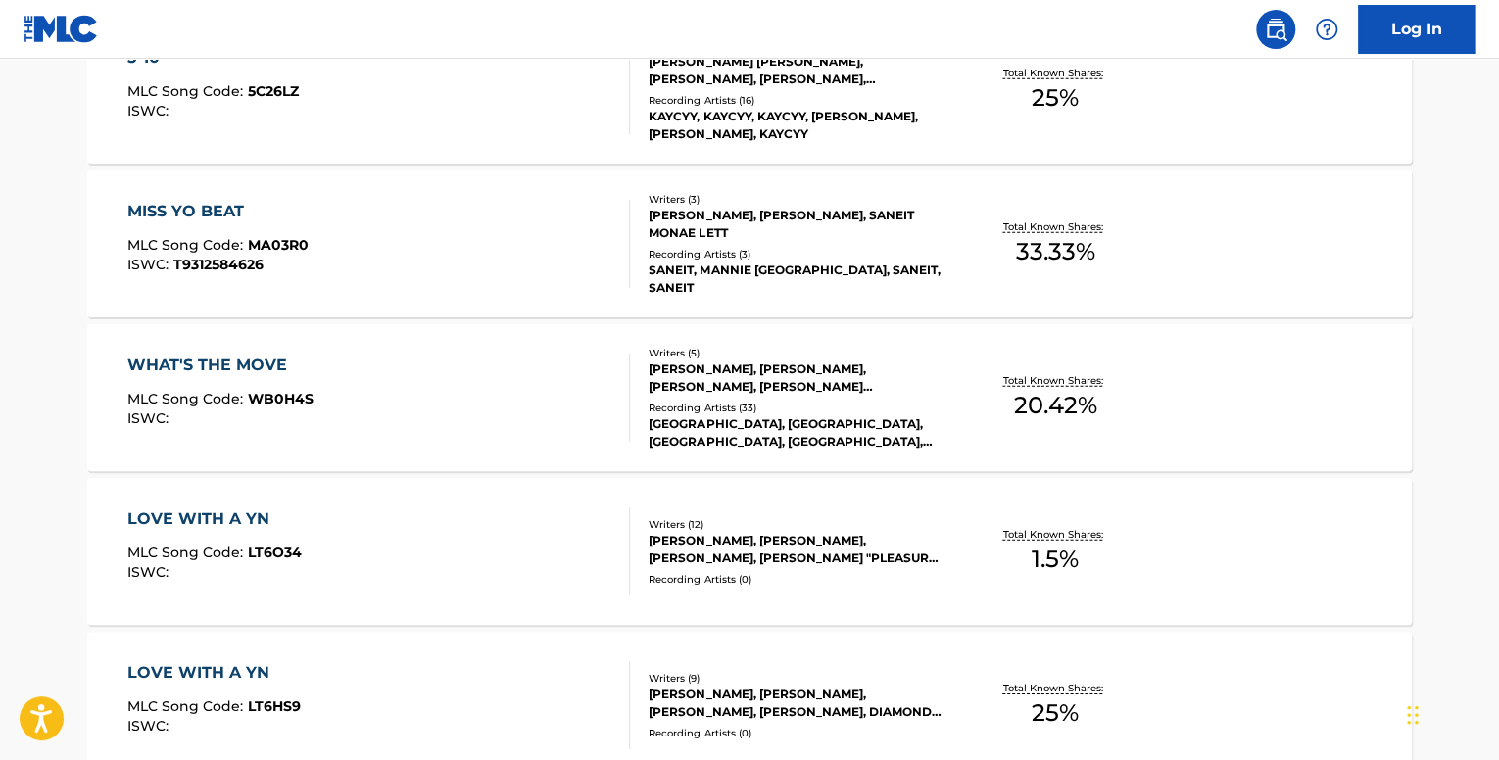
click at [353, 262] on div "MISS YO BEAT MLC Song Code : MA03R0 ISWC : T9312584626" at bounding box center [379, 244] width 504 height 88
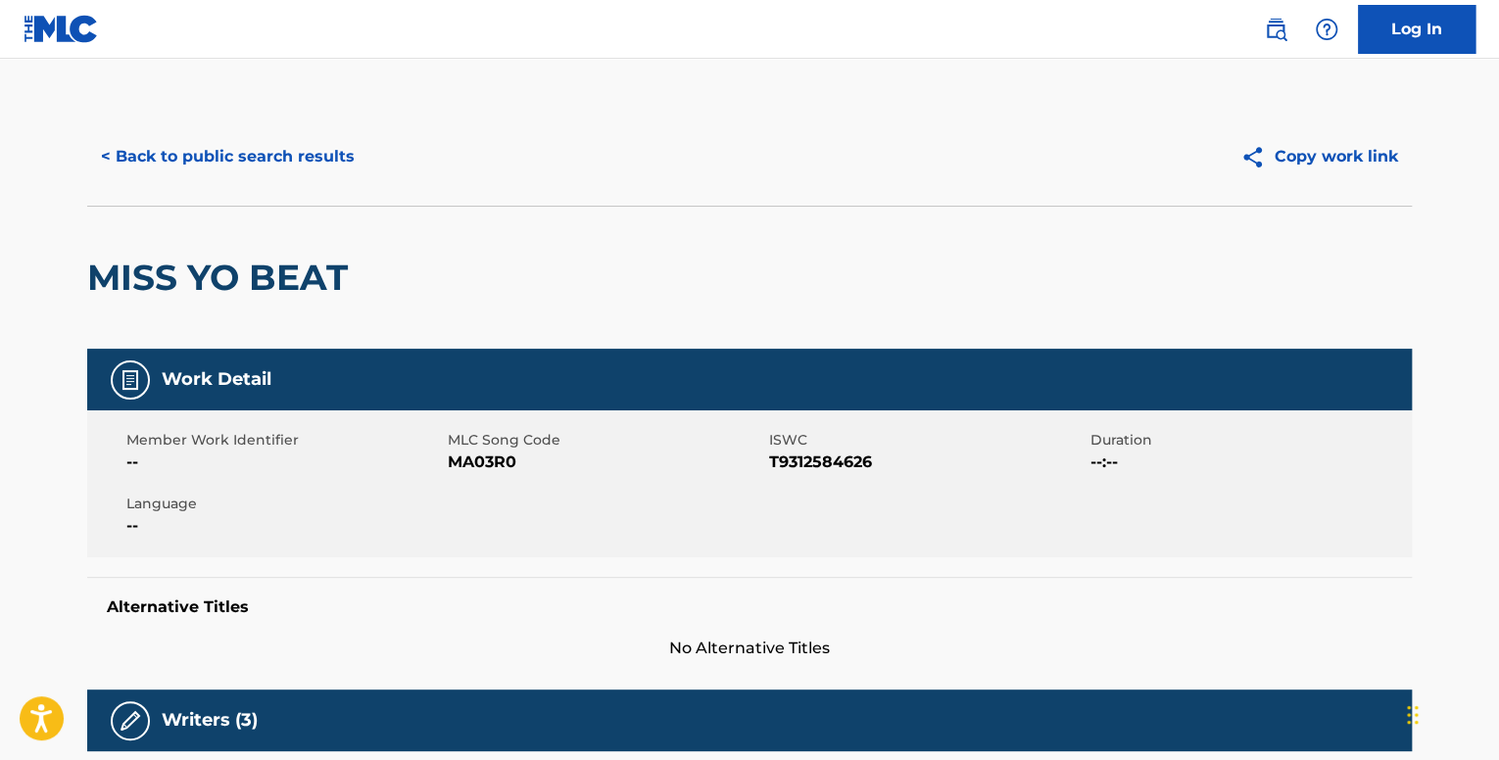
click at [251, 126] on div "< Back to public search results Copy work link" at bounding box center [749, 157] width 1324 height 98
click at [267, 154] on button "< Back to public search results" at bounding box center [227, 156] width 281 height 49
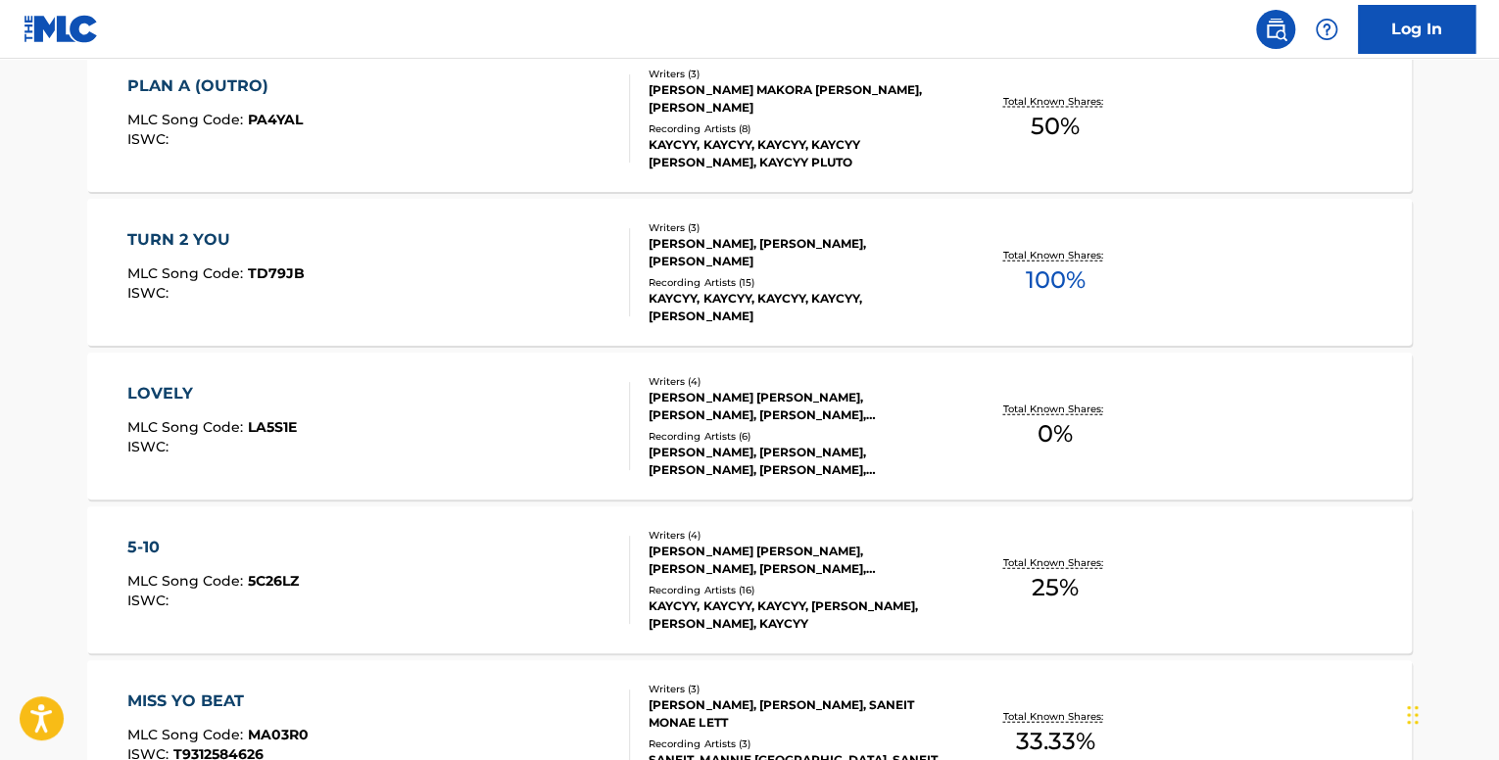
scroll to position [2449, 0]
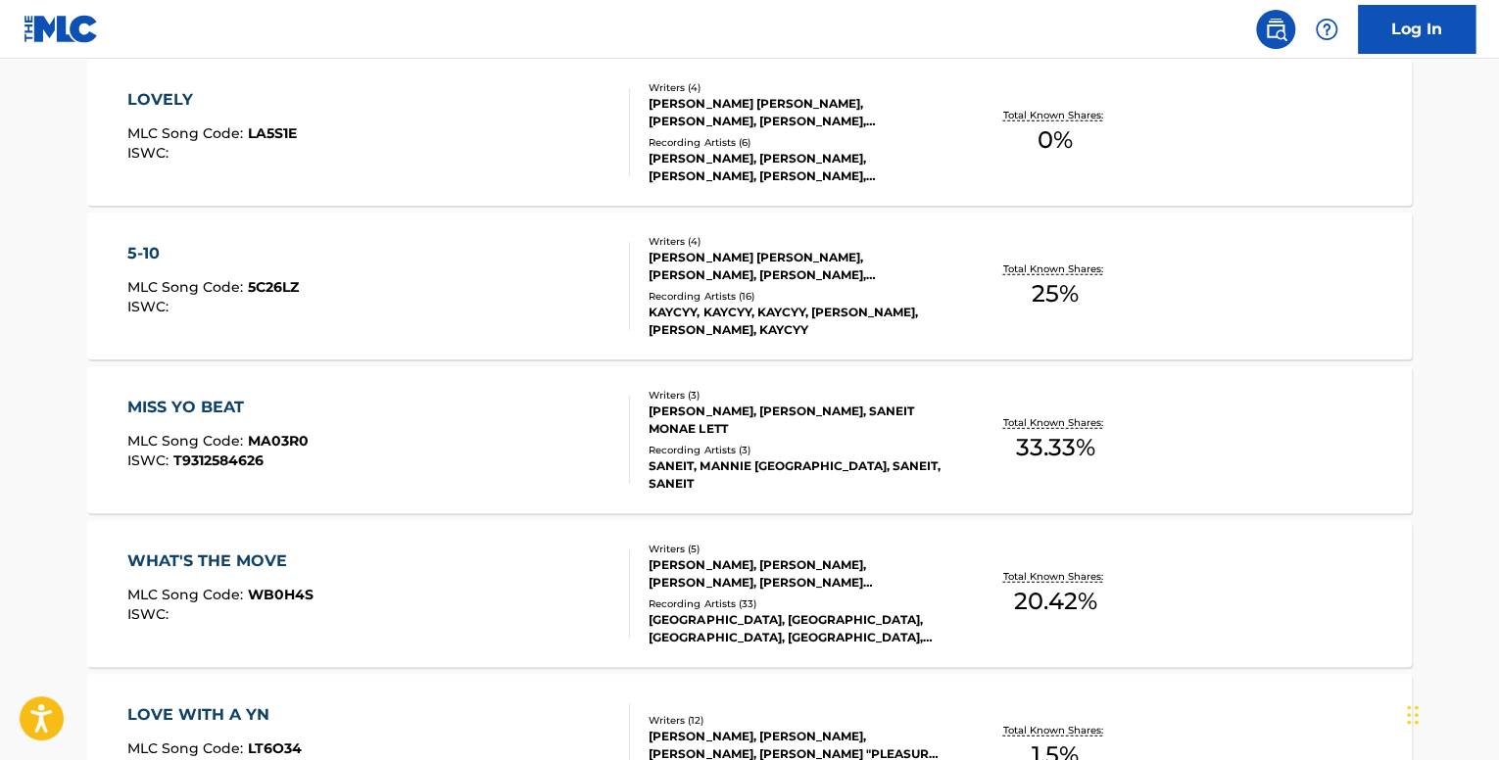
click at [521, 591] on div "WHAT'S THE MOVE MLC Song Code : WB0H4S ISWC :" at bounding box center [379, 594] width 504 height 88
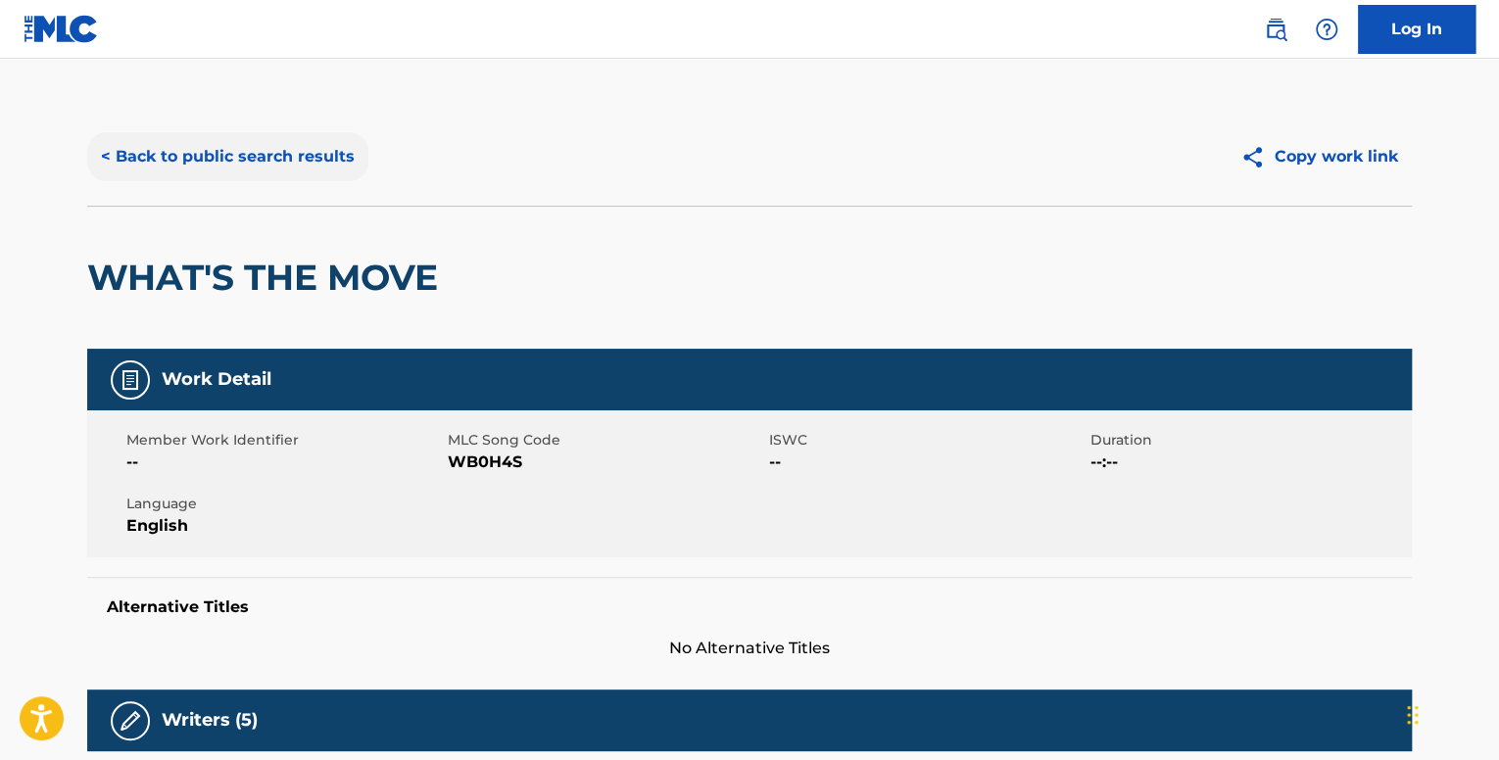
click at [180, 150] on button "< Back to public search results" at bounding box center [227, 156] width 281 height 49
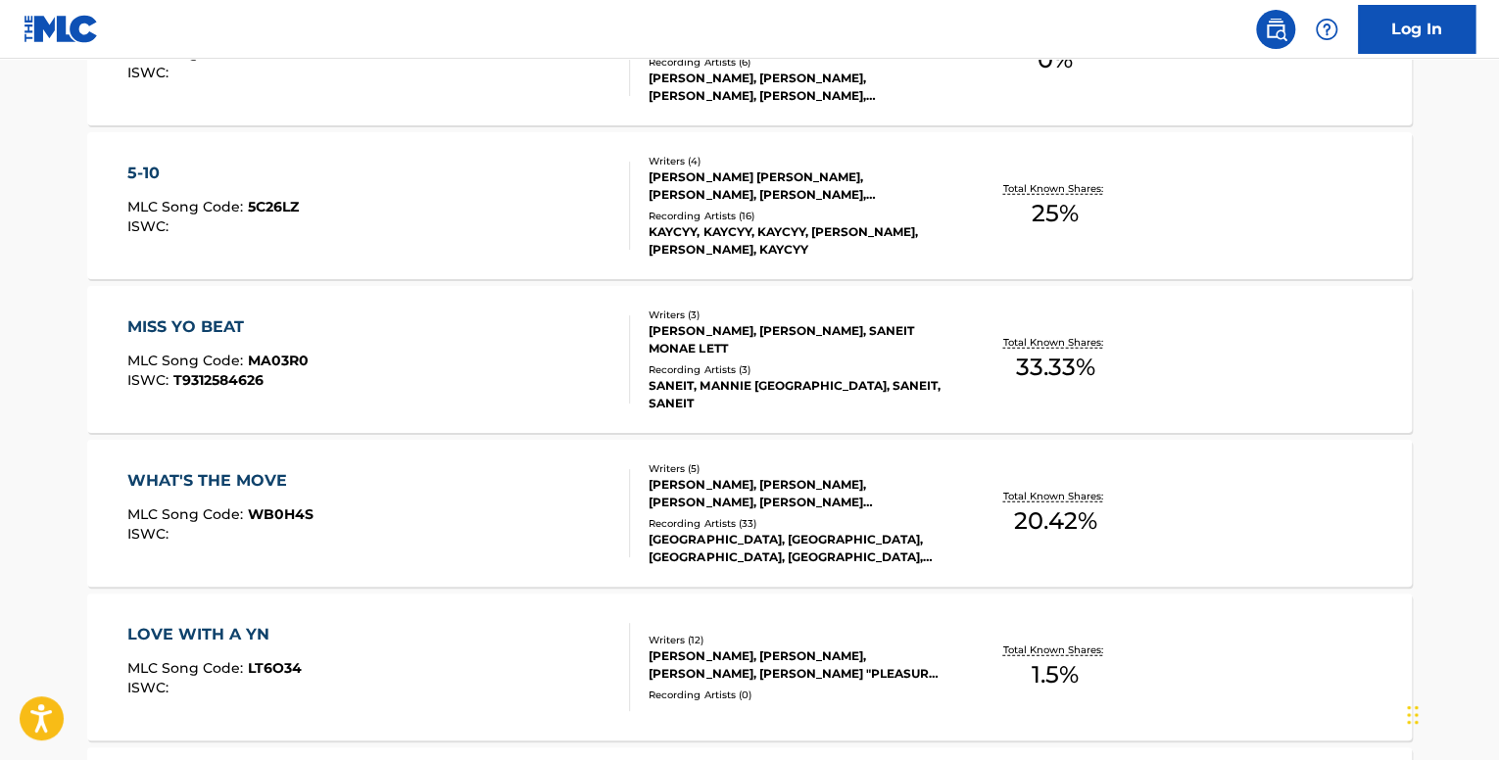
scroll to position [2645, 0]
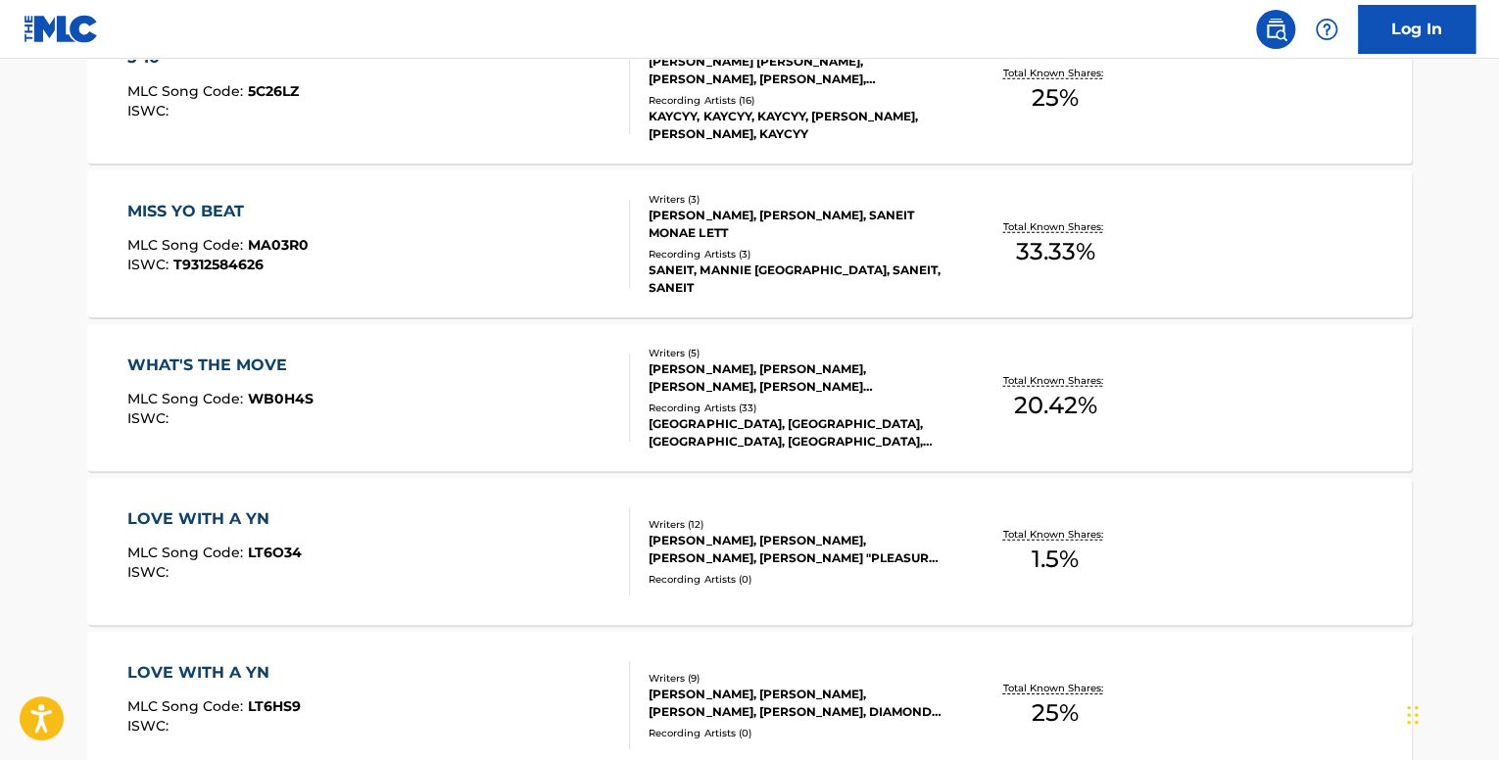
click at [555, 542] on div "LOVE WITH A YN MLC Song Code : LT6O34 ISWC :" at bounding box center [379, 551] width 504 height 88
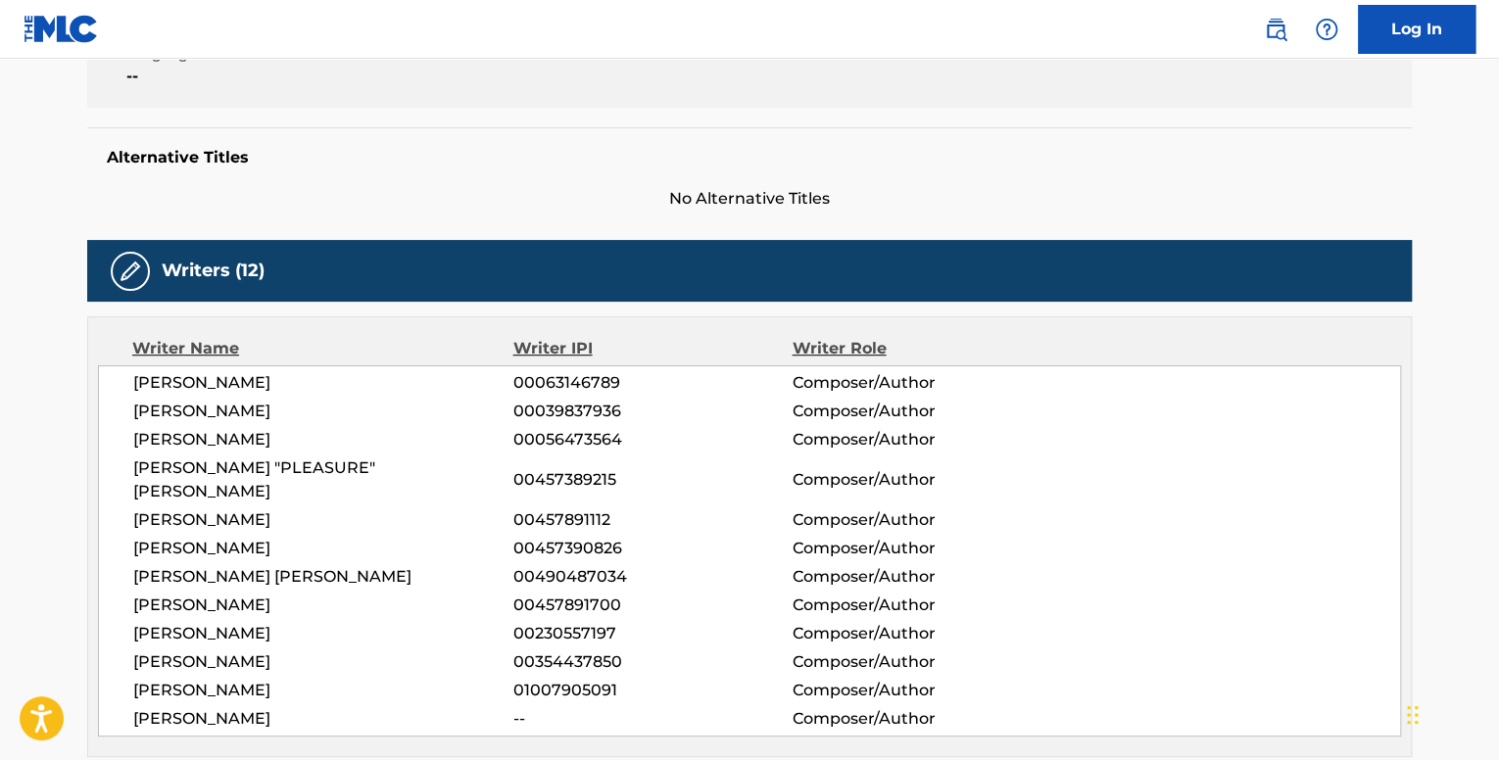
scroll to position [8, 0]
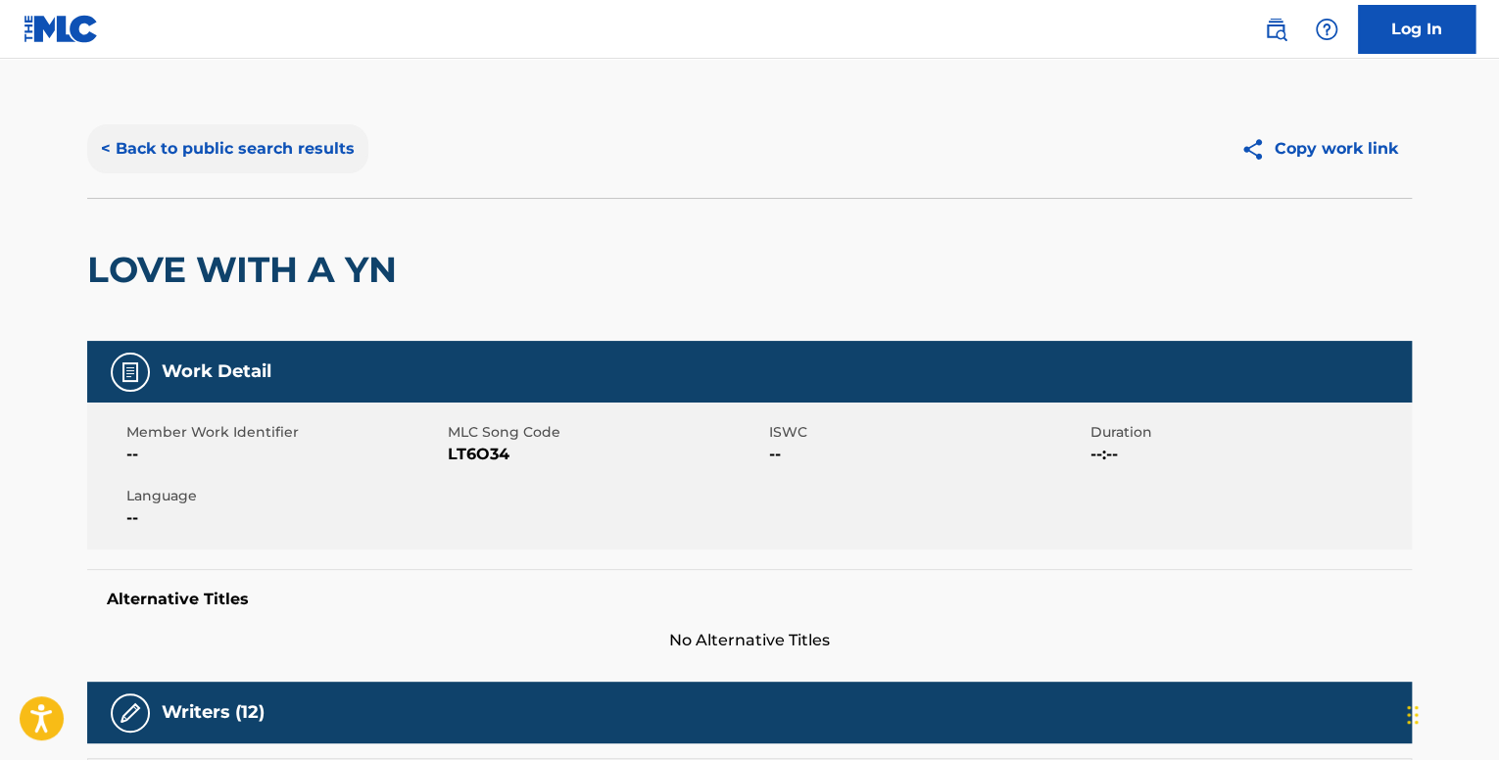
click at [318, 168] on button "< Back to public search results" at bounding box center [227, 148] width 281 height 49
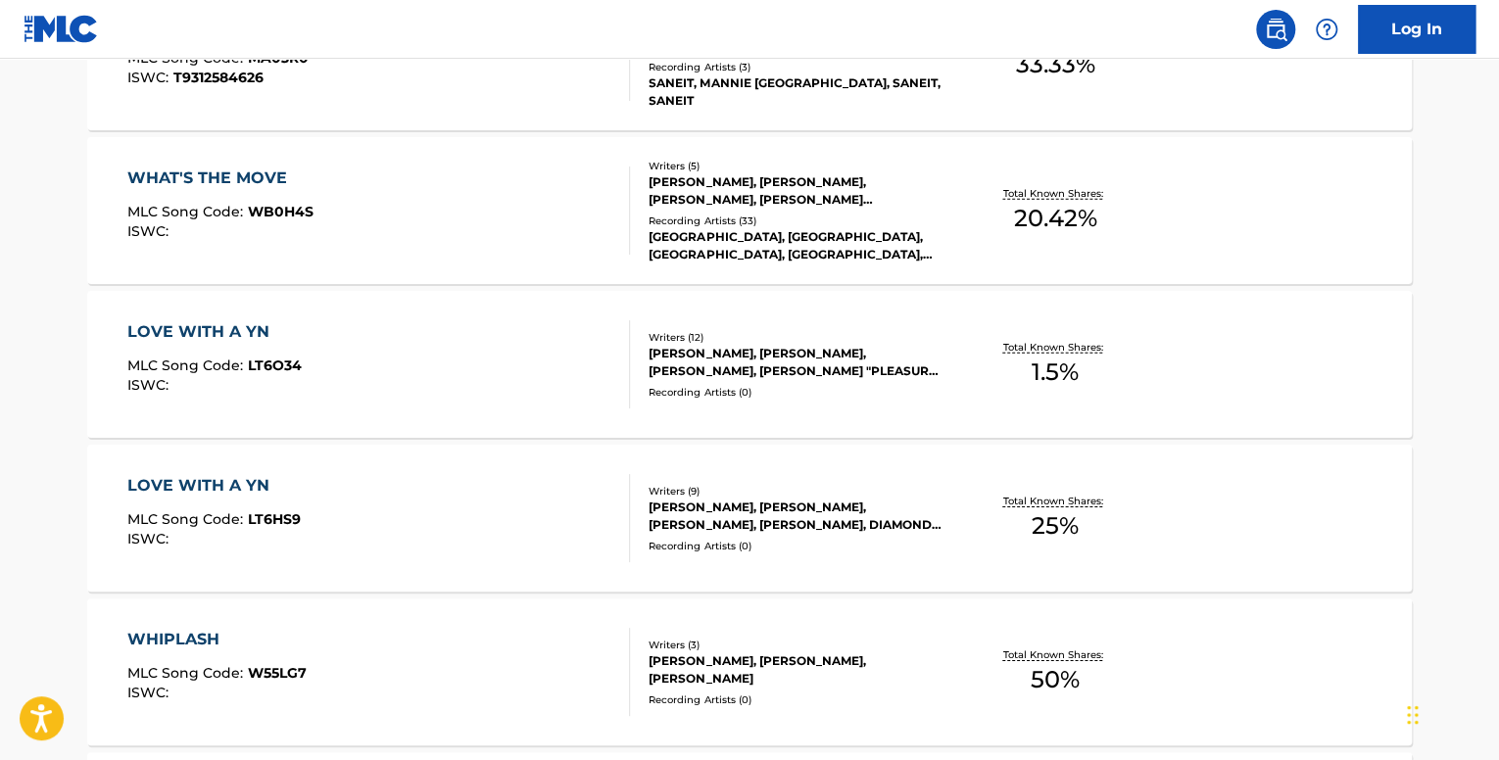
scroll to position [2841, 0]
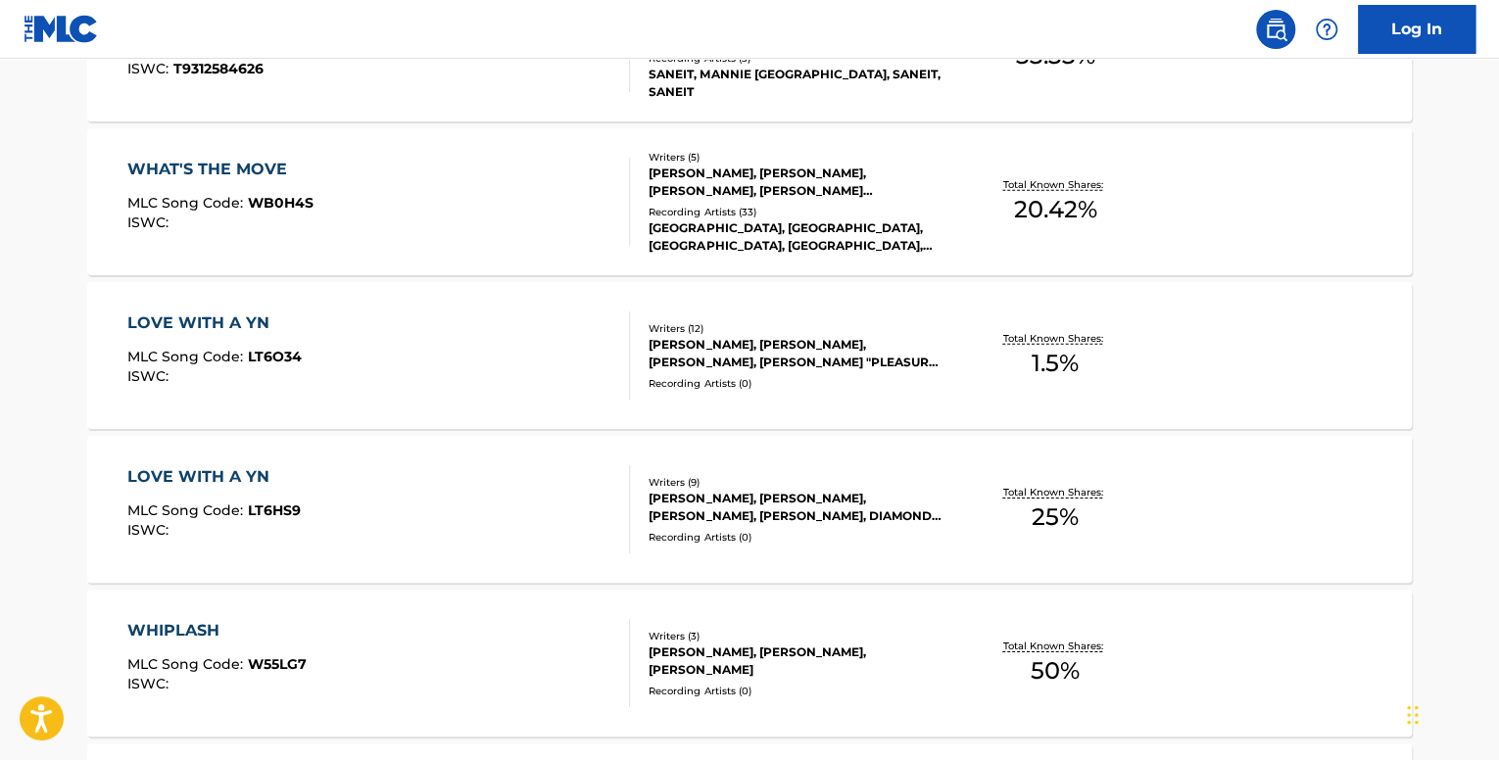
click at [526, 510] on div "LOVE WITH A YN MLC Song Code : LT6HS9 ISWC :" at bounding box center [379, 509] width 504 height 88
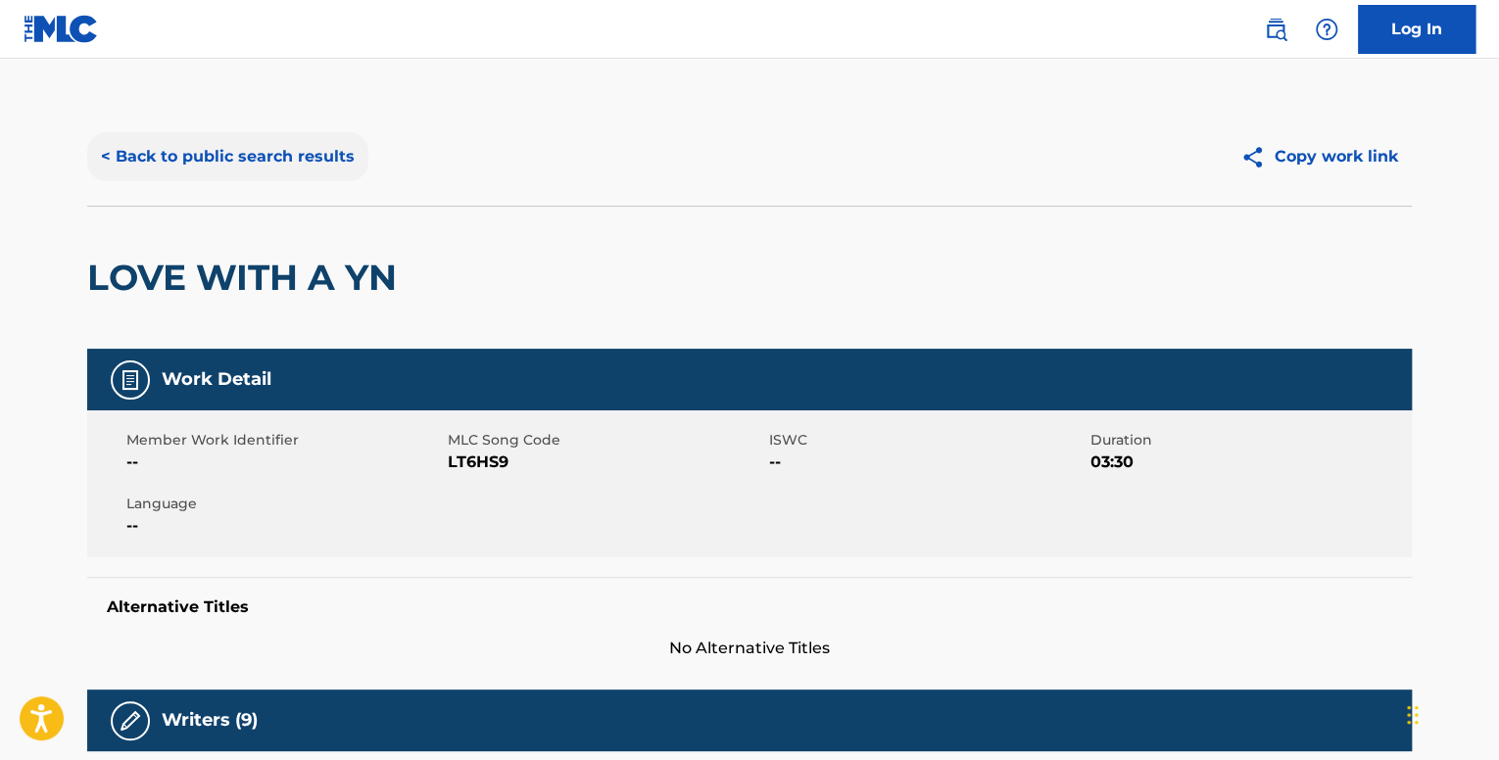
click at [219, 180] on button "< Back to public search results" at bounding box center [227, 156] width 281 height 49
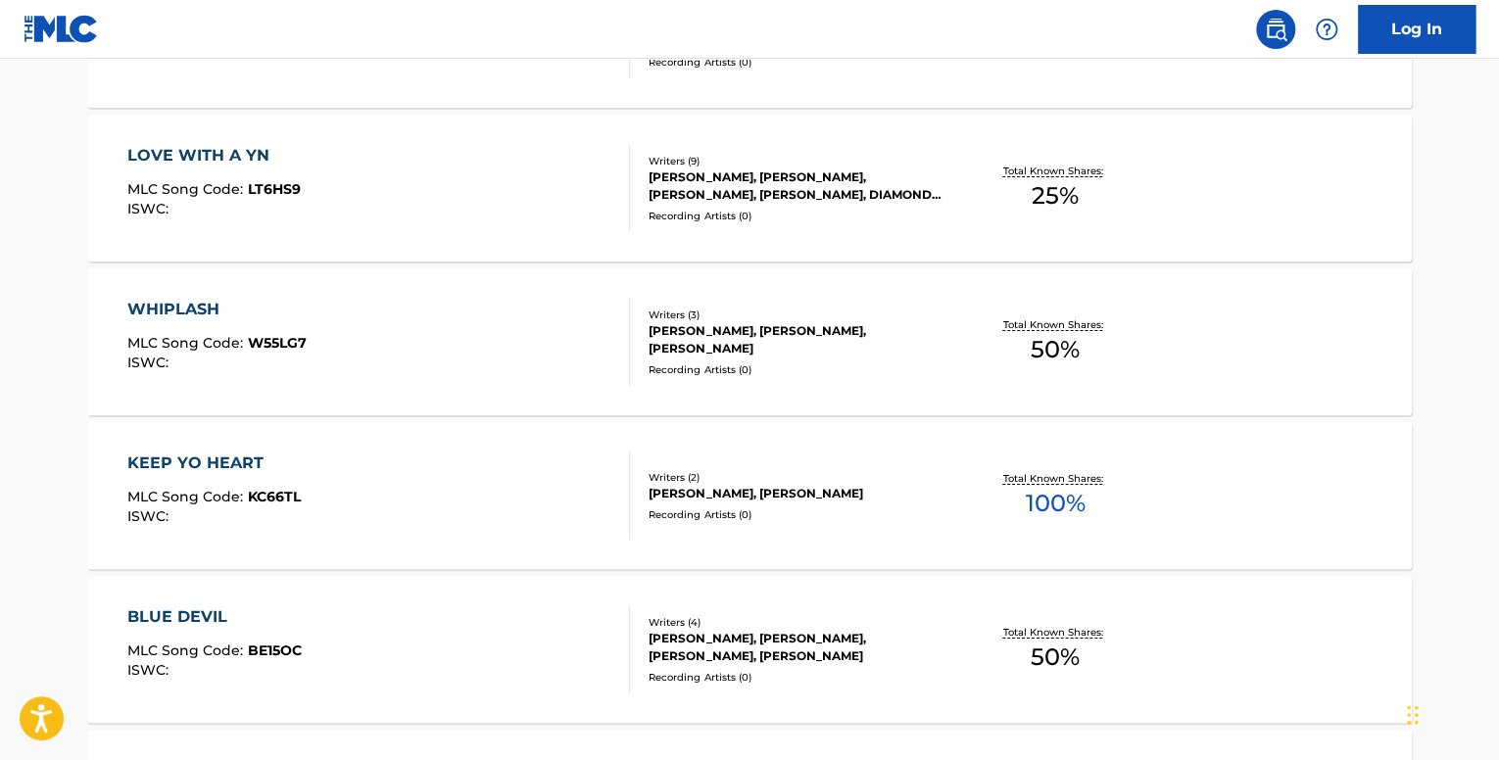
scroll to position [3625, 0]
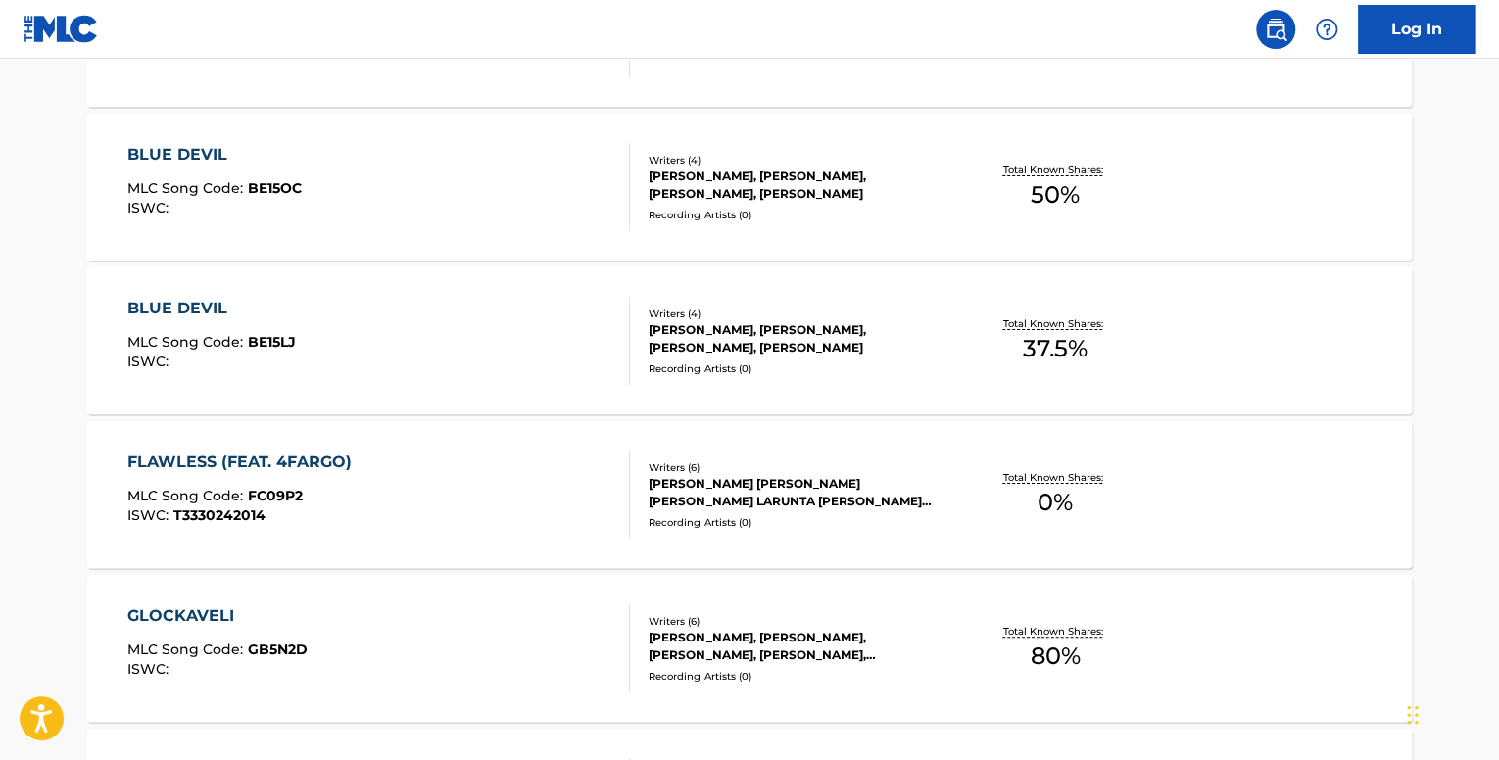
click at [500, 326] on div "BLUE DEVIL MLC Song Code : BE15LJ ISWC :" at bounding box center [379, 341] width 504 height 88
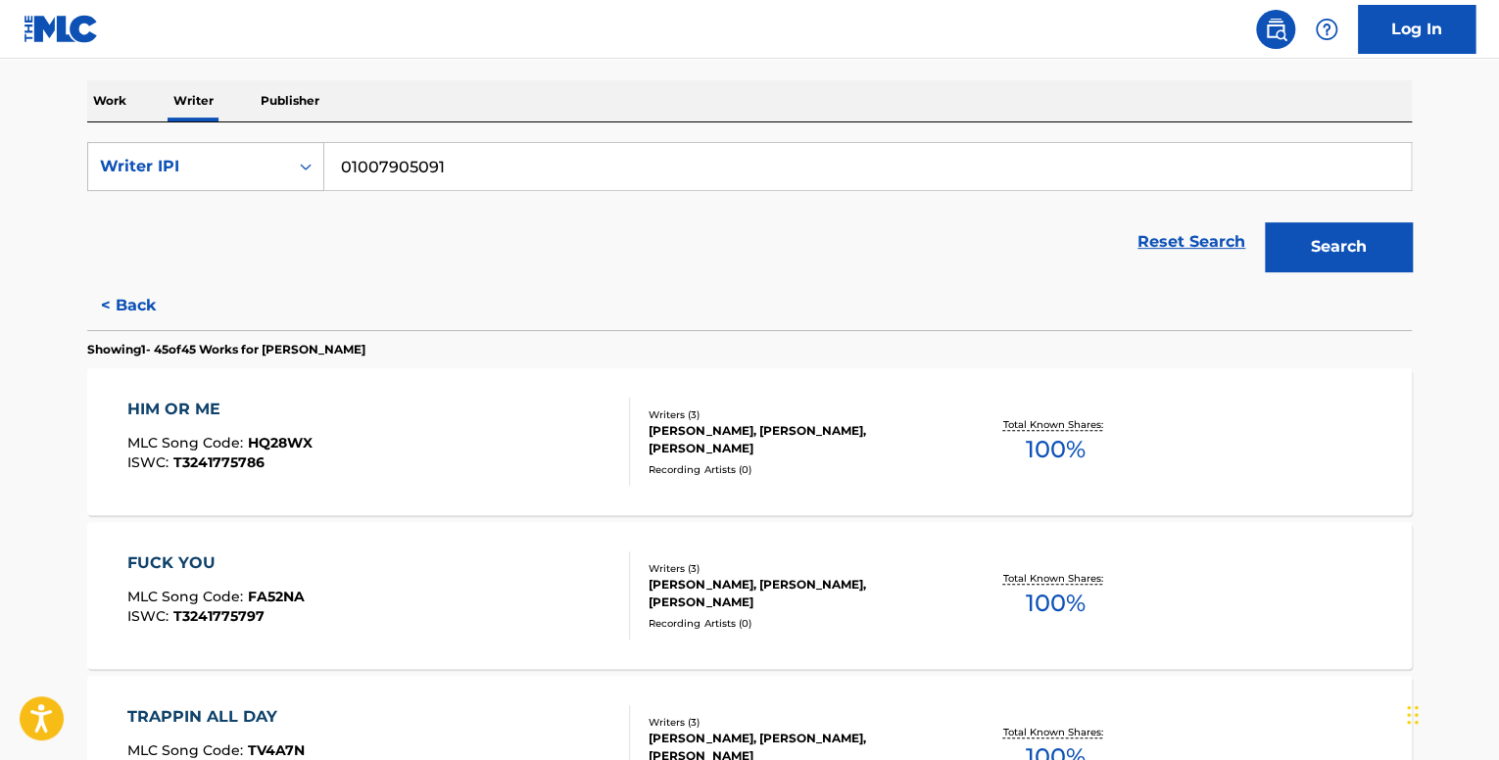
scroll to position [1707, 0]
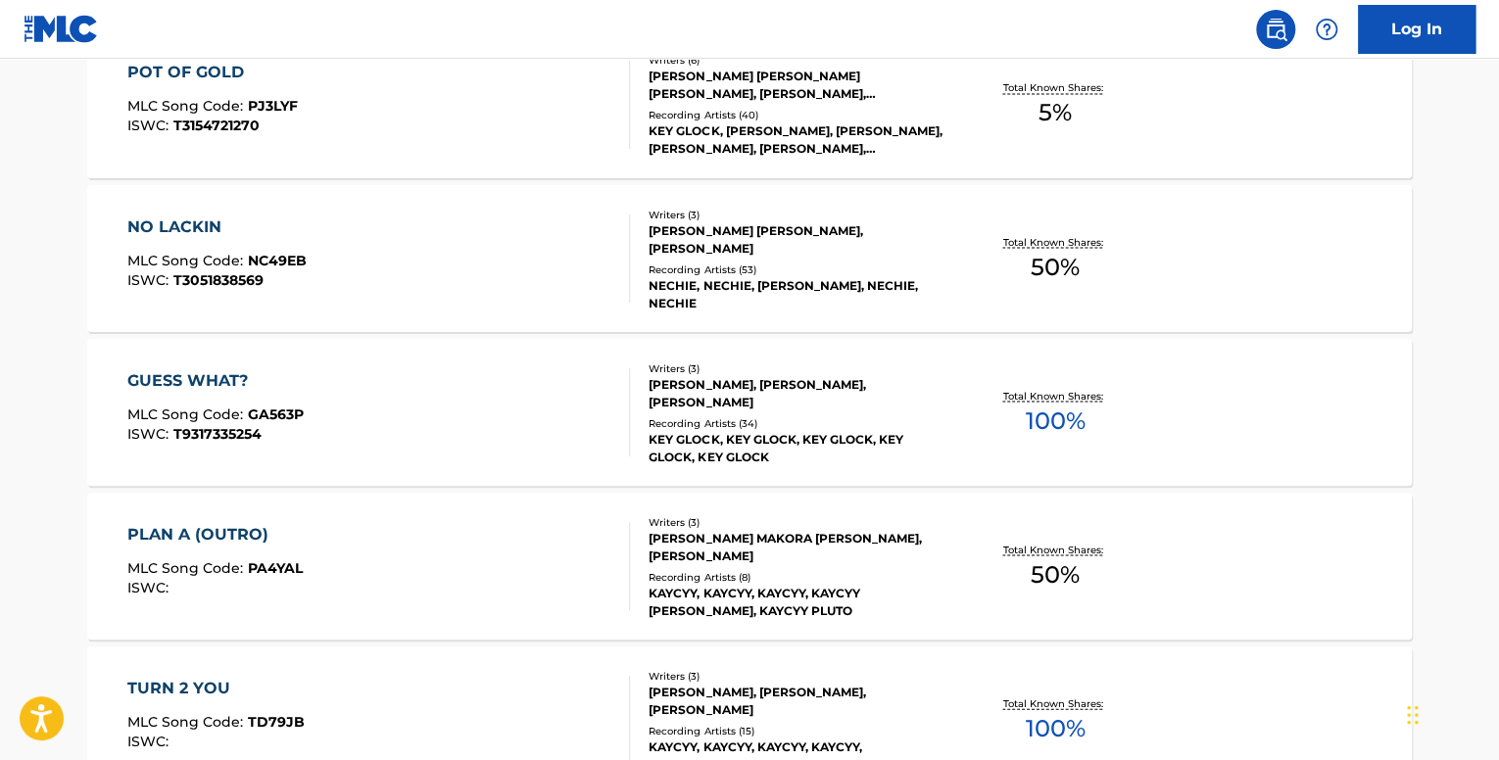
click at [256, 417] on span "GA563P" at bounding box center [276, 414] width 56 height 18
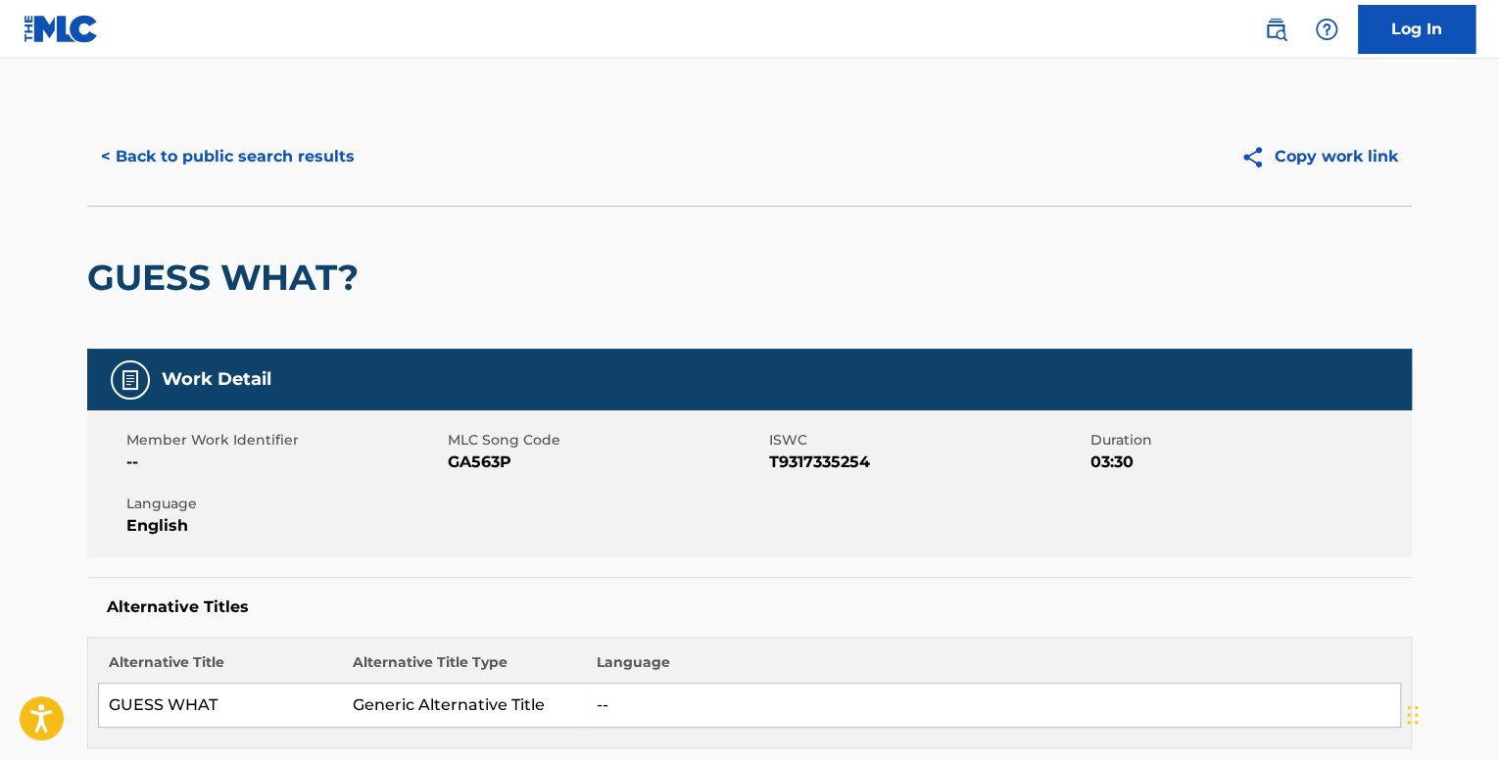
click at [170, 181] on div "< Back to public search results Copy work link" at bounding box center [749, 157] width 1324 height 98
click at [180, 154] on button "< Back to public search results" at bounding box center [227, 156] width 281 height 49
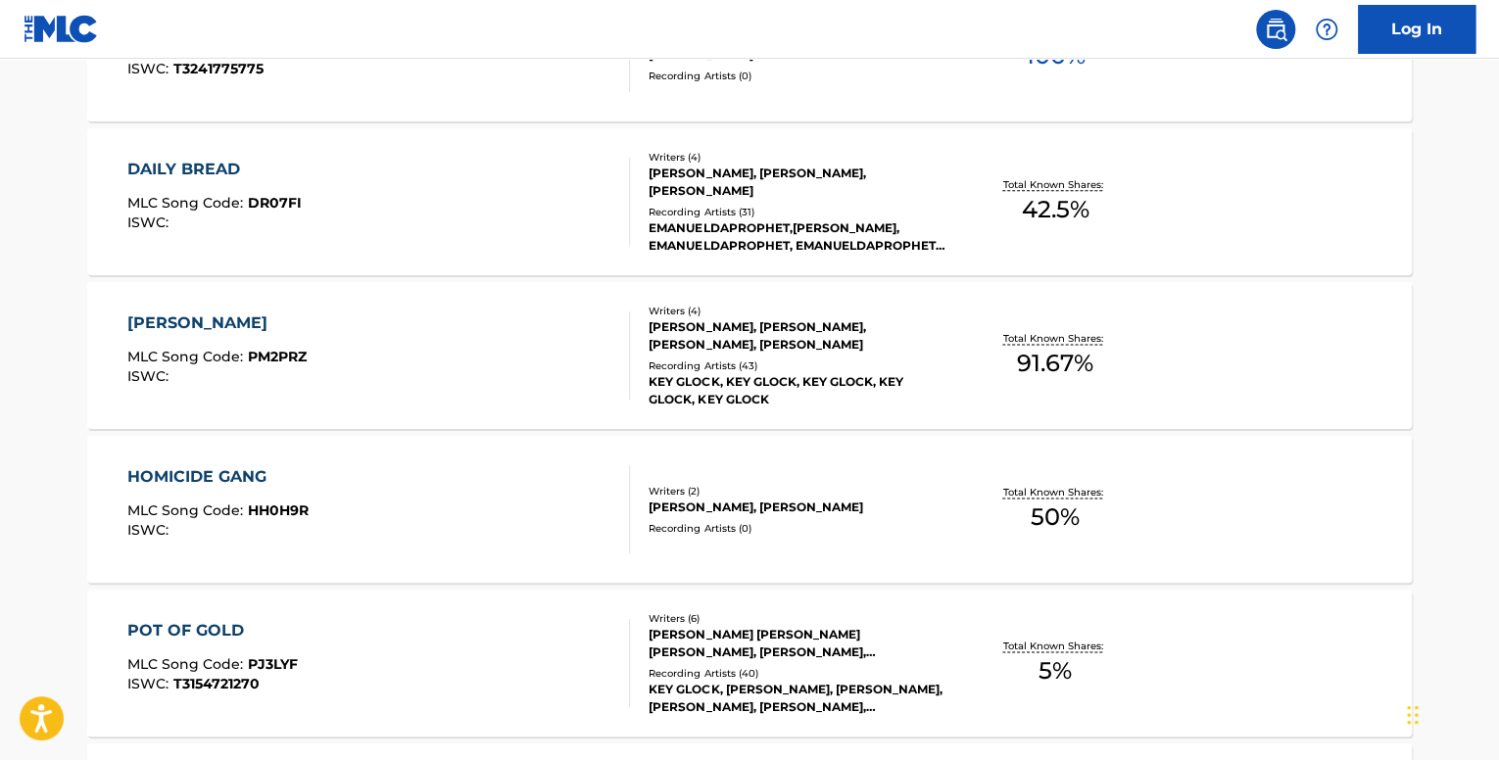
scroll to position [3860, 0]
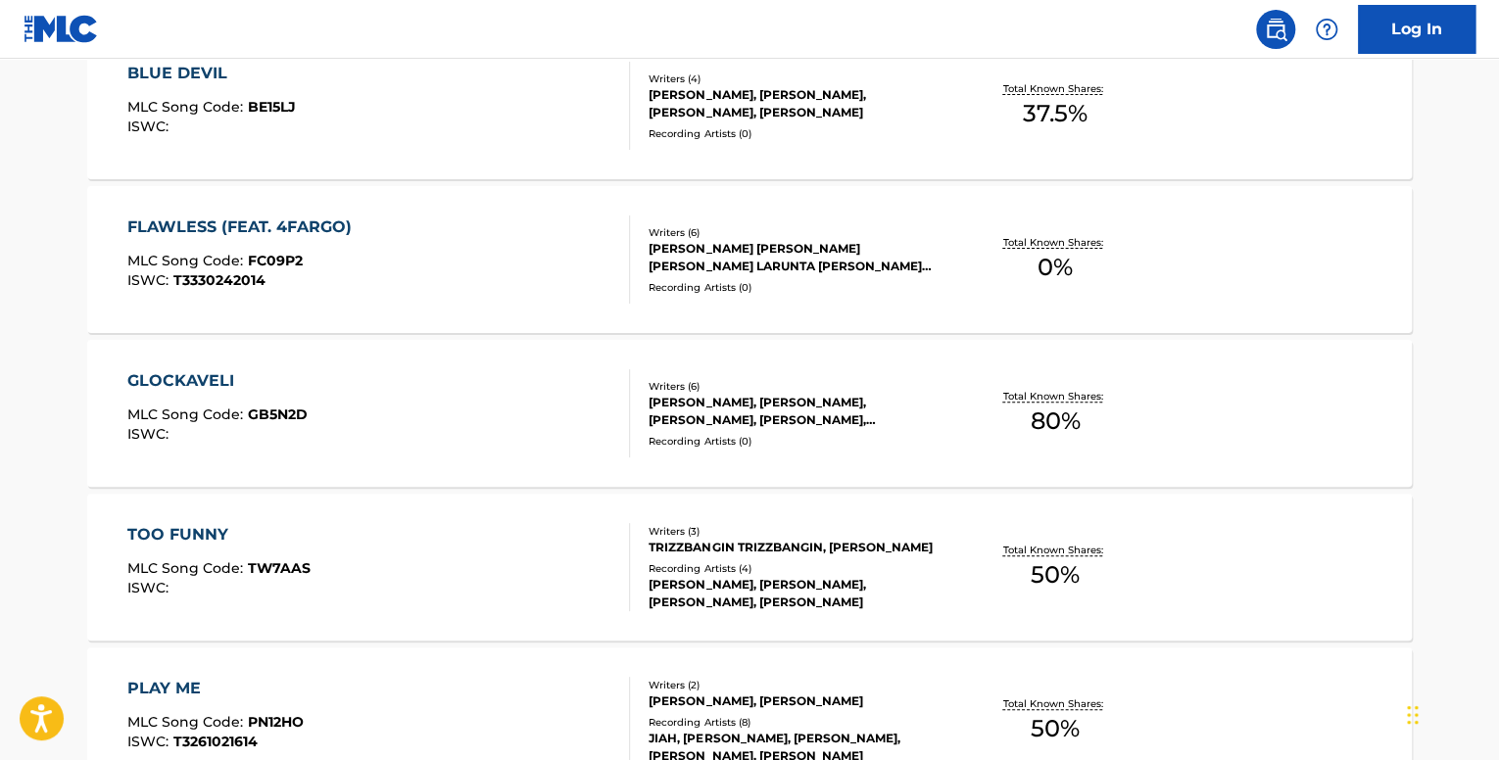
click at [325, 369] on div "GLOCKAVELI MLC Song Code : GB5N2D ISWC :" at bounding box center [379, 413] width 504 height 88
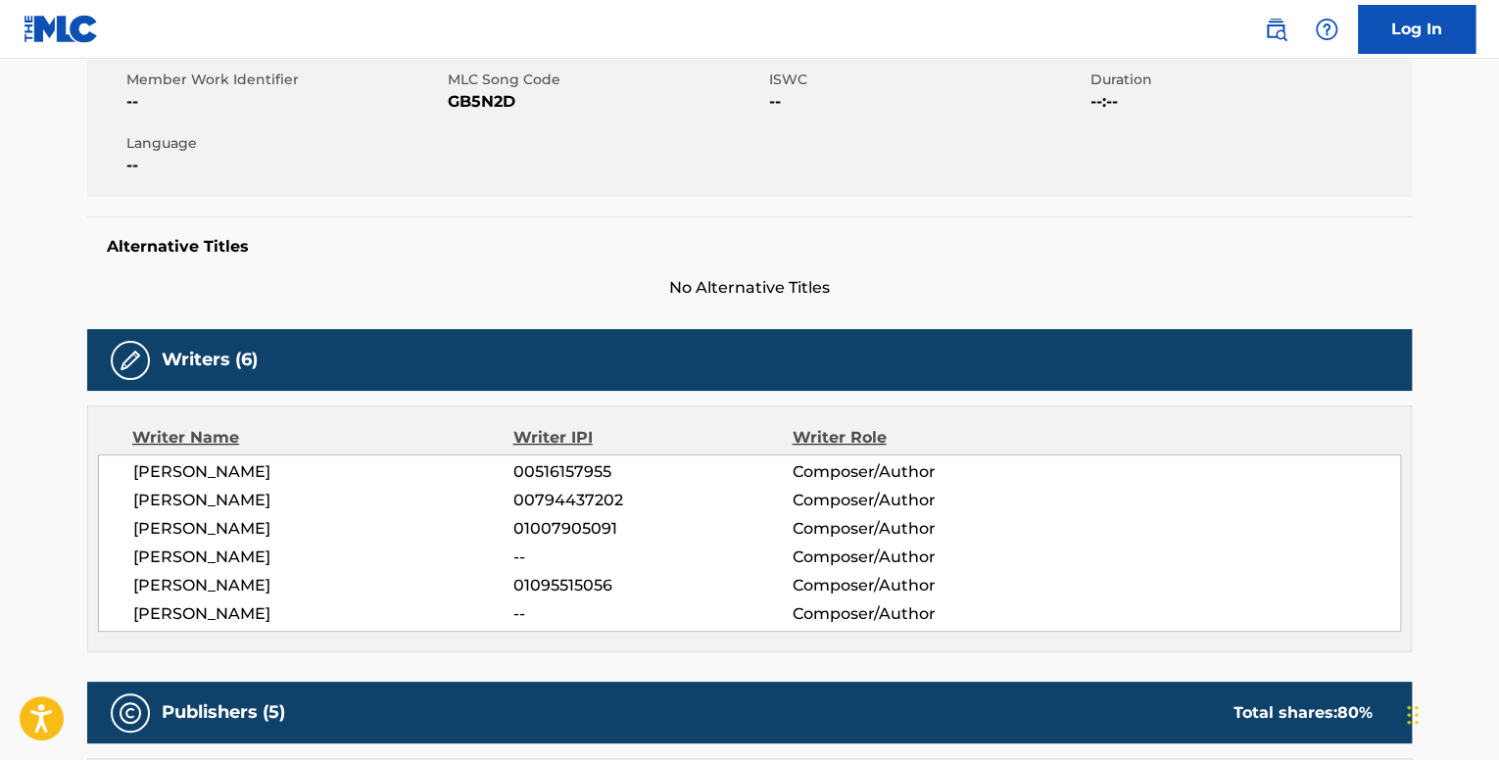
scroll to position [155, 0]
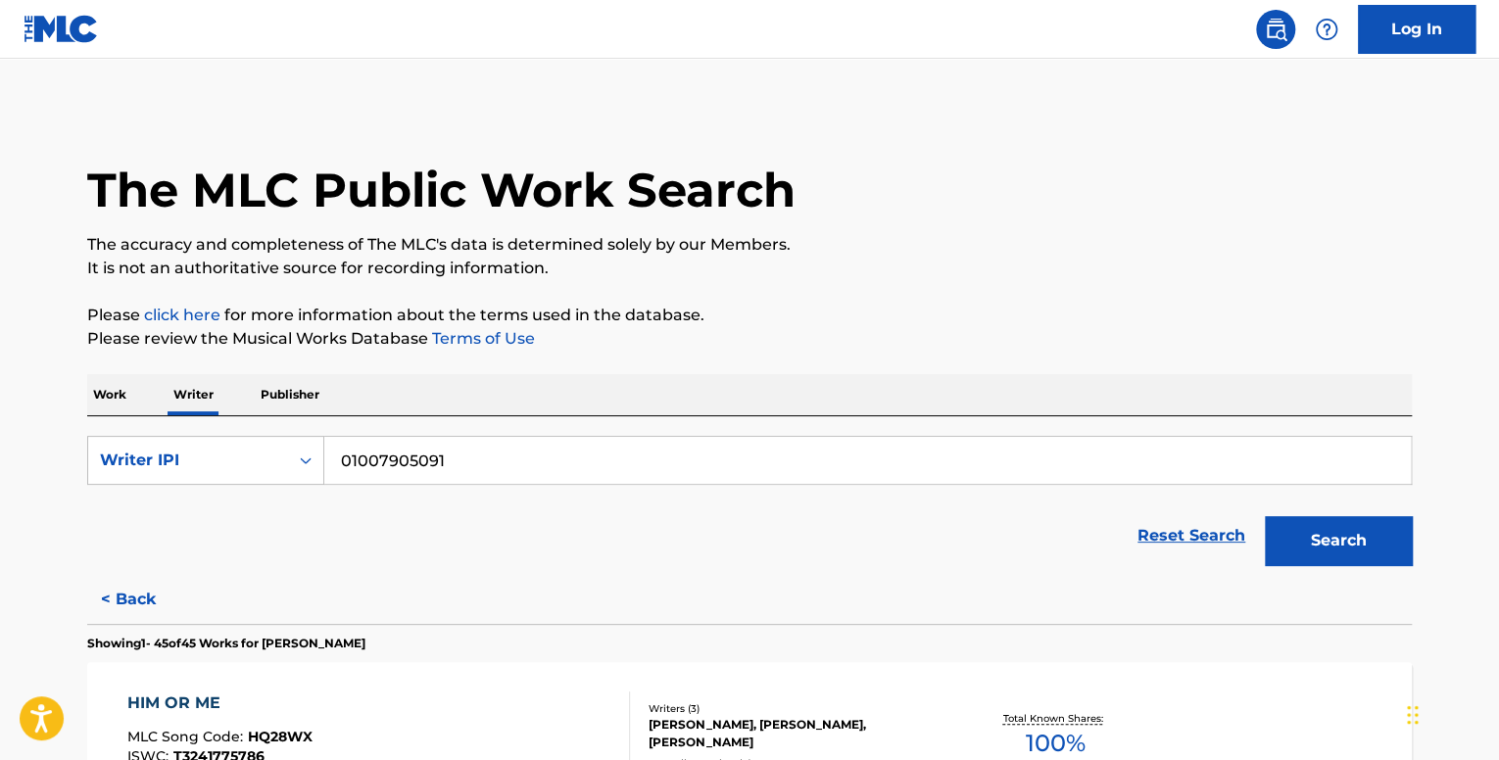
scroll to position [1092, 0]
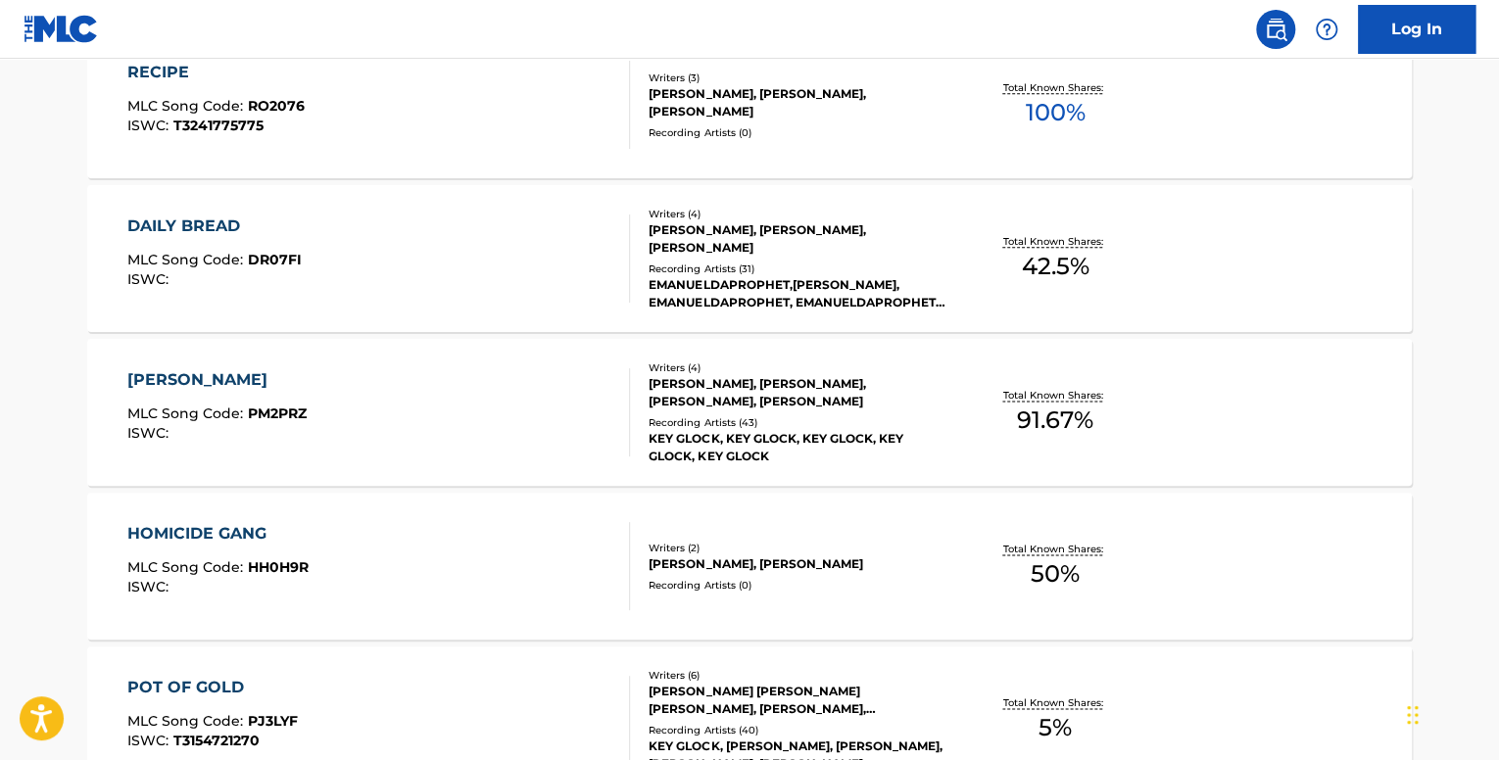
click at [276, 387] on div "[PERSON_NAME]" at bounding box center [216, 380] width 179 height 24
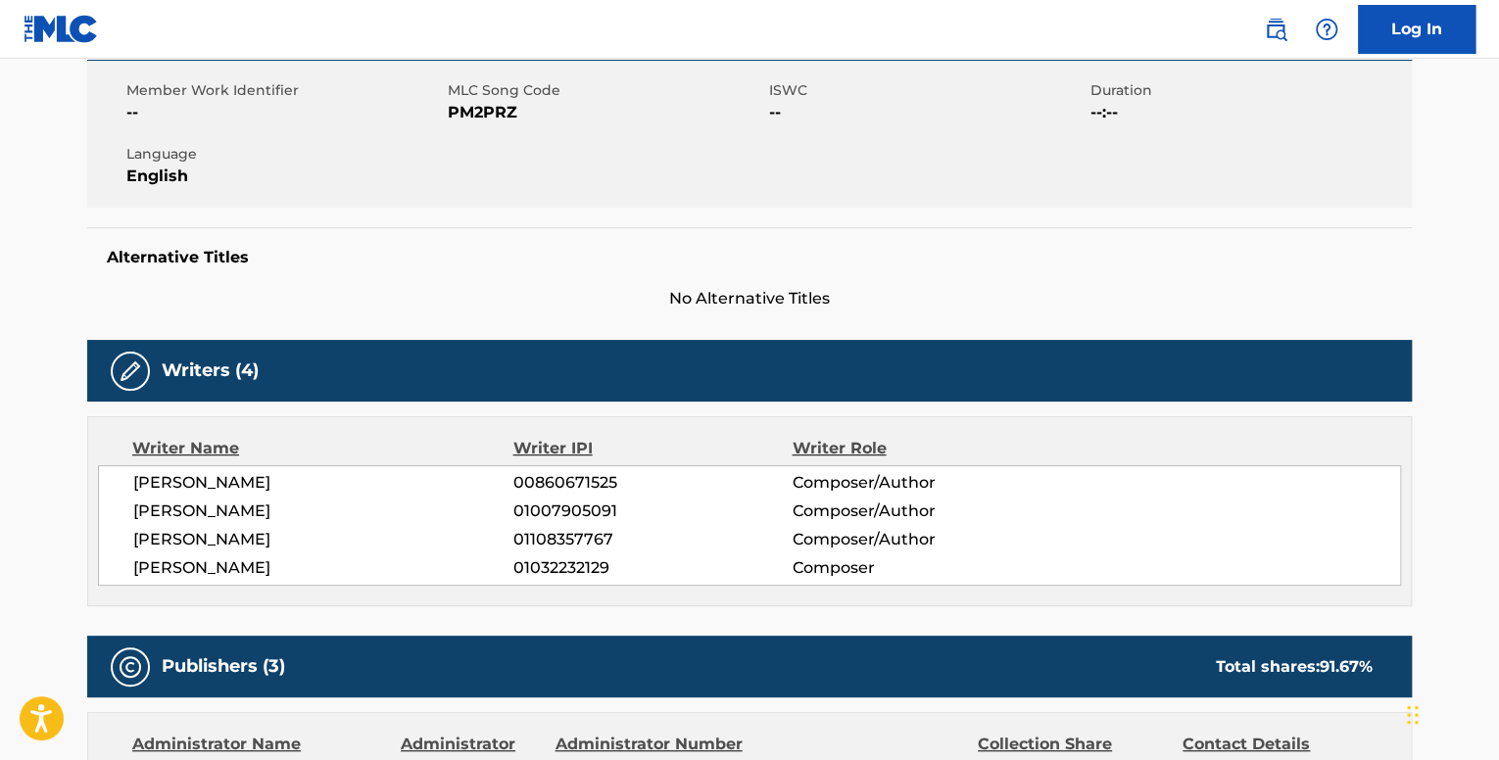
scroll to position [196, 0]
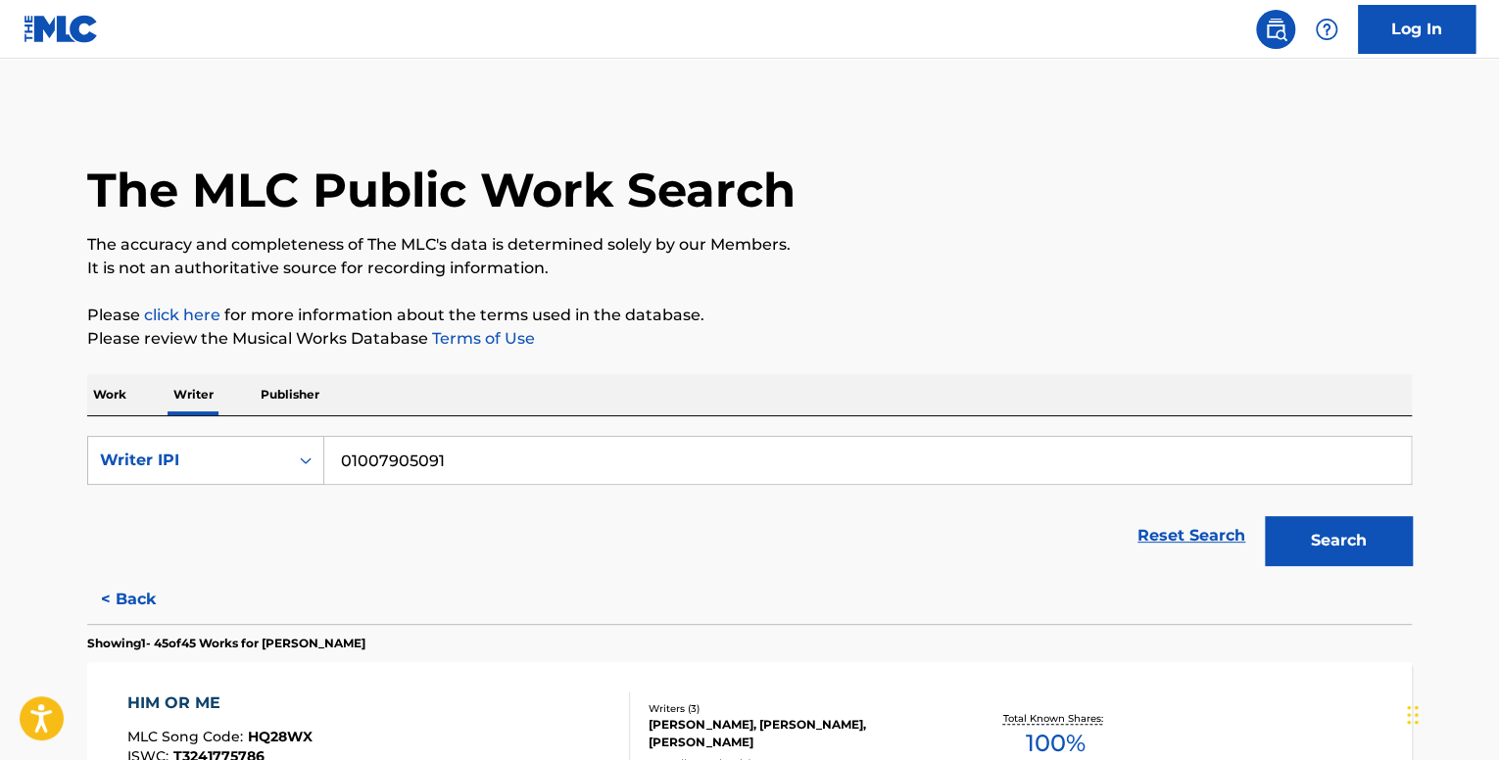
scroll to position [1707, 0]
